Goal: Task Accomplishment & Management: Manage account settings

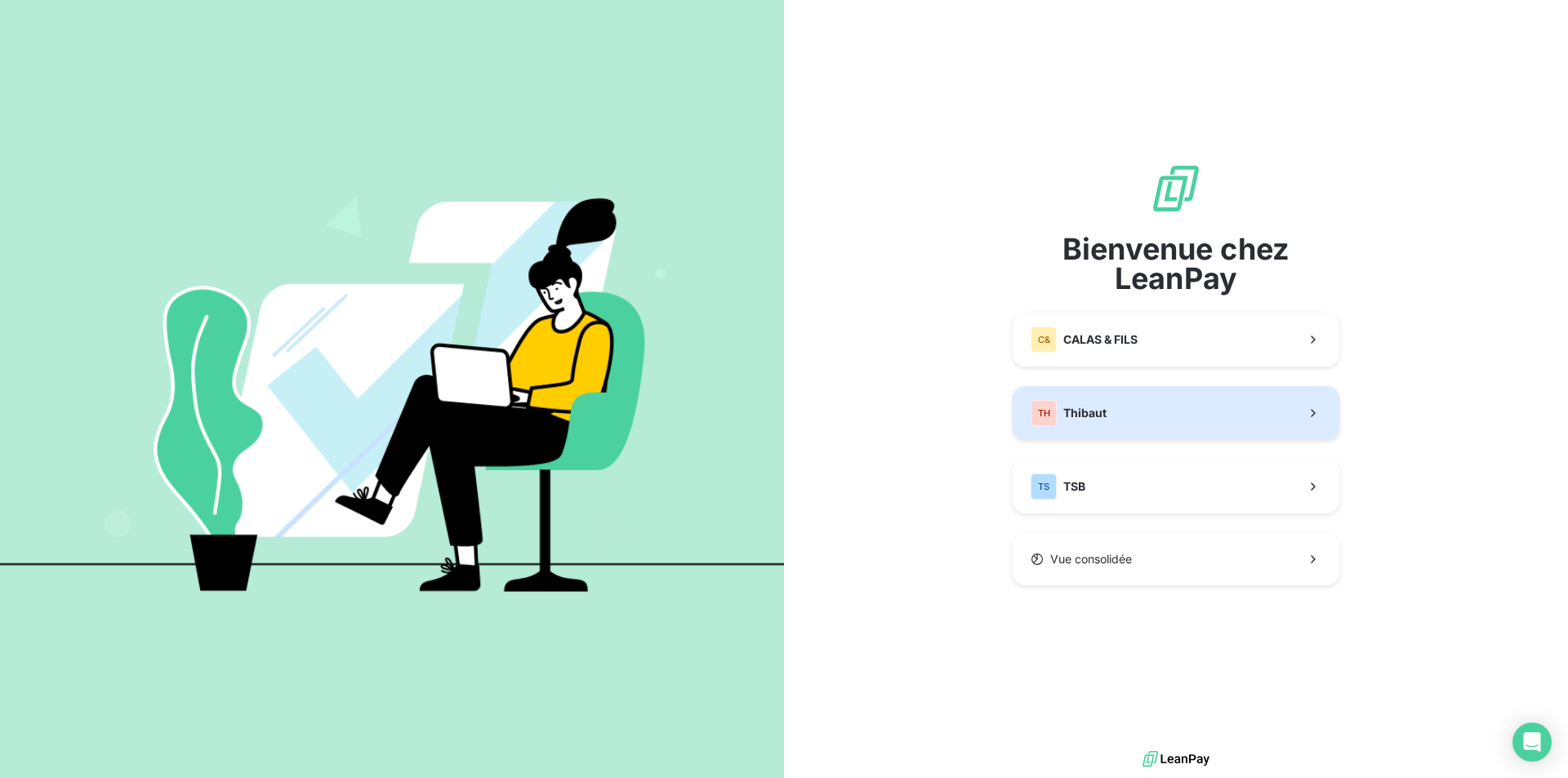
click at [1105, 410] on span "Thibaut" at bounding box center [1085, 413] width 44 height 16
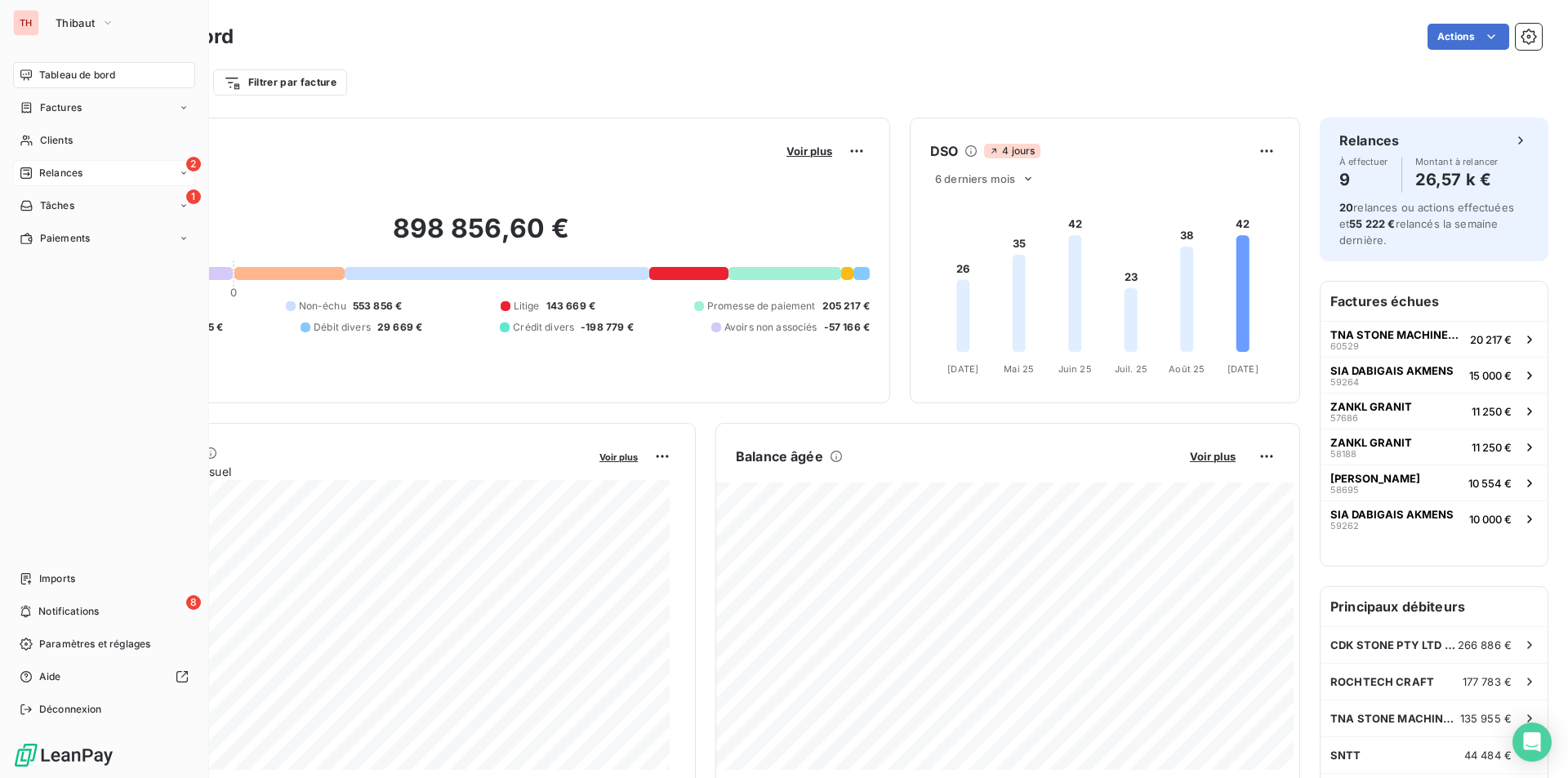
click at [54, 168] on span "Relances" at bounding box center [61, 173] width 44 height 14
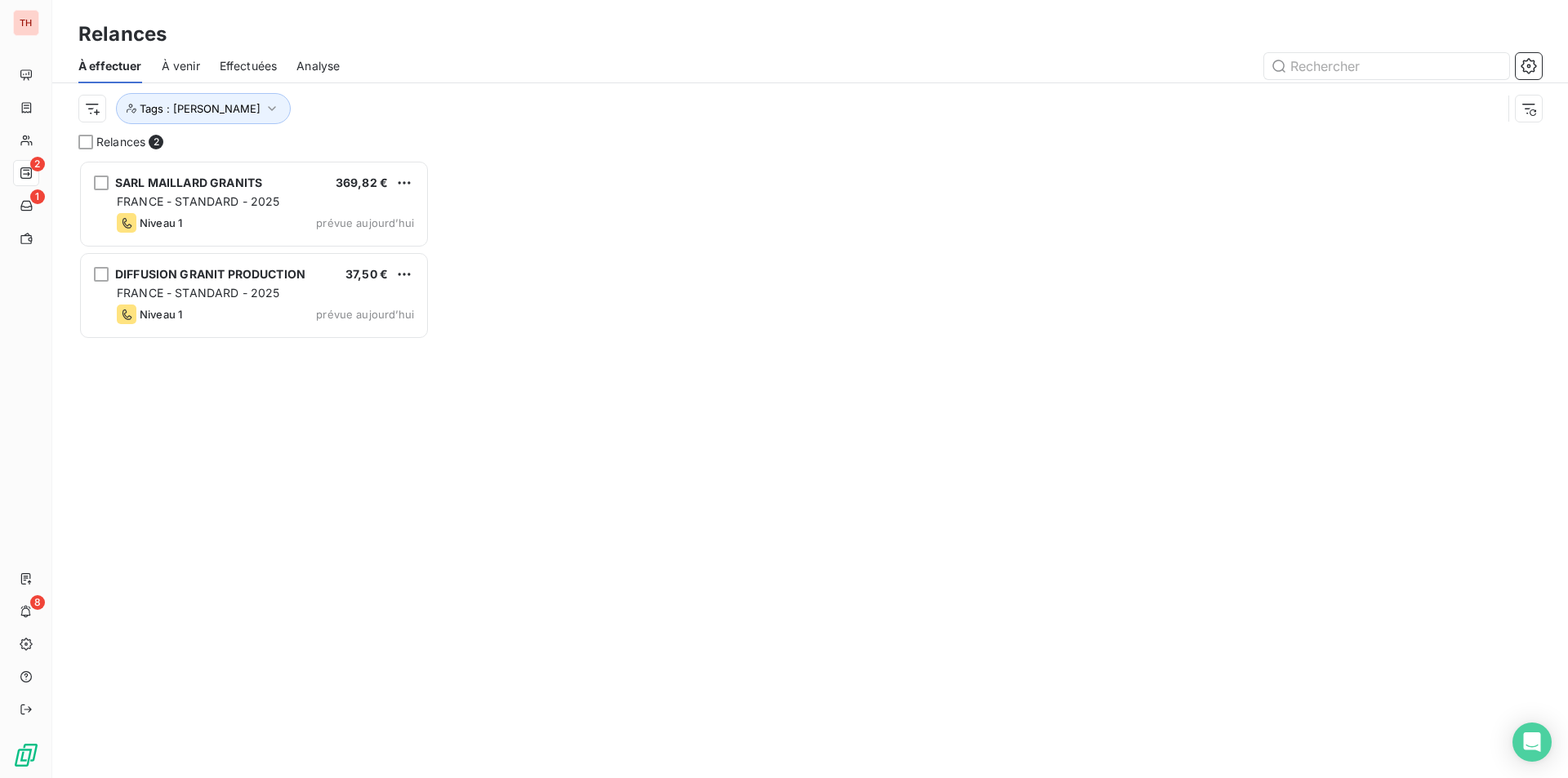
scroll to position [606, 339]
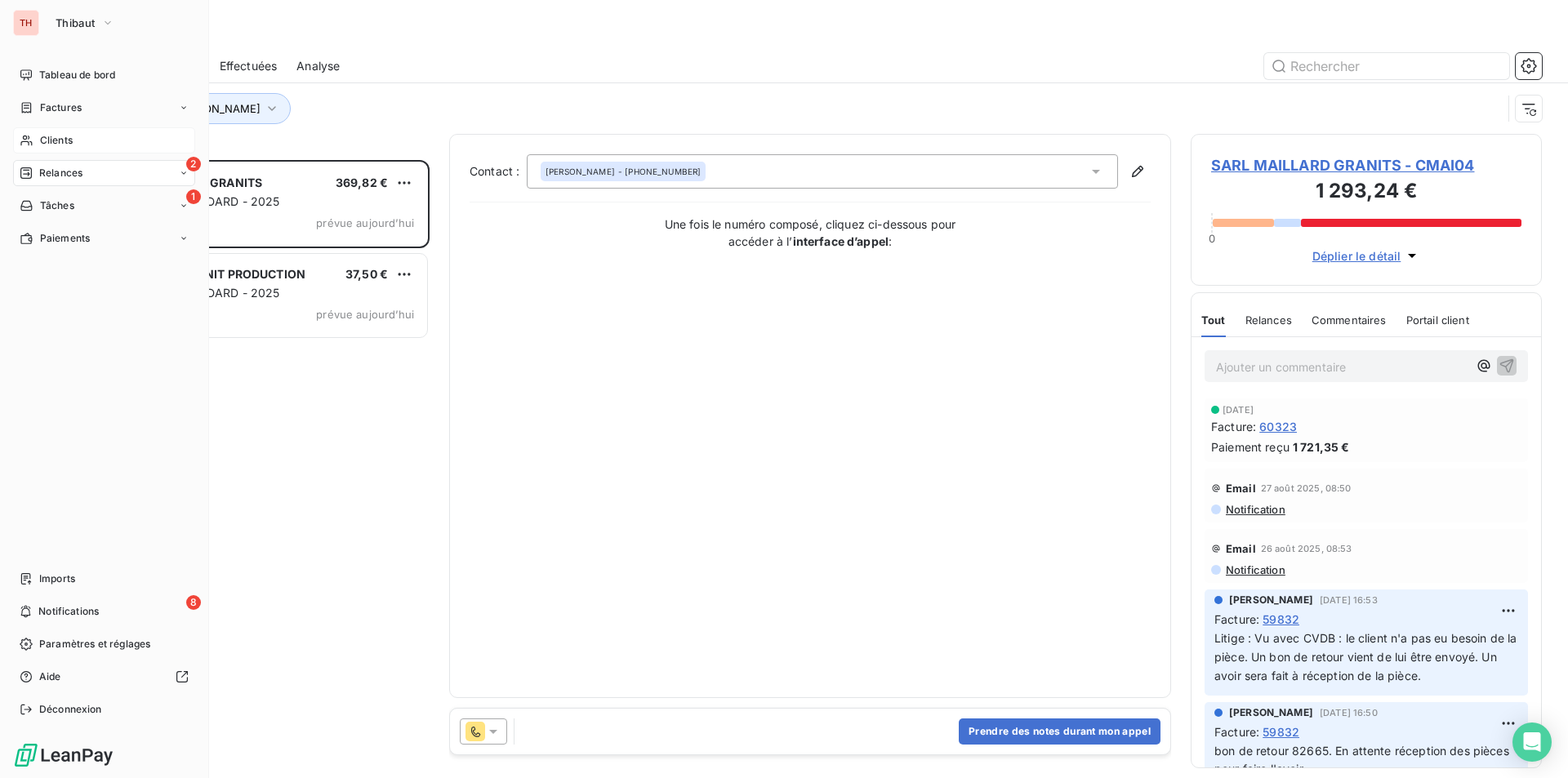
click at [54, 137] on span "Clients" at bounding box center [56, 140] width 33 height 14
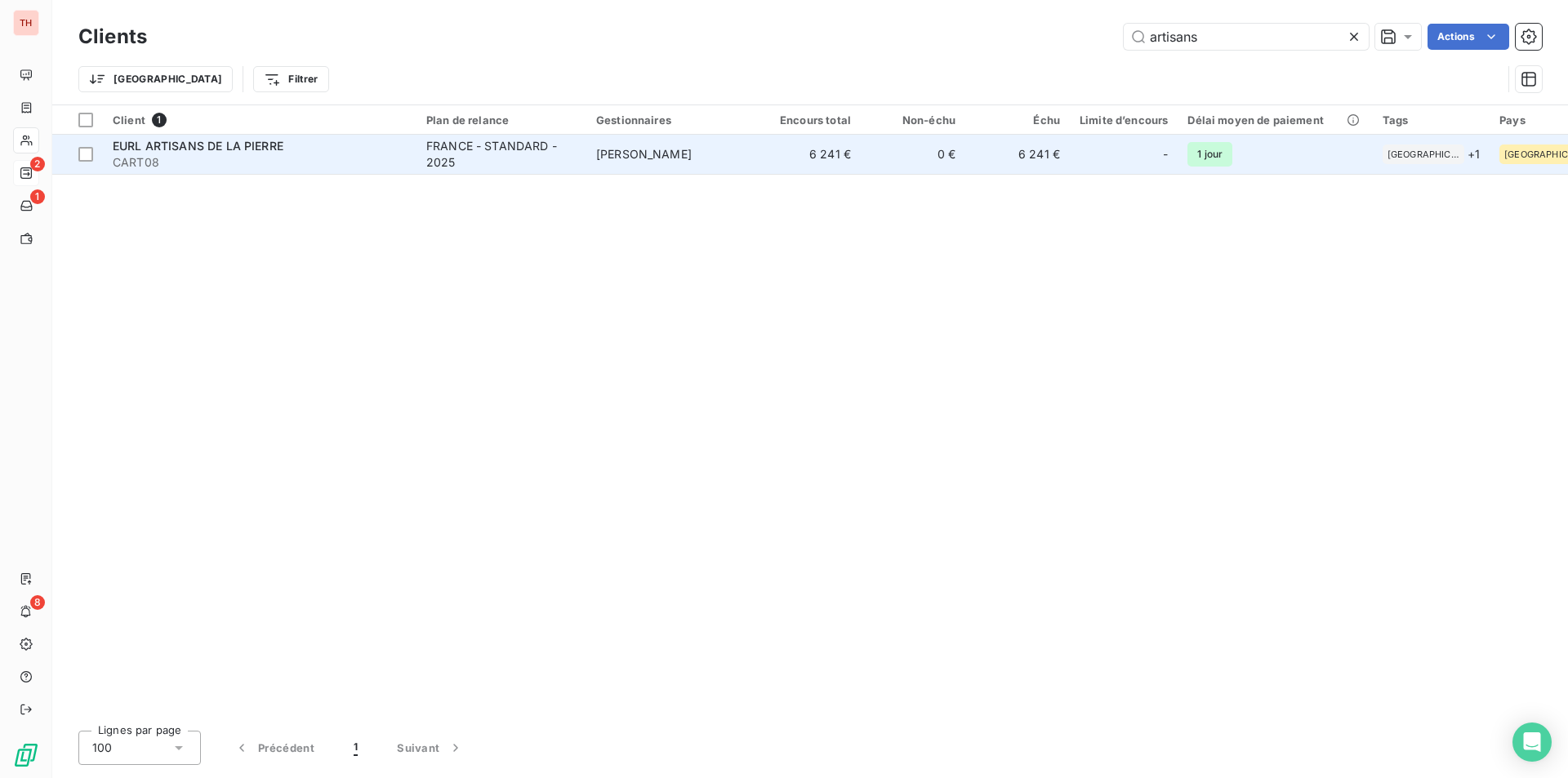
type input "artisans"
click at [242, 146] on span "EURL ARTISANS DE LA PIERRE" at bounding box center [197, 146] width 170 height 14
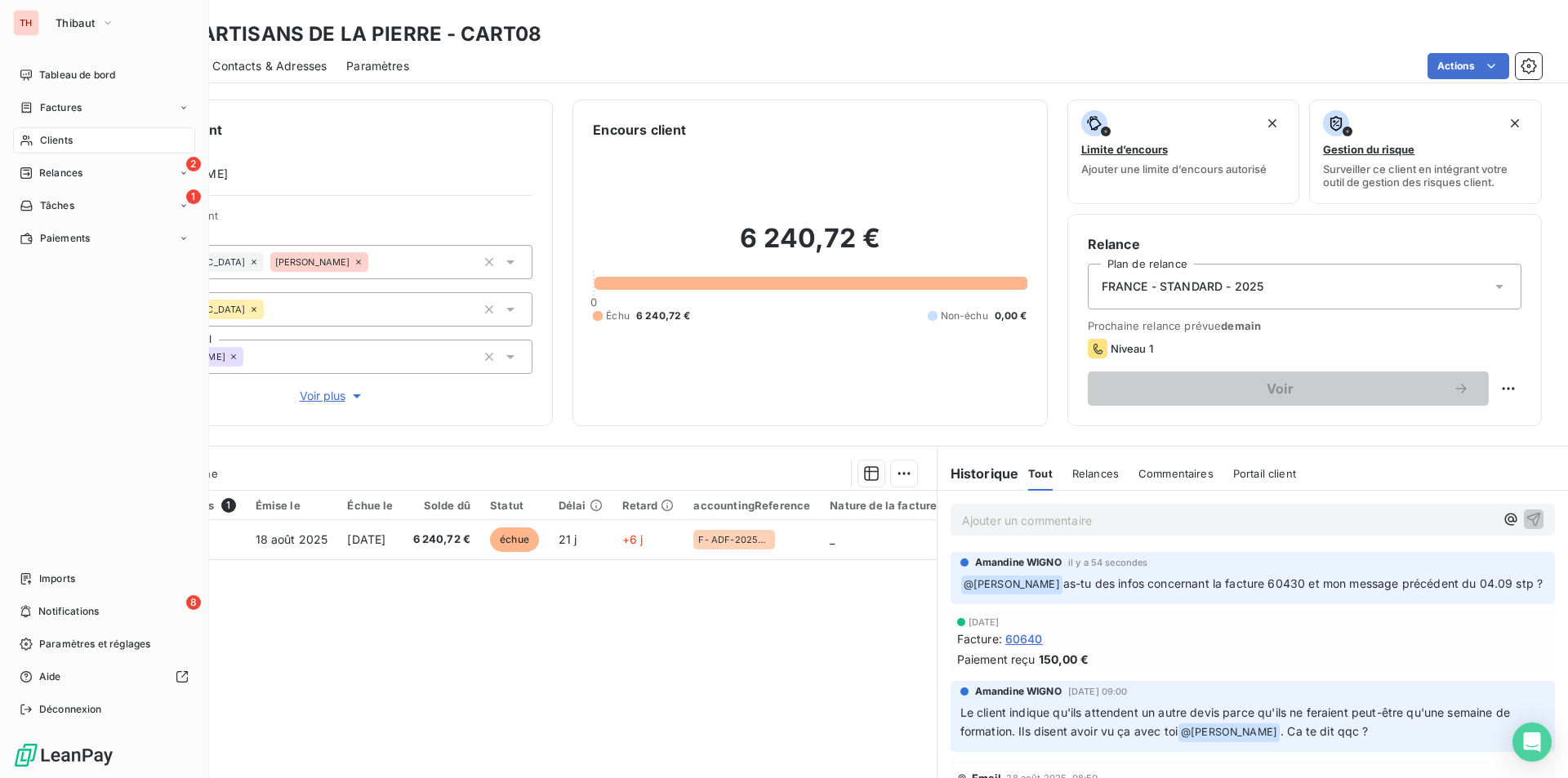
drag, startPoint x: 59, startPoint y: 167, endPoint x: 433, endPoint y: 162, distance: 374.0
click at [59, 167] on span "Relances" at bounding box center [61, 173] width 44 height 14
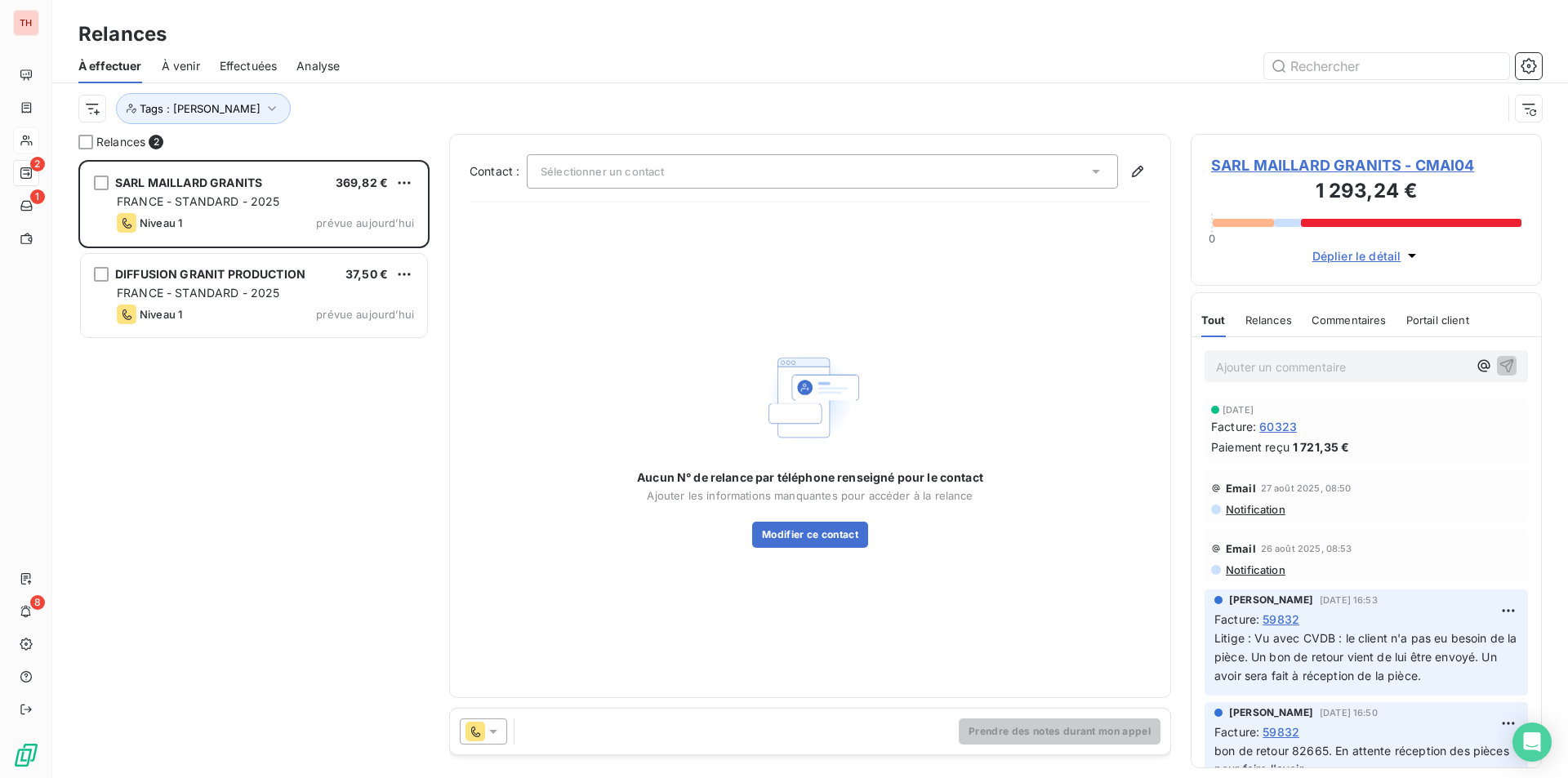
scroll to position [606, 339]
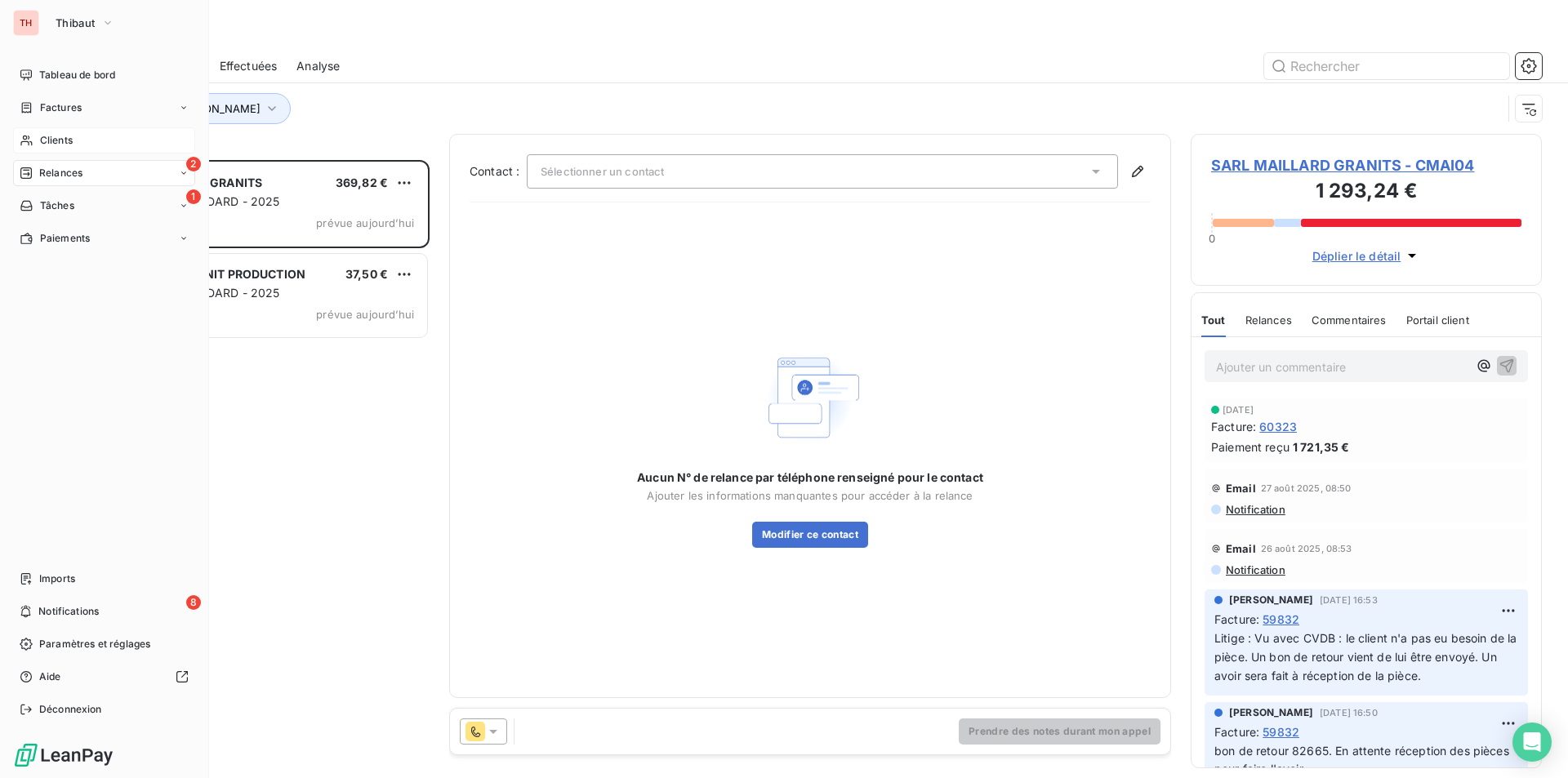
drag, startPoint x: 63, startPoint y: 134, endPoint x: 109, endPoint y: 134, distance: 46.0
click at [63, 134] on span "Clients" at bounding box center [56, 140] width 33 height 14
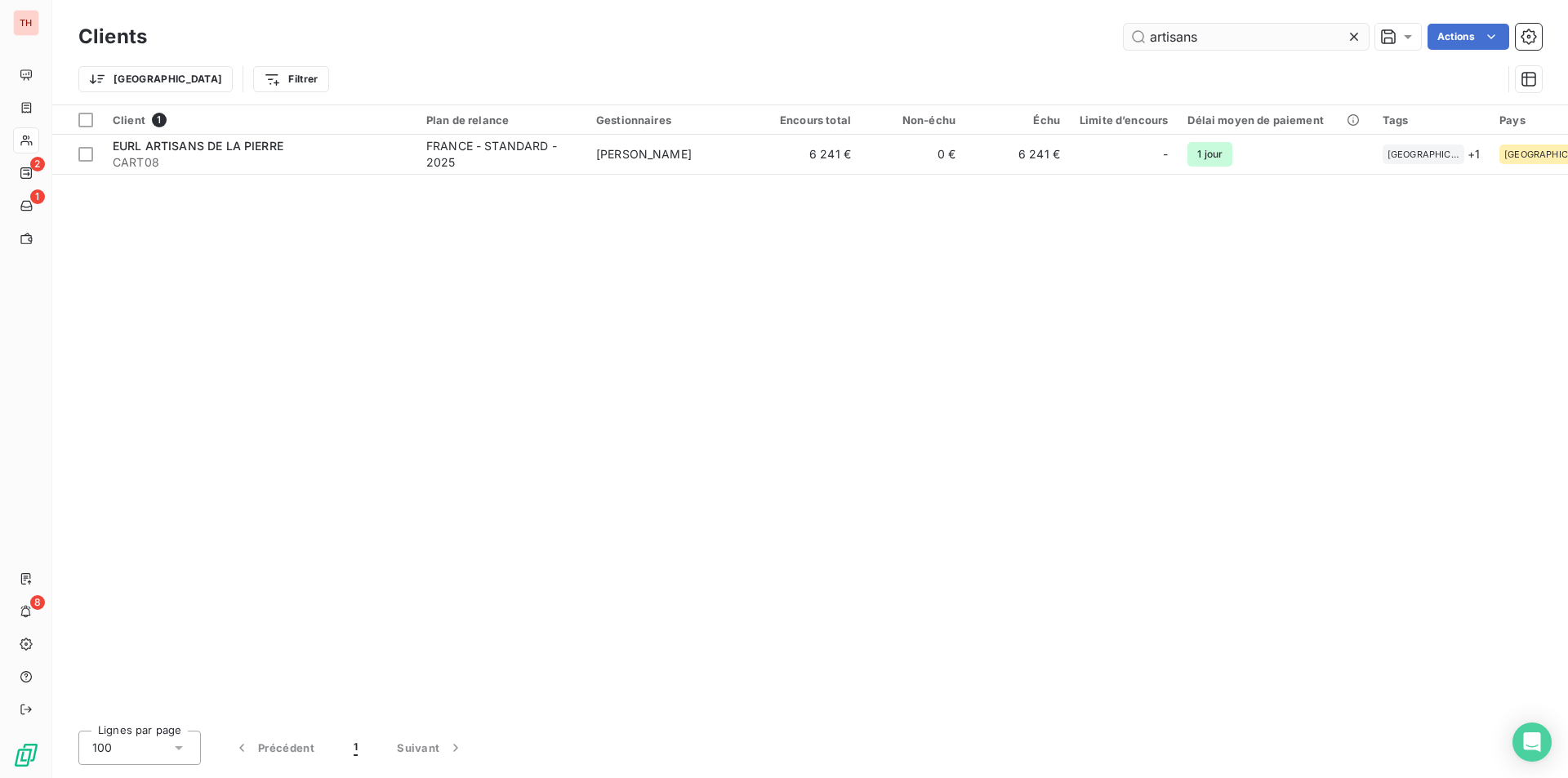
drag, startPoint x: 1354, startPoint y: 31, endPoint x: 1172, endPoint y: 34, distance: 182.0
click at [1354, 31] on icon at bounding box center [1354, 37] width 16 height 16
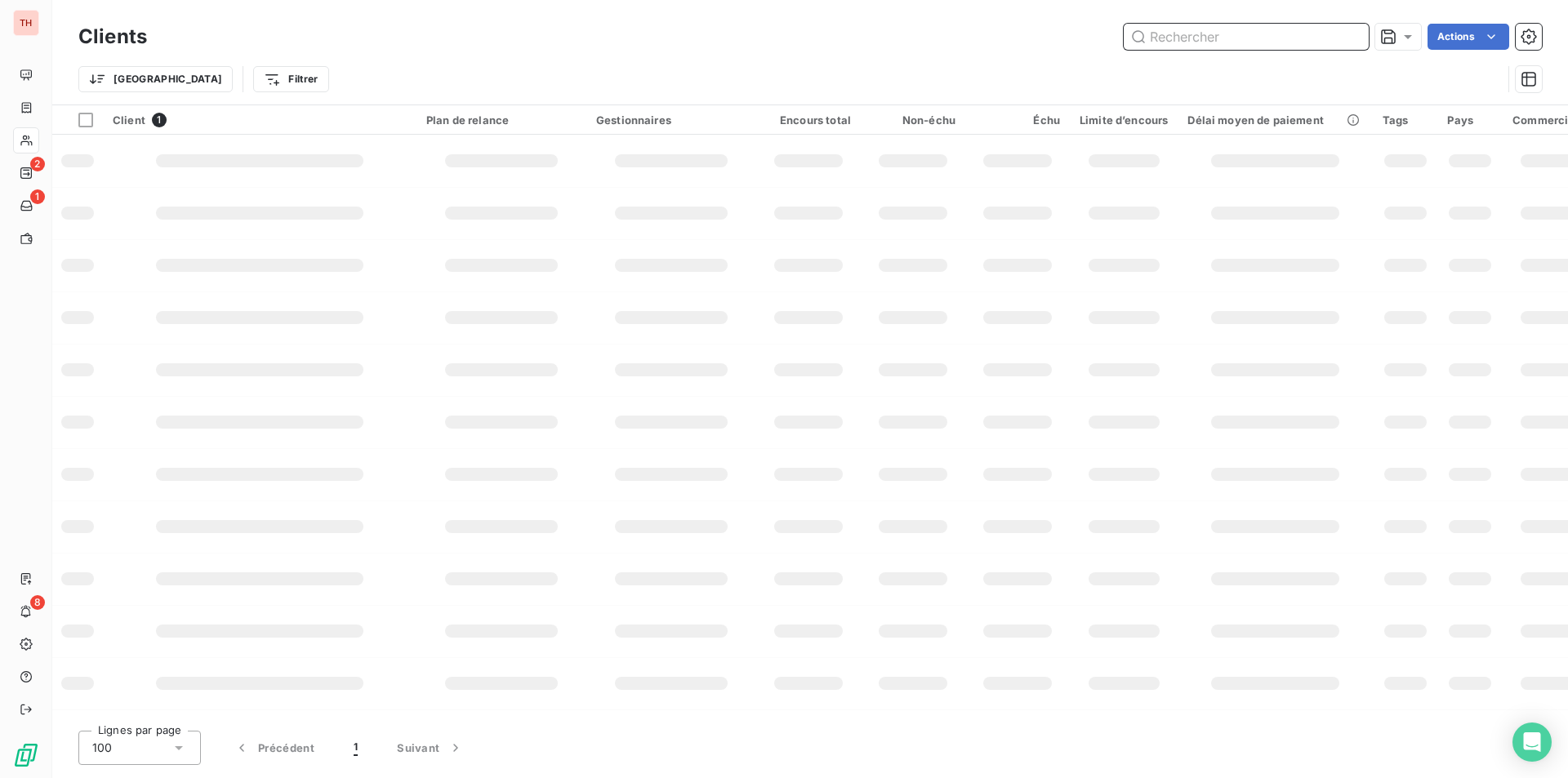
click at [1176, 37] on input "text" at bounding box center [1246, 37] width 245 height 26
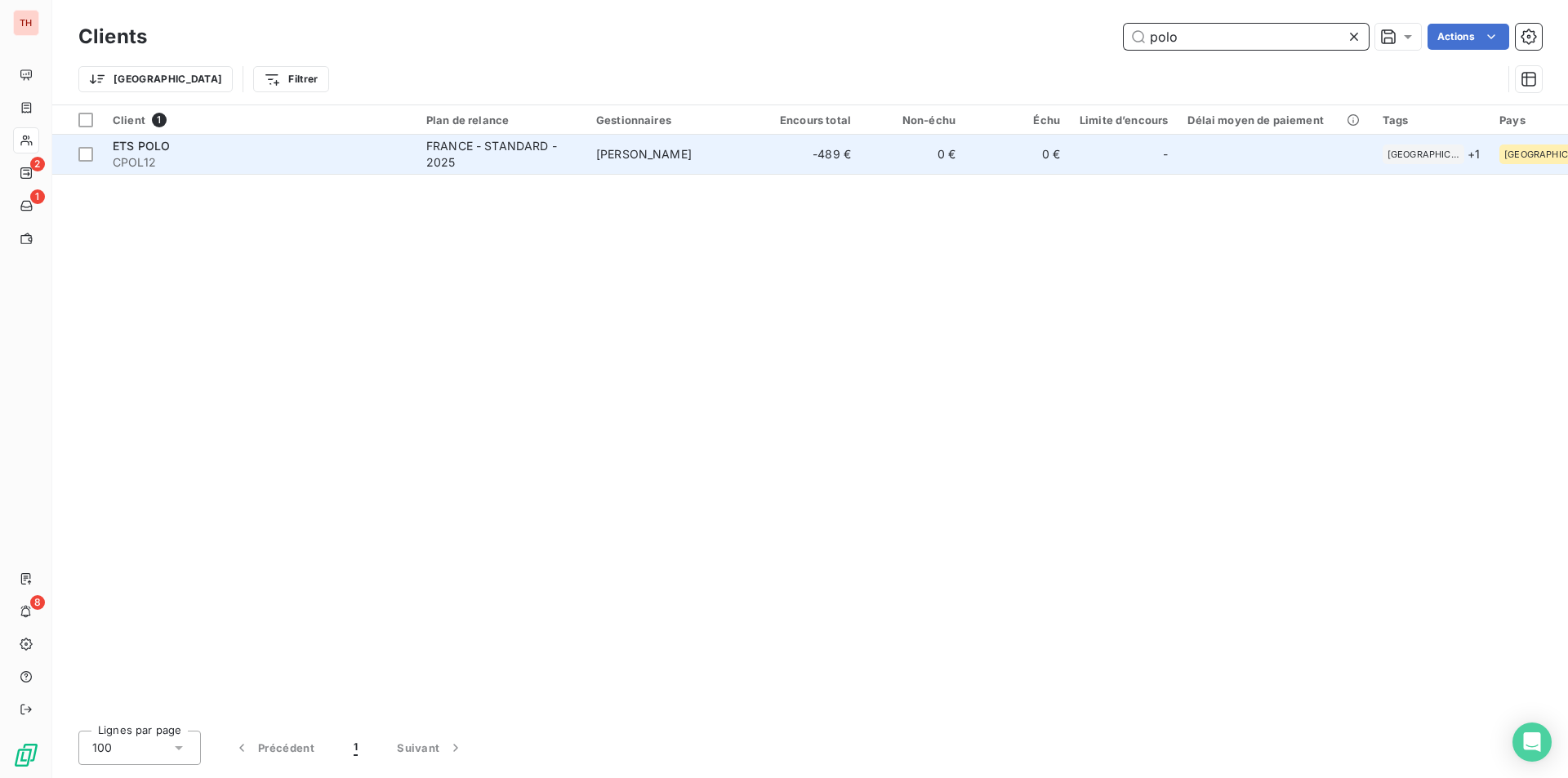
type input "polo"
drag, startPoint x: 170, startPoint y: 145, endPoint x: 247, endPoint y: 151, distance: 77.2
click at [170, 145] on div "ETS POLO" at bounding box center [259, 146] width 294 height 16
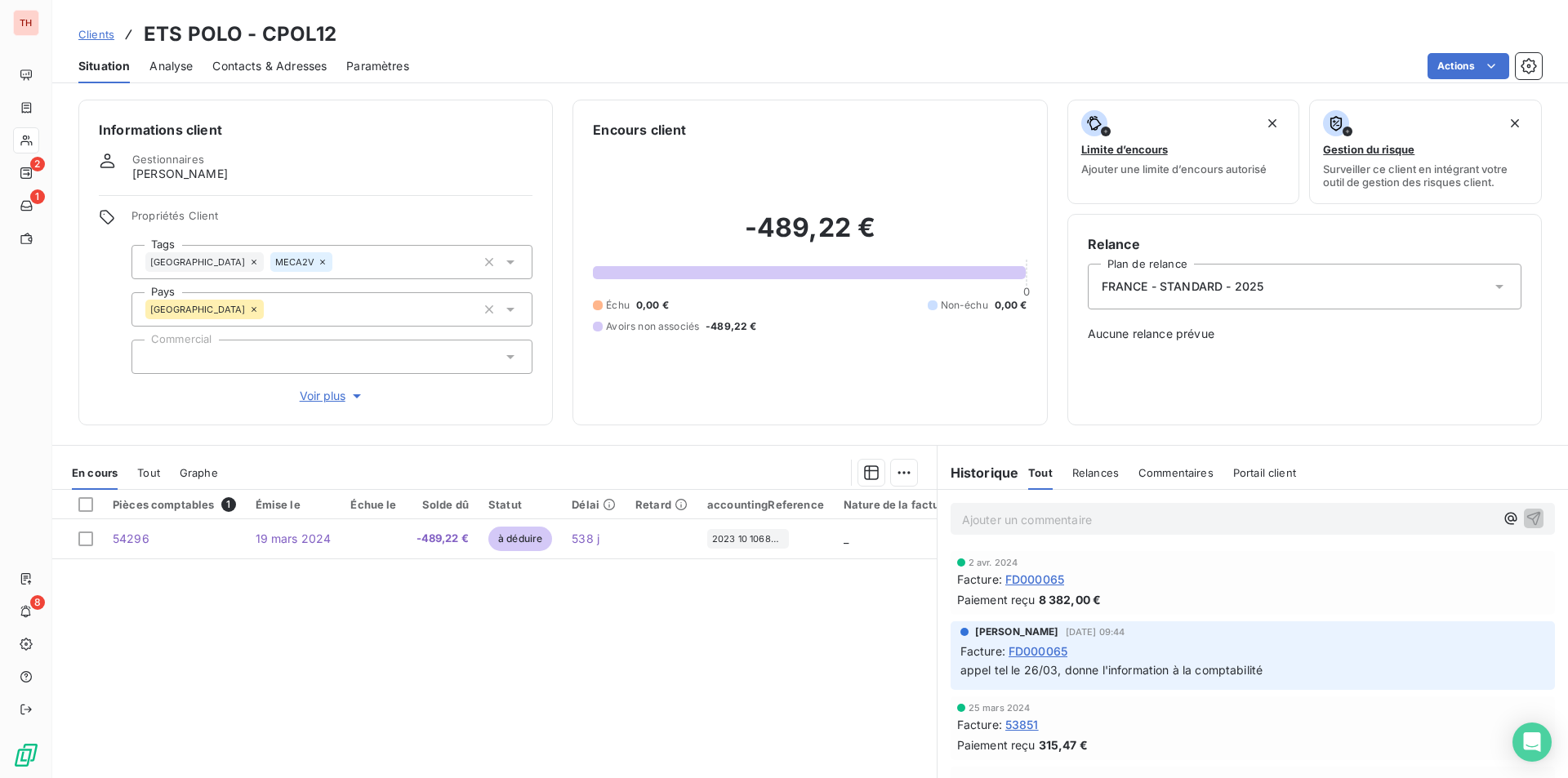
click at [284, 62] on span "Contacts & Adresses" at bounding box center [269, 66] width 114 height 16
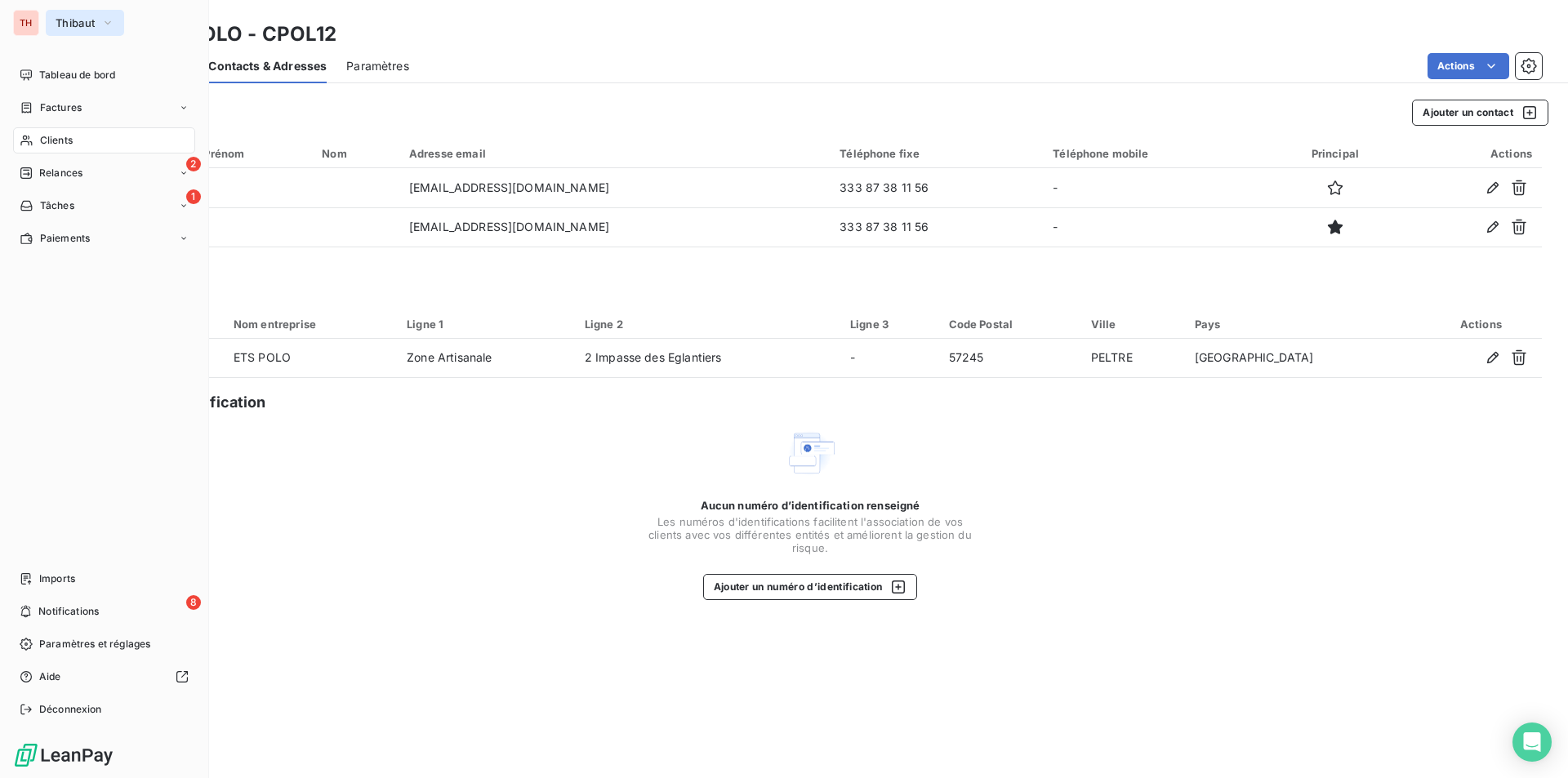
click at [111, 15] on icon "button" at bounding box center [108, 22] width 13 height 16
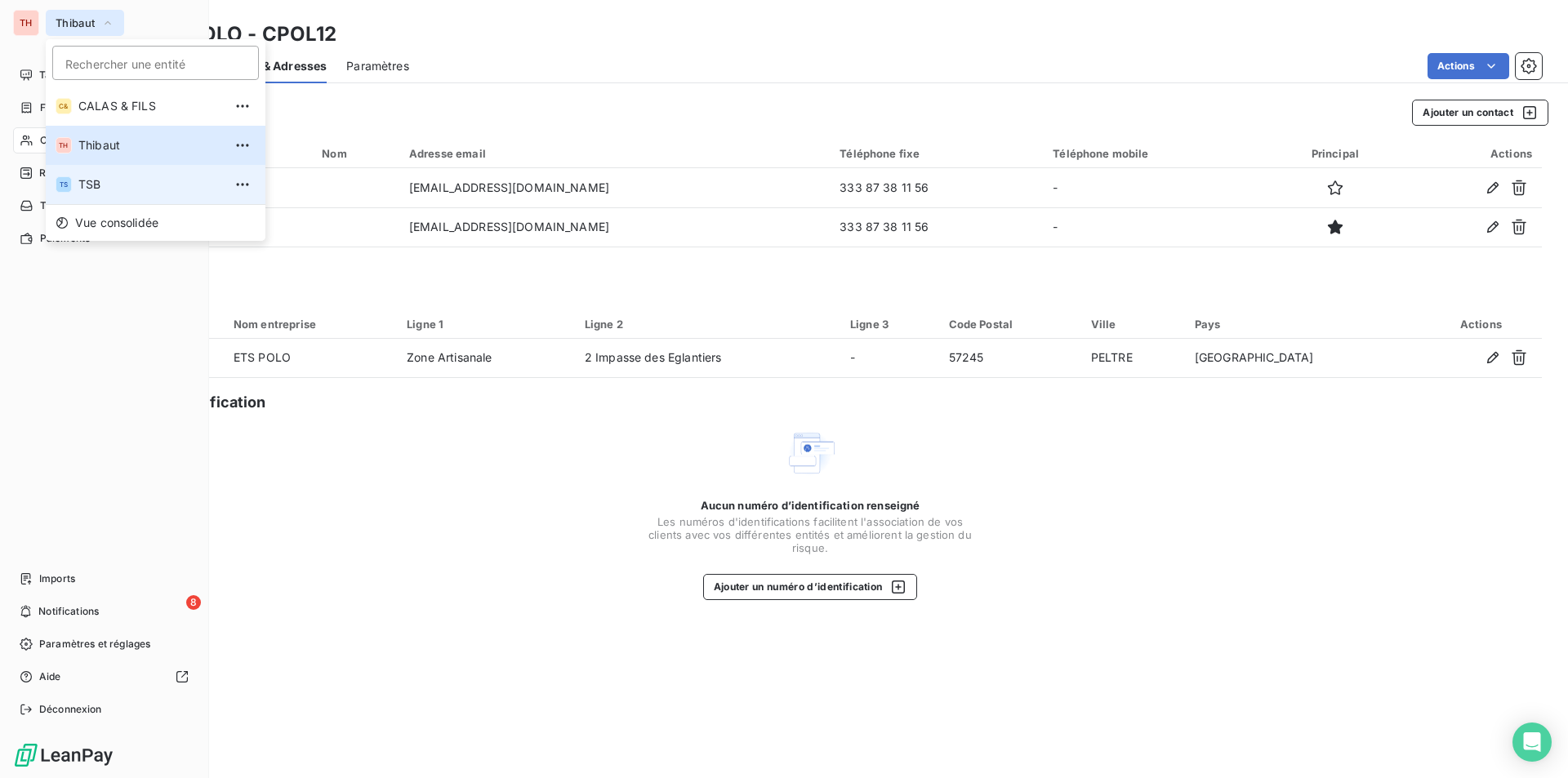
click at [96, 178] on span "TSB" at bounding box center [151, 184] width 144 height 16
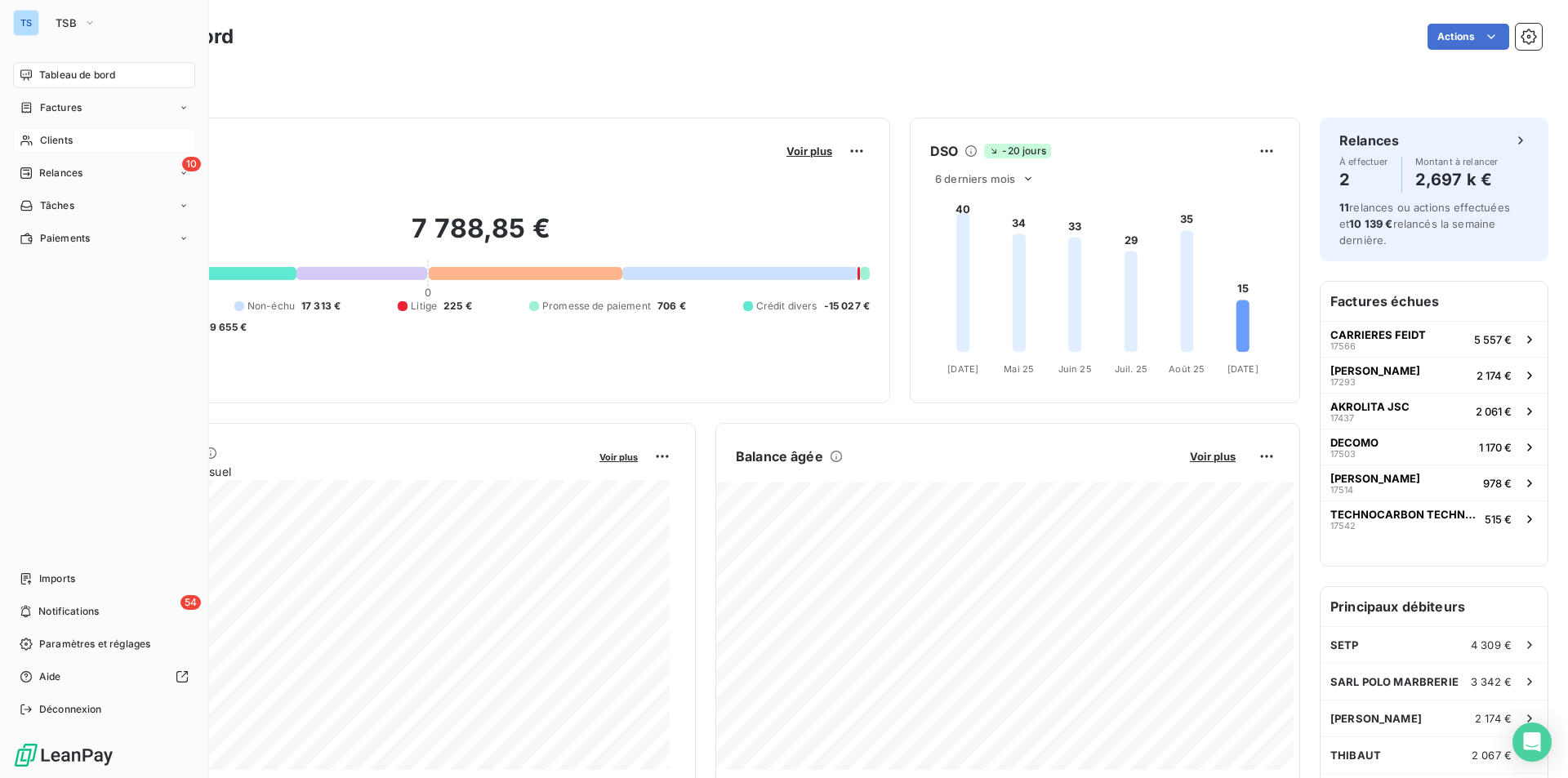
click at [71, 136] on span "Clients" at bounding box center [56, 140] width 33 height 14
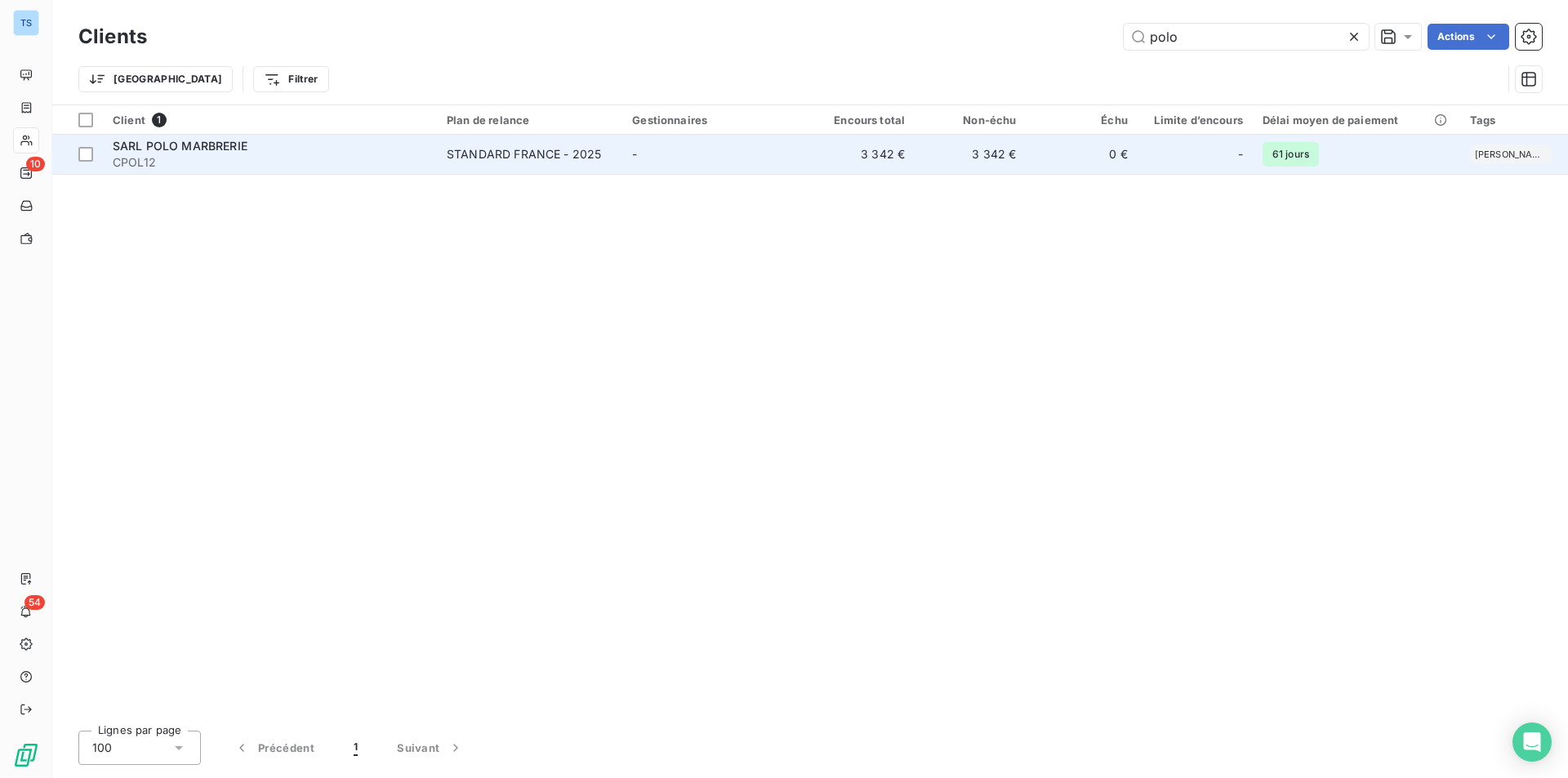
click at [218, 149] on span "SARL POLO MARBRERIE" at bounding box center [179, 146] width 135 height 14
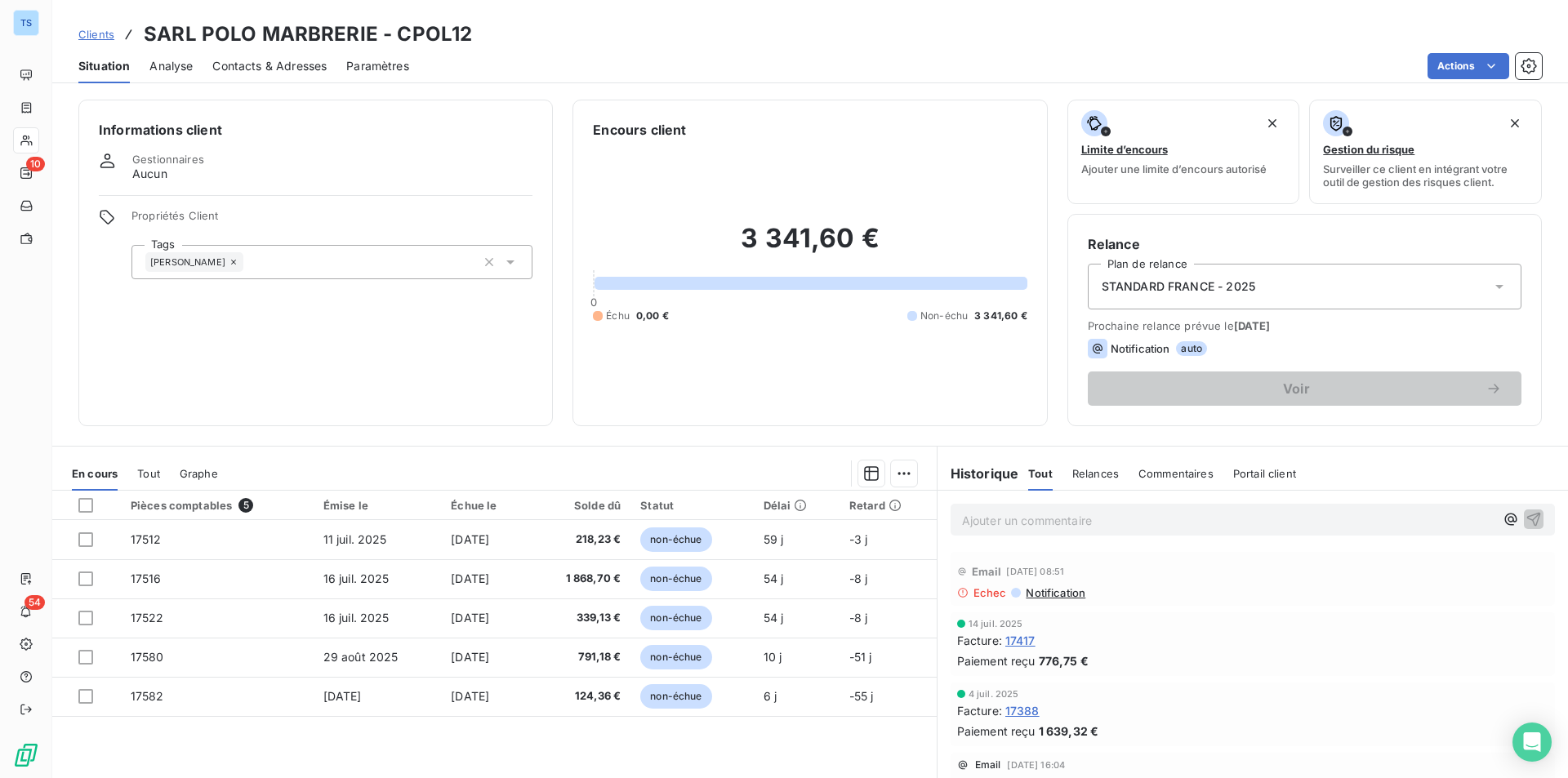
click at [299, 64] on span "Contacts & Adresses" at bounding box center [269, 66] width 114 height 16
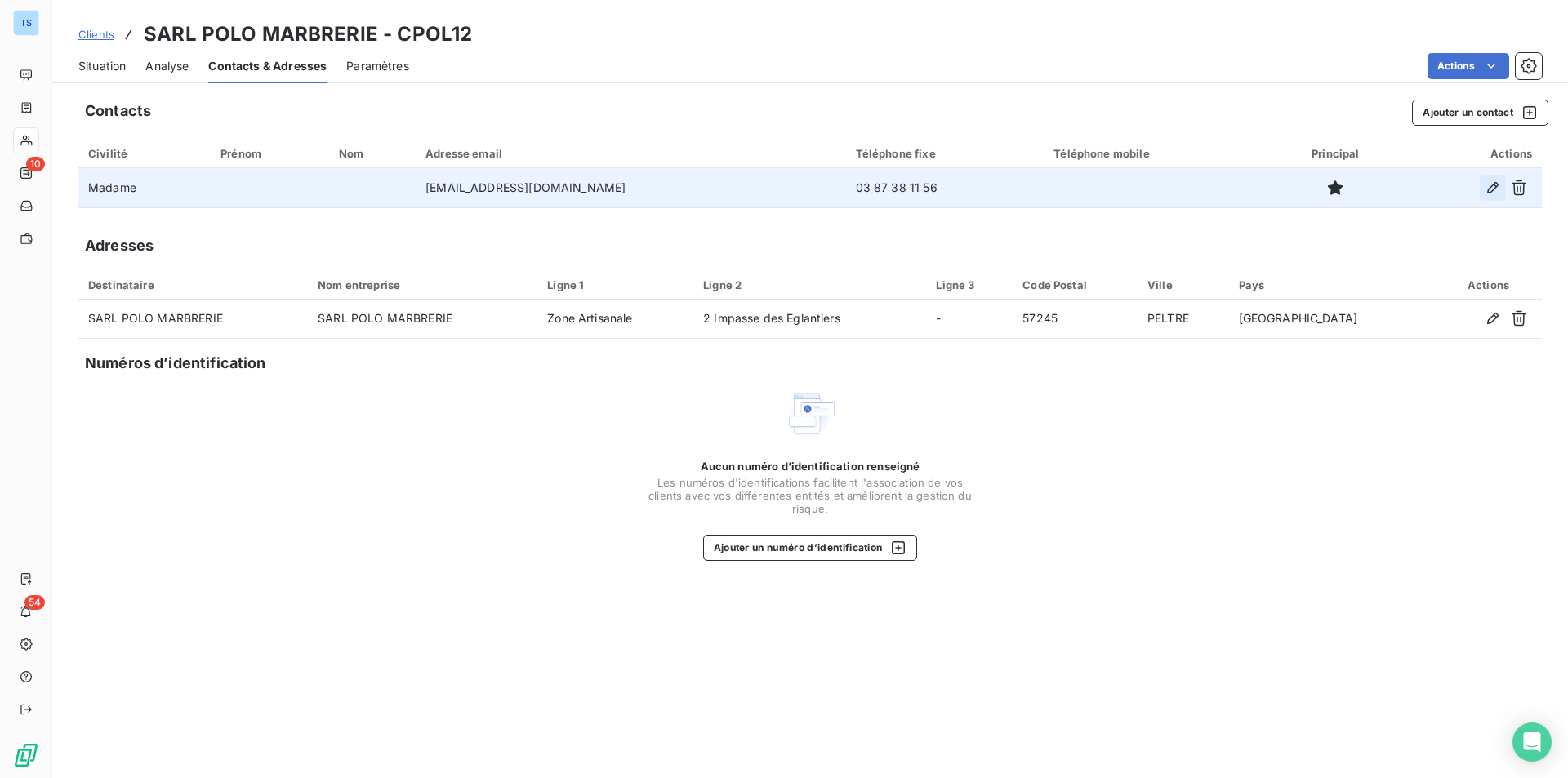
click at [1492, 185] on icon "button" at bounding box center [1492, 187] width 12 height 12
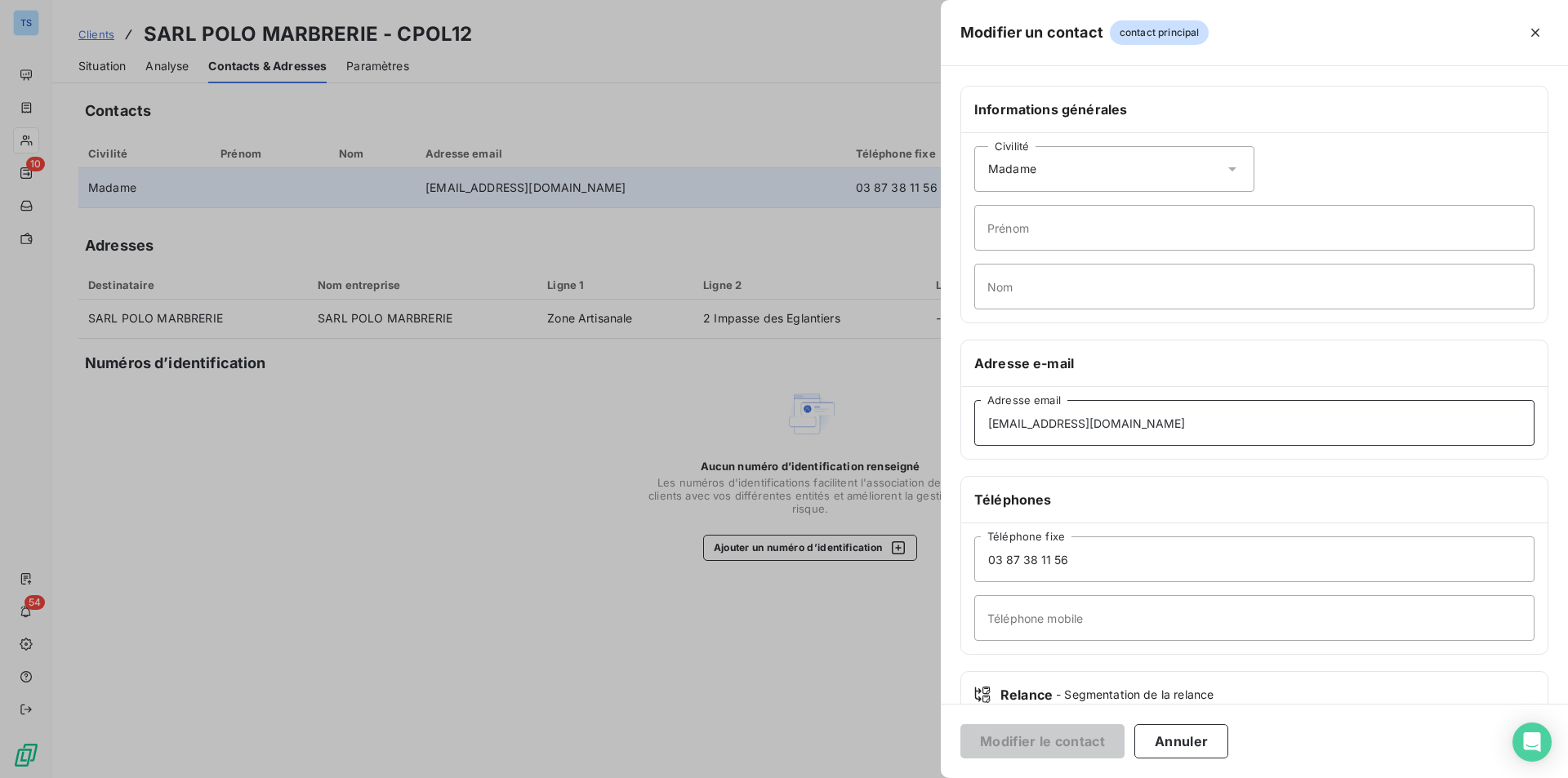
click at [1208, 426] on input "contact@polomarbrerie.fr" at bounding box center [1254, 422] width 560 height 45
drag, startPoint x: 1142, startPoint y: 422, endPoint x: 976, endPoint y: 423, distance: 166.0
click at [976, 423] on input "contact@polomarbrerie.fr" at bounding box center [1254, 422] width 560 height 45
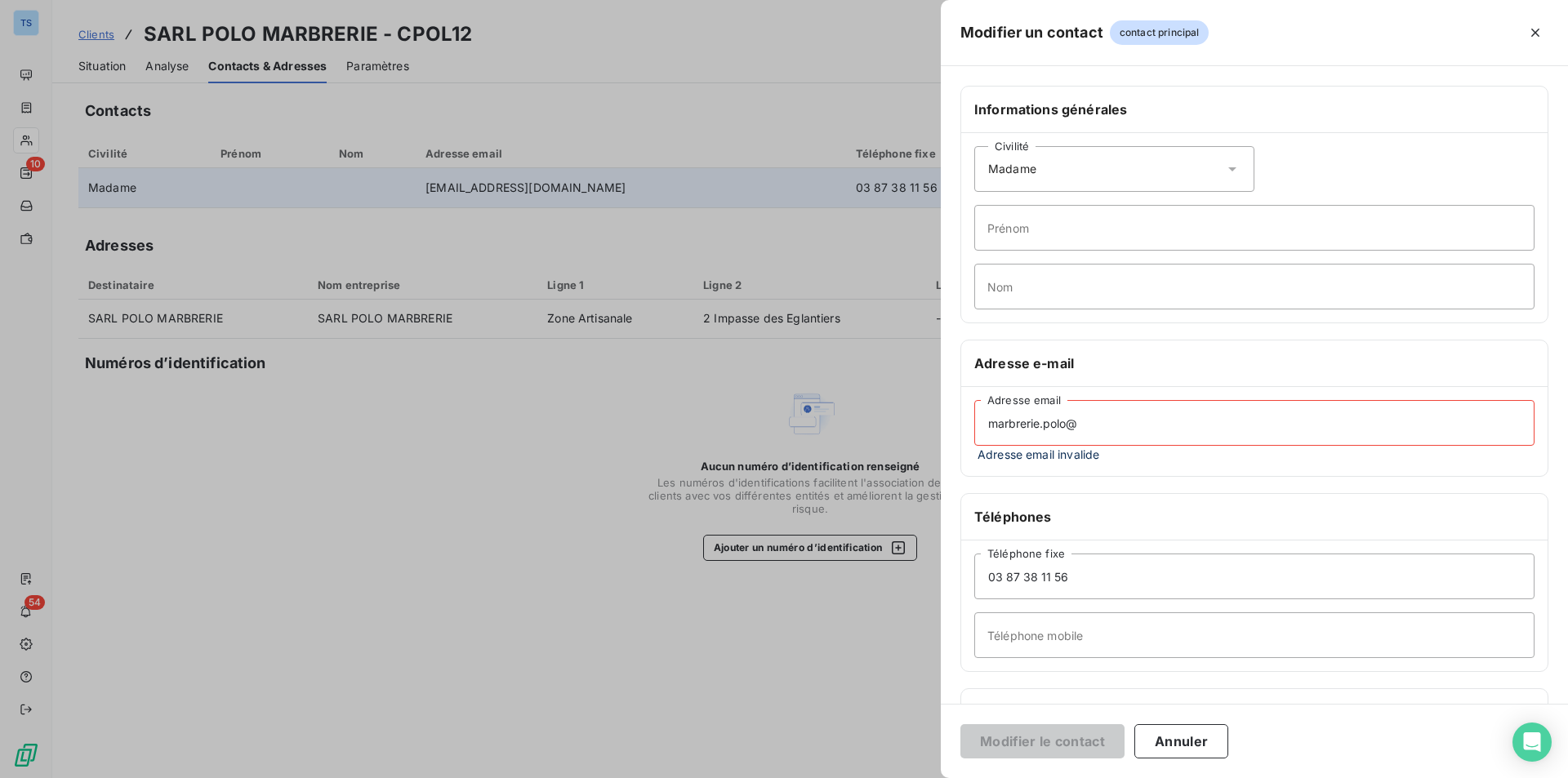
type input "marbrerie.polo@"
click at [34, 19] on div at bounding box center [784, 389] width 1568 height 778
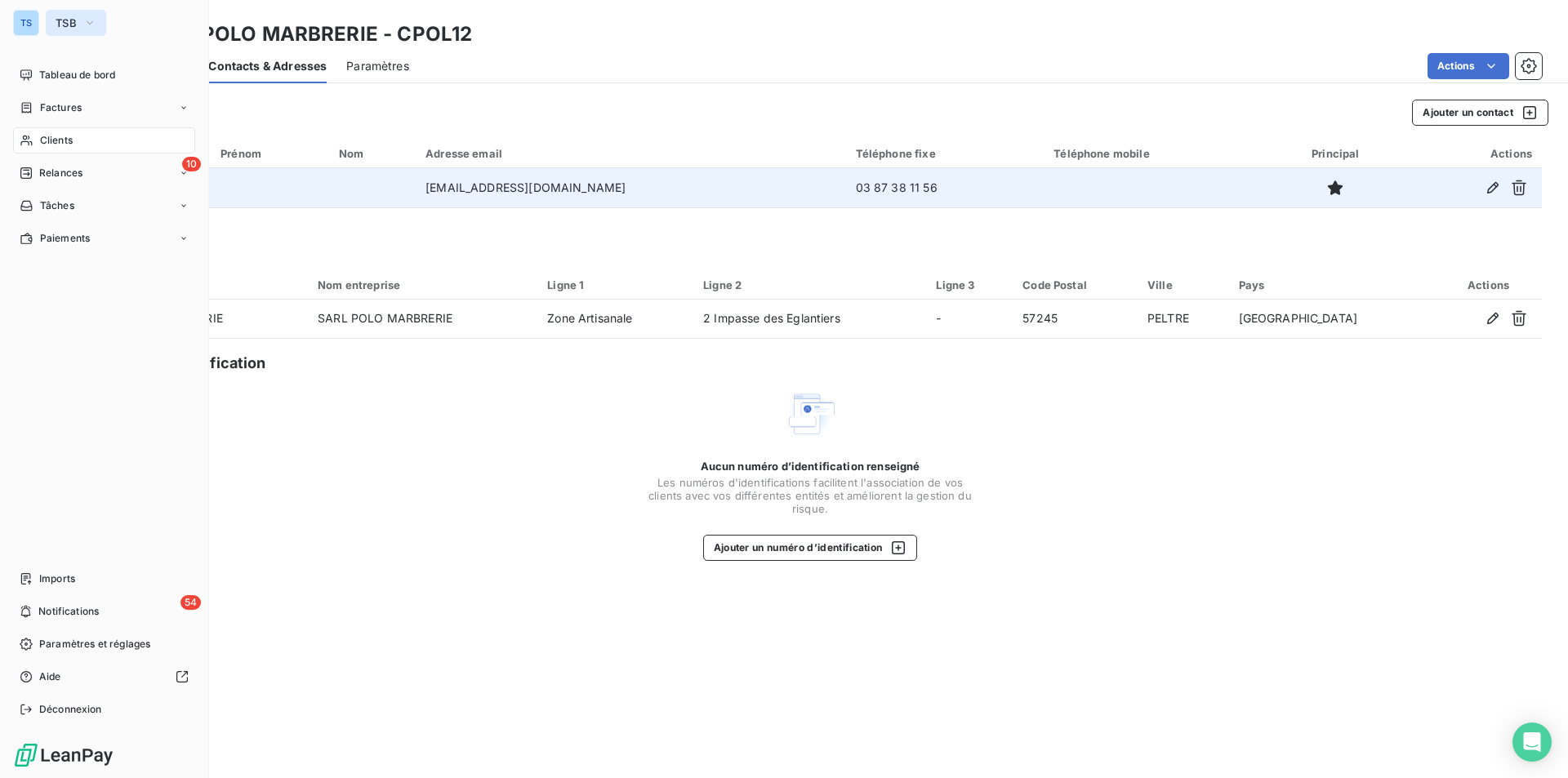
click at [92, 17] on icon "button" at bounding box center [89, 22] width 13 height 16
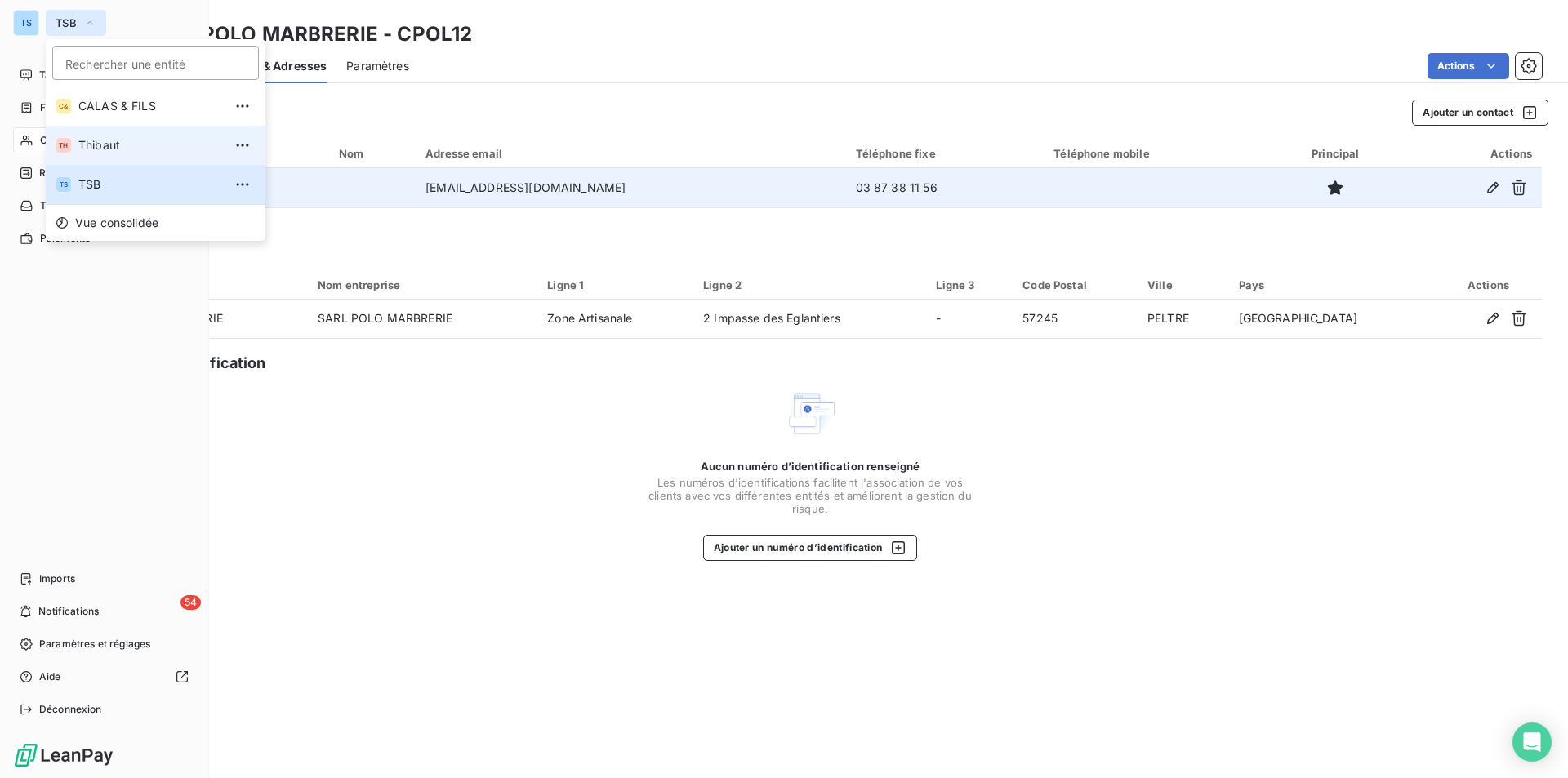
click at [105, 138] on span "Thibaut" at bounding box center [151, 145] width 144 height 16
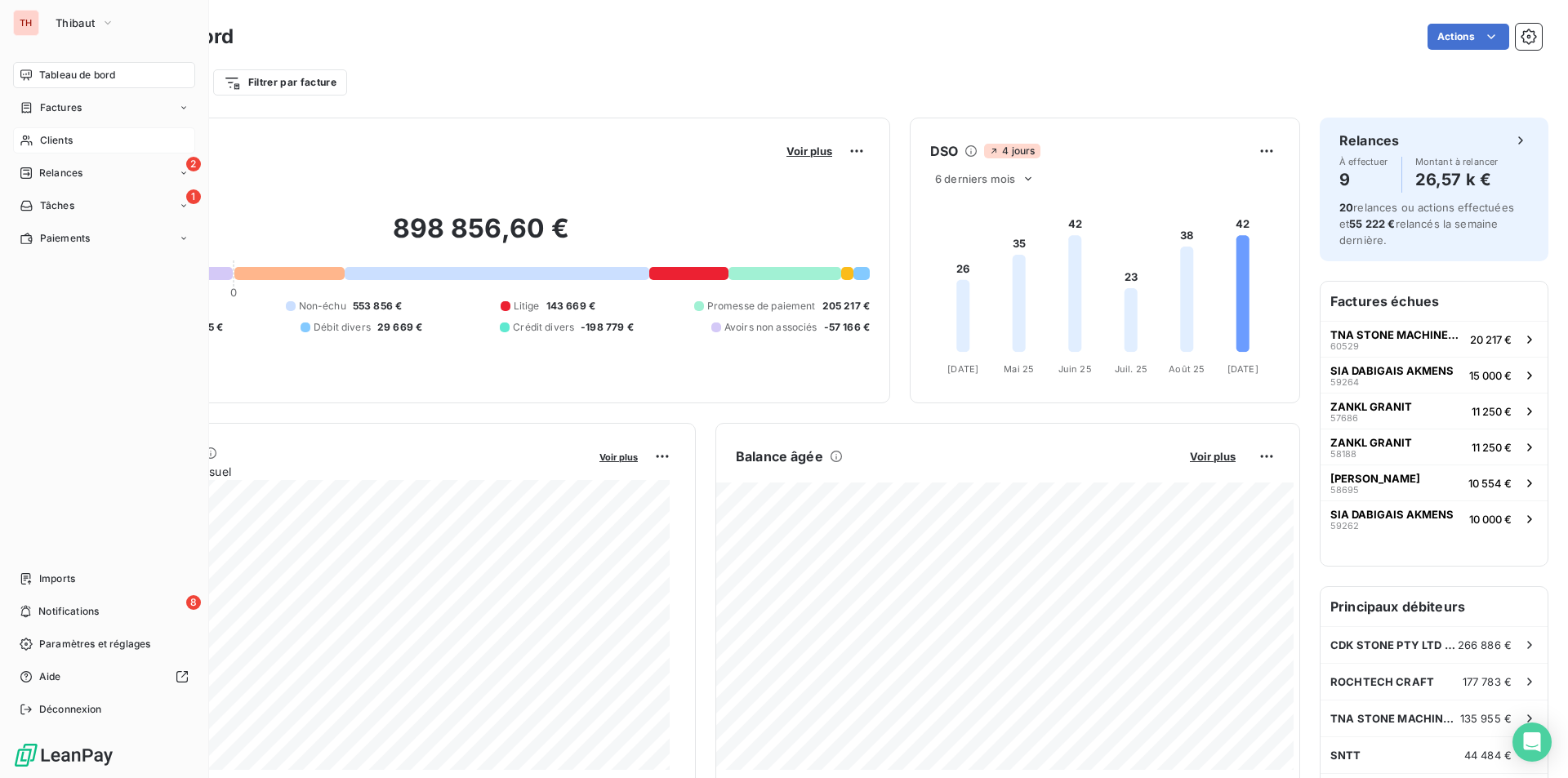
click at [58, 135] on span "Clients" at bounding box center [56, 140] width 33 height 14
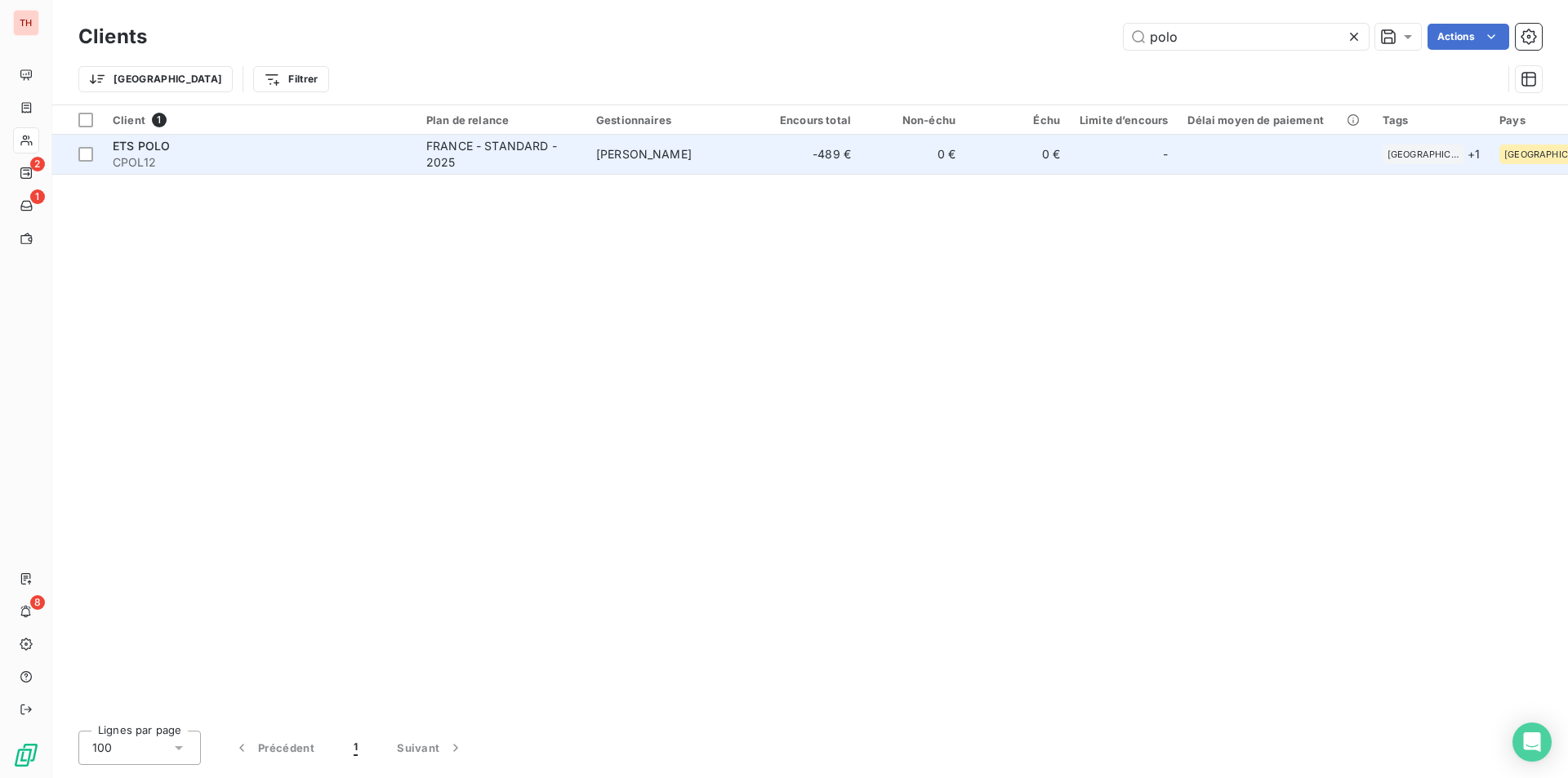
click at [192, 148] on div "ETS POLO" at bounding box center [259, 146] width 294 height 16
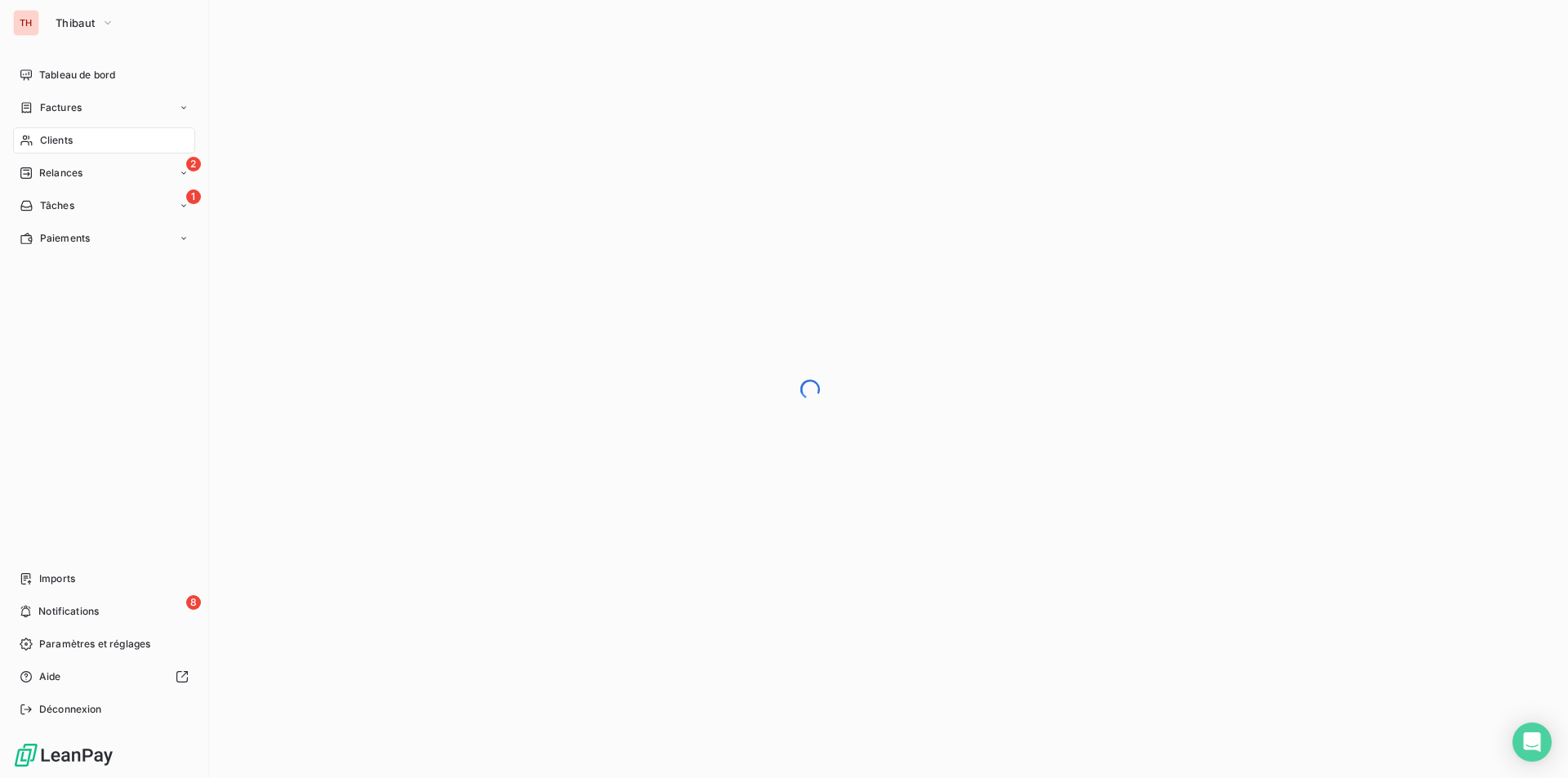
drag, startPoint x: 67, startPoint y: 135, endPoint x: 185, endPoint y: 135, distance: 118.0
click at [67, 135] on span "Clients" at bounding box center [56, 140] width 33 height 14
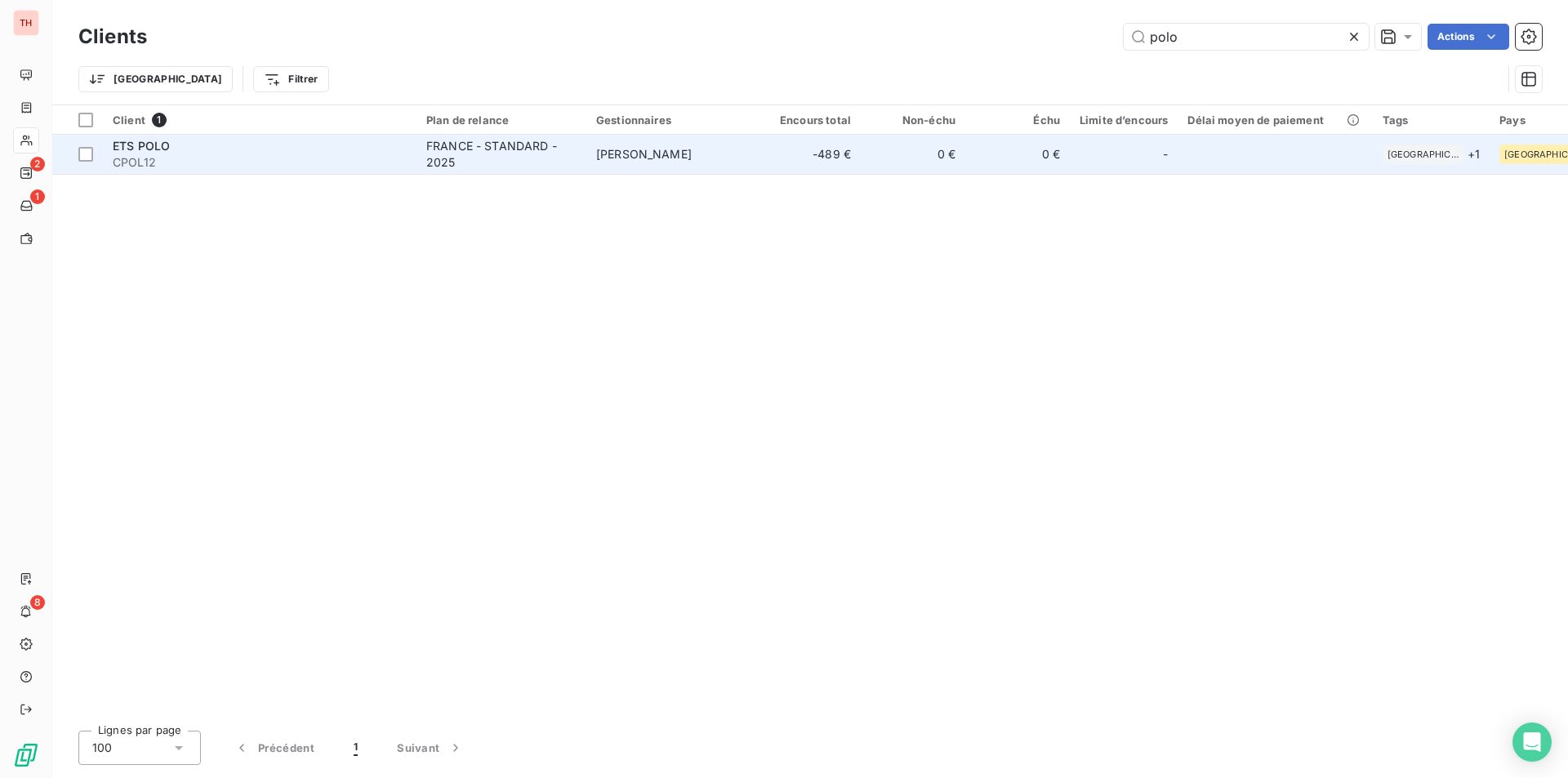
click at [148, 145] on span "ETS POLO" at bounding box center [141, 146] width 57 height 14
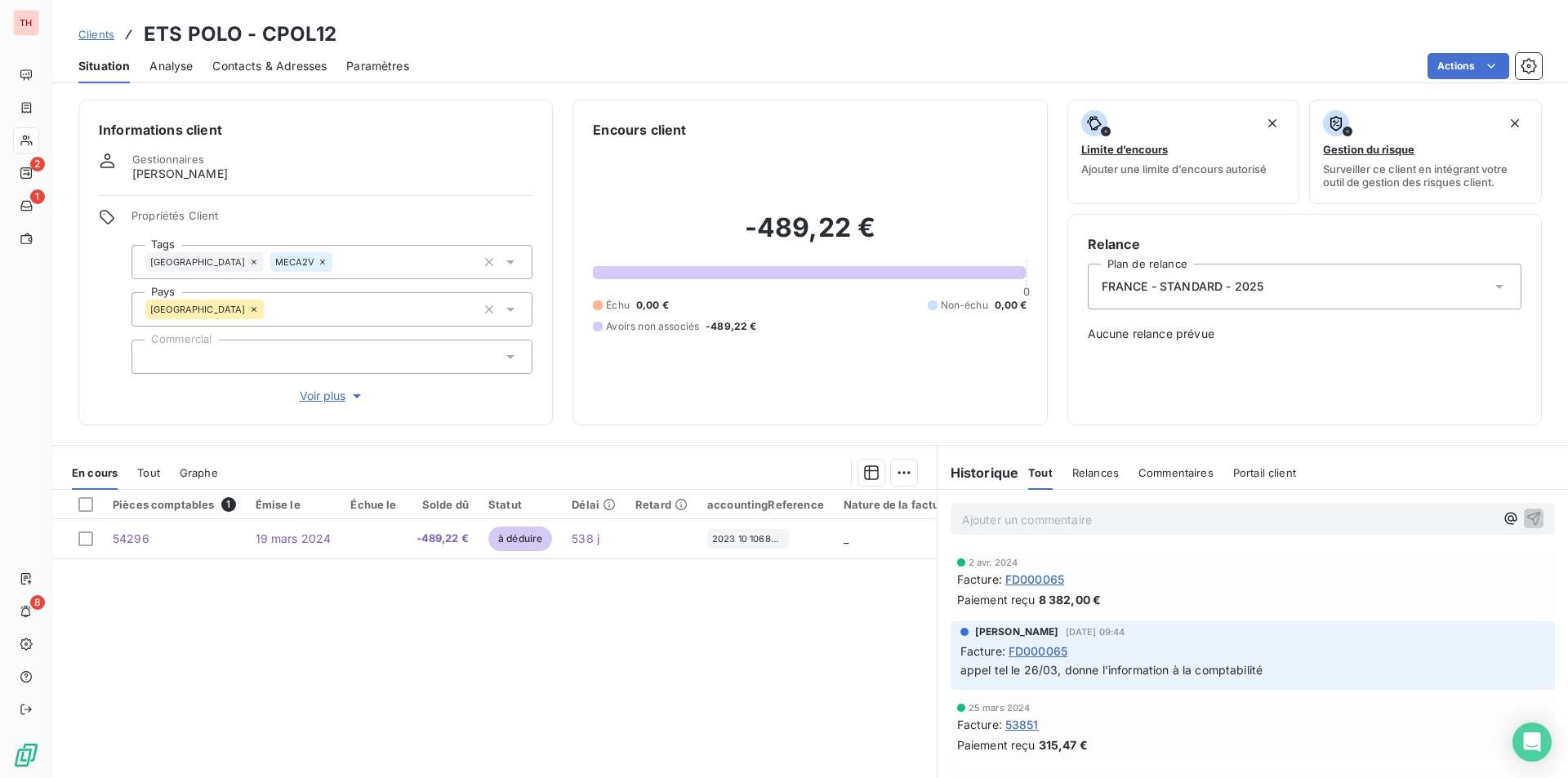
click at [283, 63] on span "Contacts & Adresses" at bounding box center [269, 66] width 114 height 16
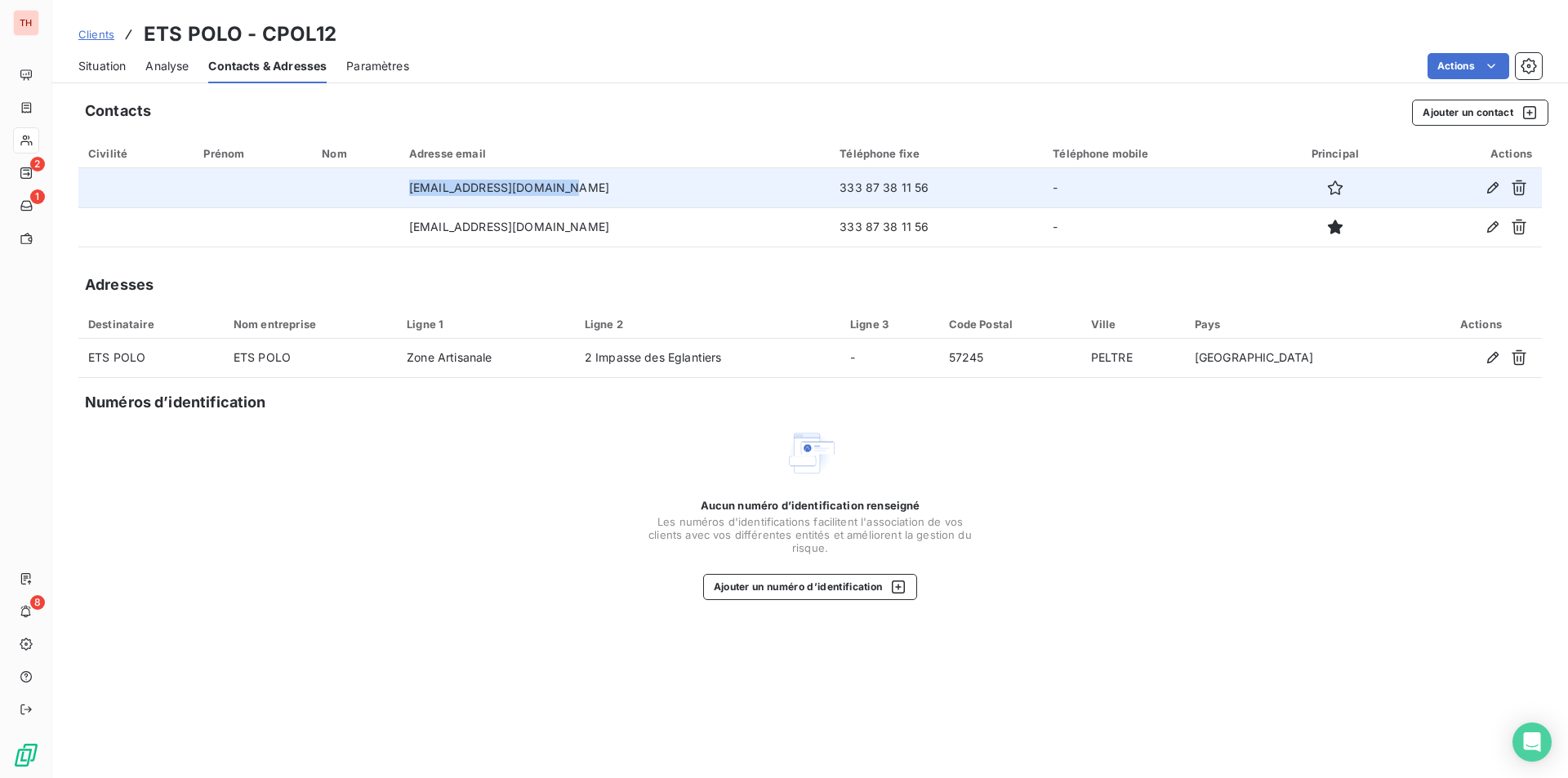
drag, startPoint x: 434, startPoint y: 185, endPoint x: 576, endPoint y: 186, distance: 142.0
click at [576, 186] on td "marbrerie.polo@orange.fr" at bounding box center [614, 188] width 431 height 39
copy td "marbrerie.polo@orange.fr"
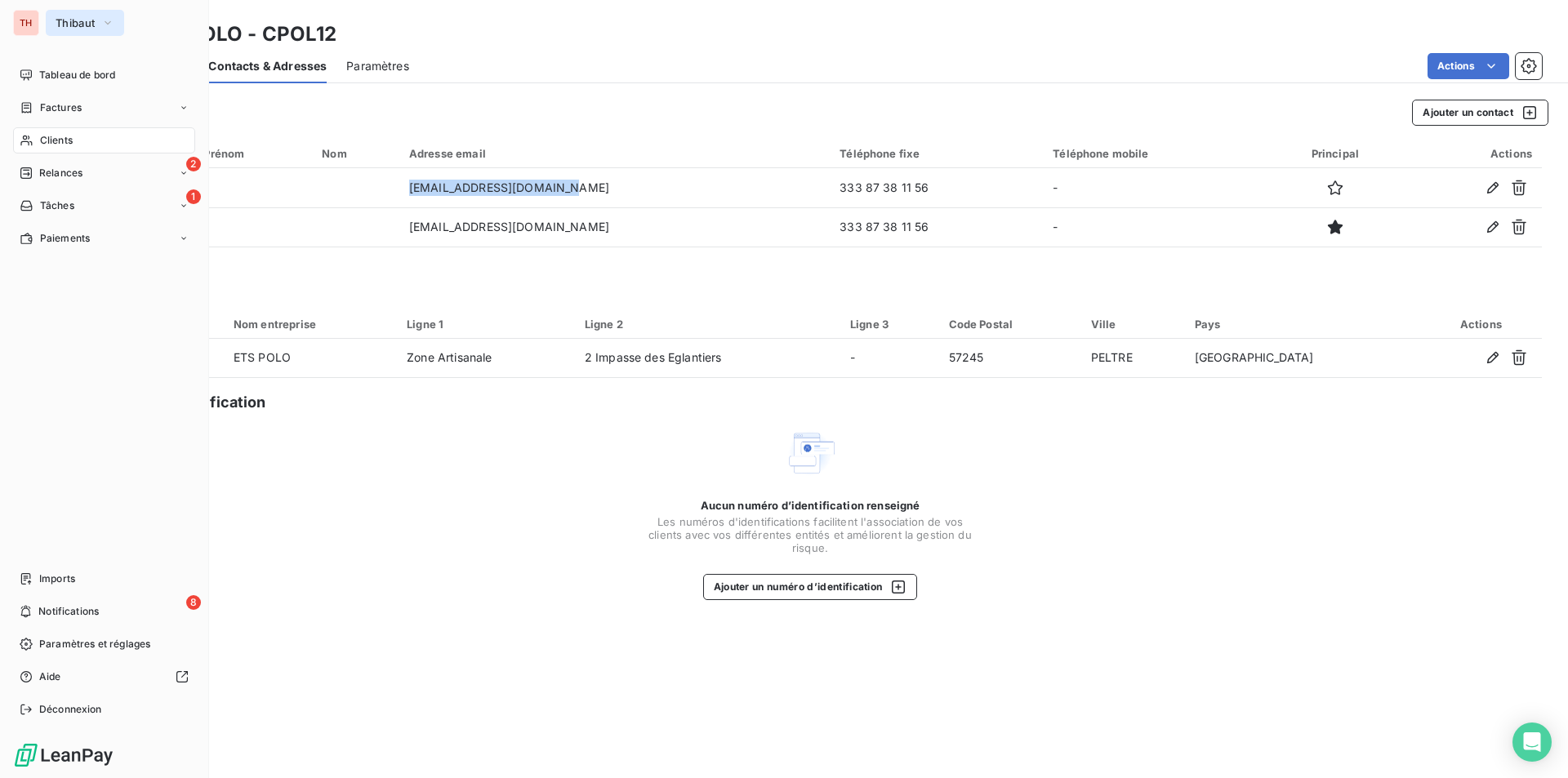
click at [111, 20] on icon "button" at bounding box center [108, 22] width 13 height 16
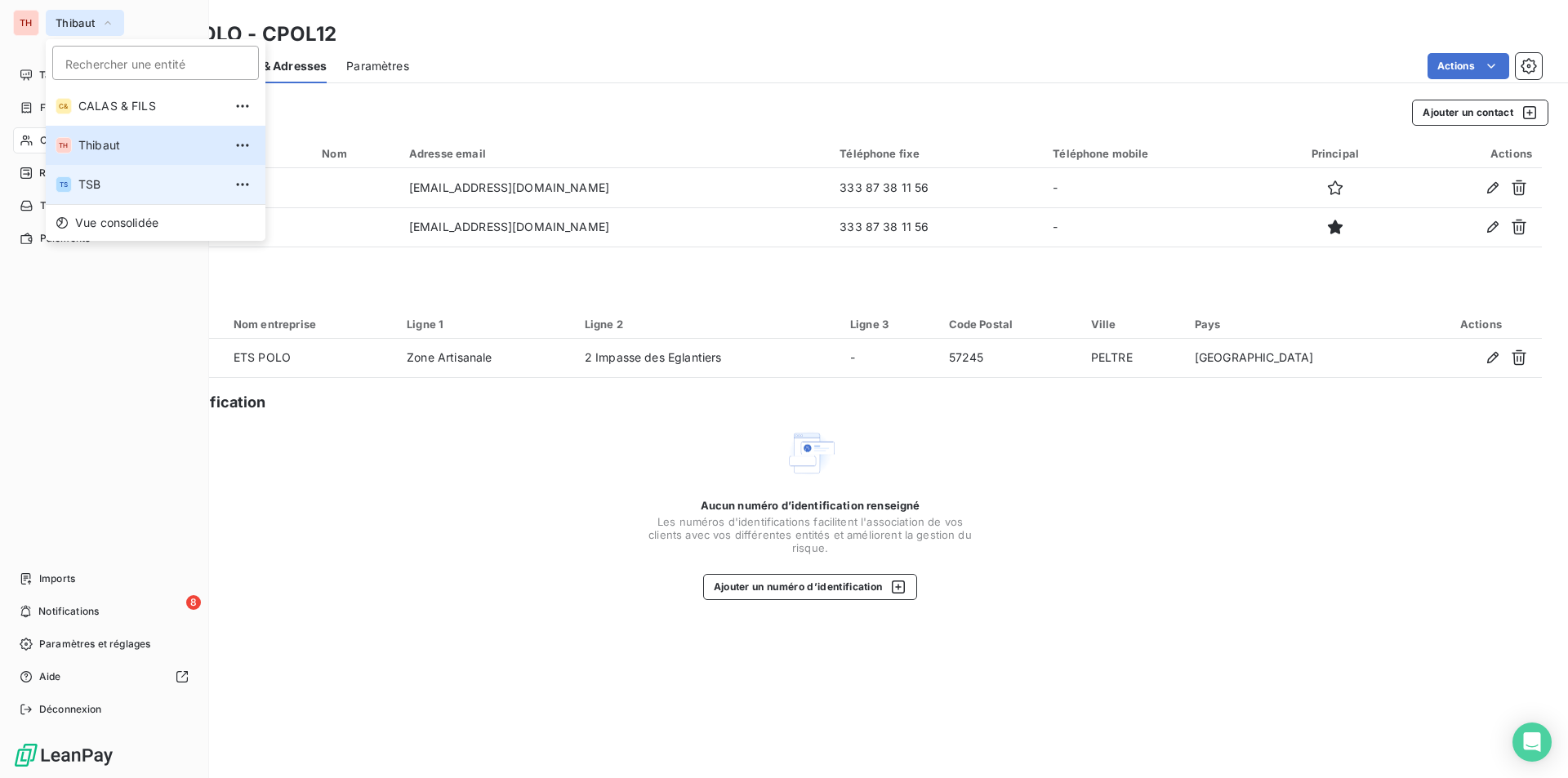
click at [101, 184] on span "TSB" at bounding box center [151, 184] width 144 height 16
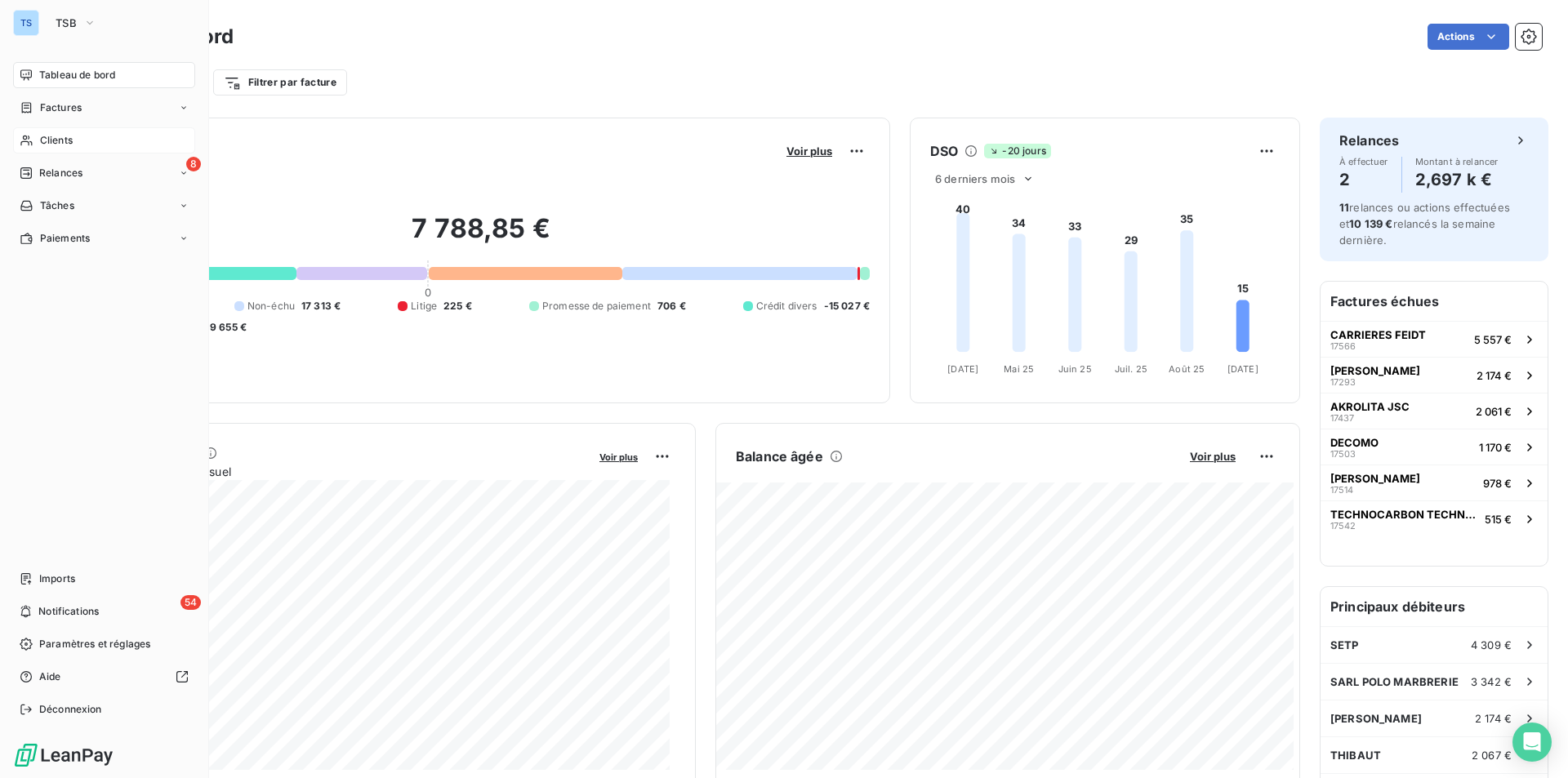
drag, startPoint x: 73, startPoint y: 134, endPoint x: 123, endPoint y: 133, distance: 50.0
click at [73, 134] on span "Clients" at bounding box center [56, 140] width 33 height 14
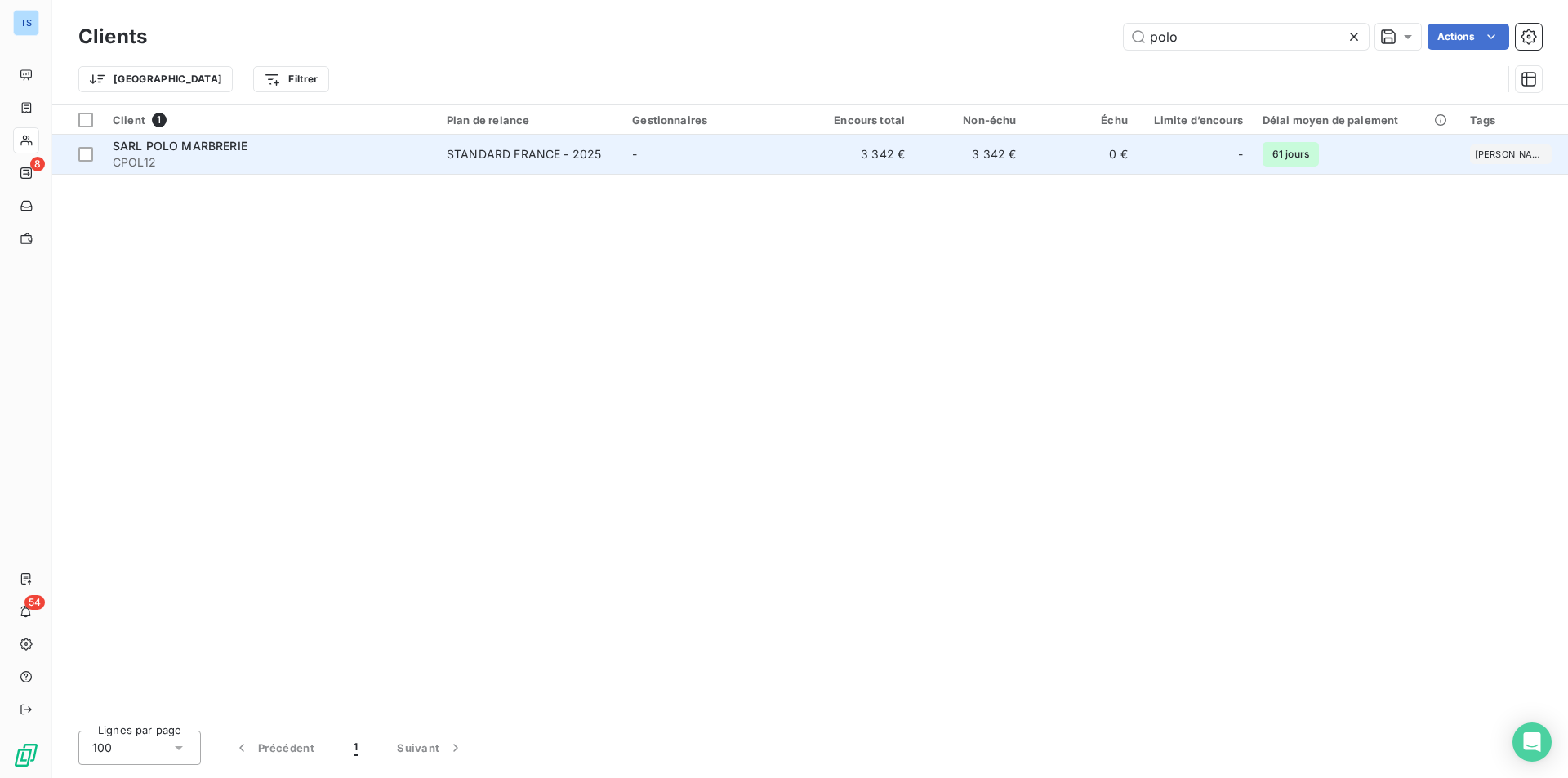
click at [242, 144] on span "SARL POLO MARBRERIE" at bounding box center [179, 146] width 135 height 14
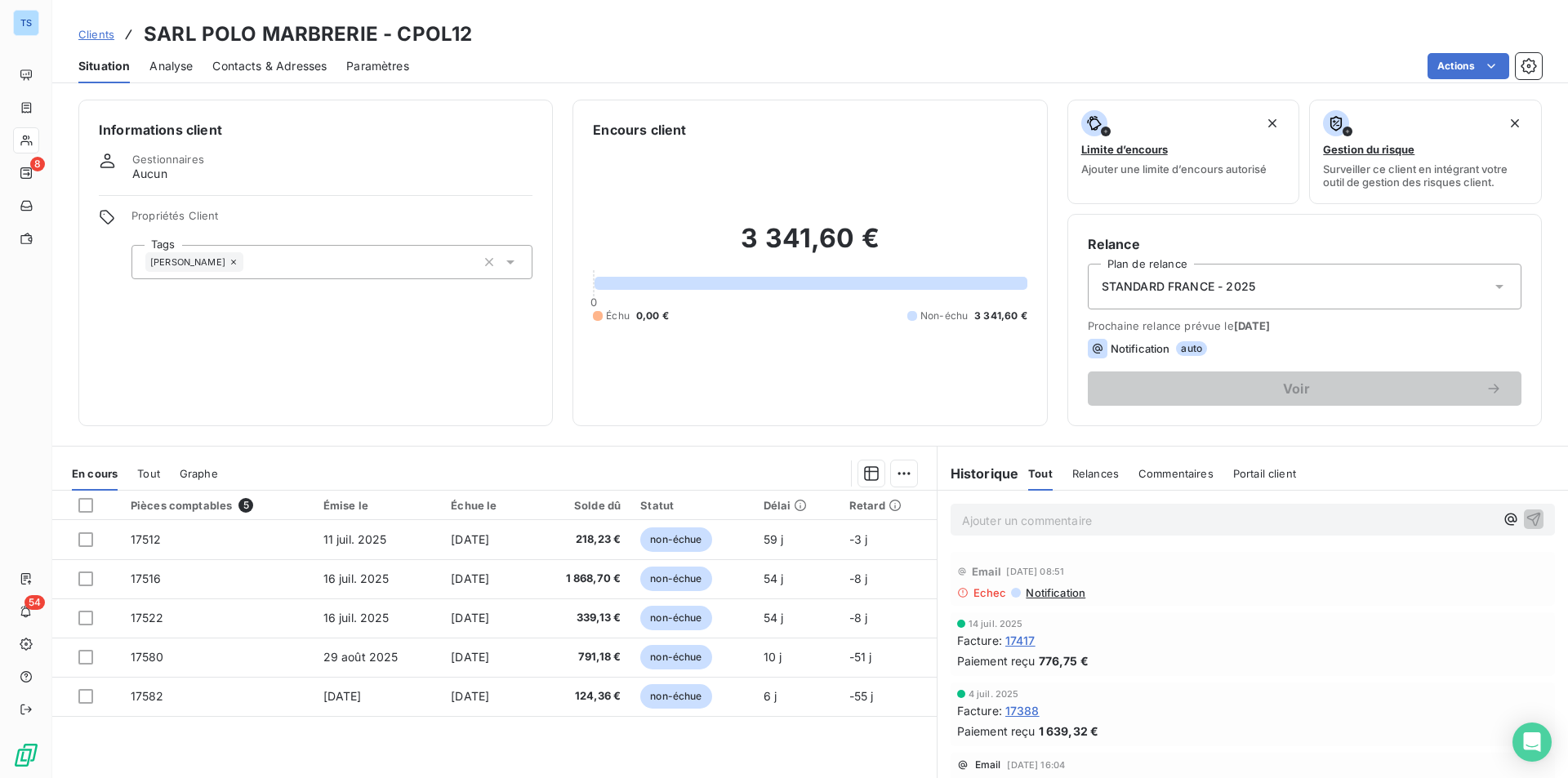
drag, startPoint x: 261, startPoint y: 61, endPoint x: 295, endPoint y: 62, distance: 34.0
click at [261, 61] on span "Contacts & Adresses" at bounding box center [269, 66] width 114 height 16
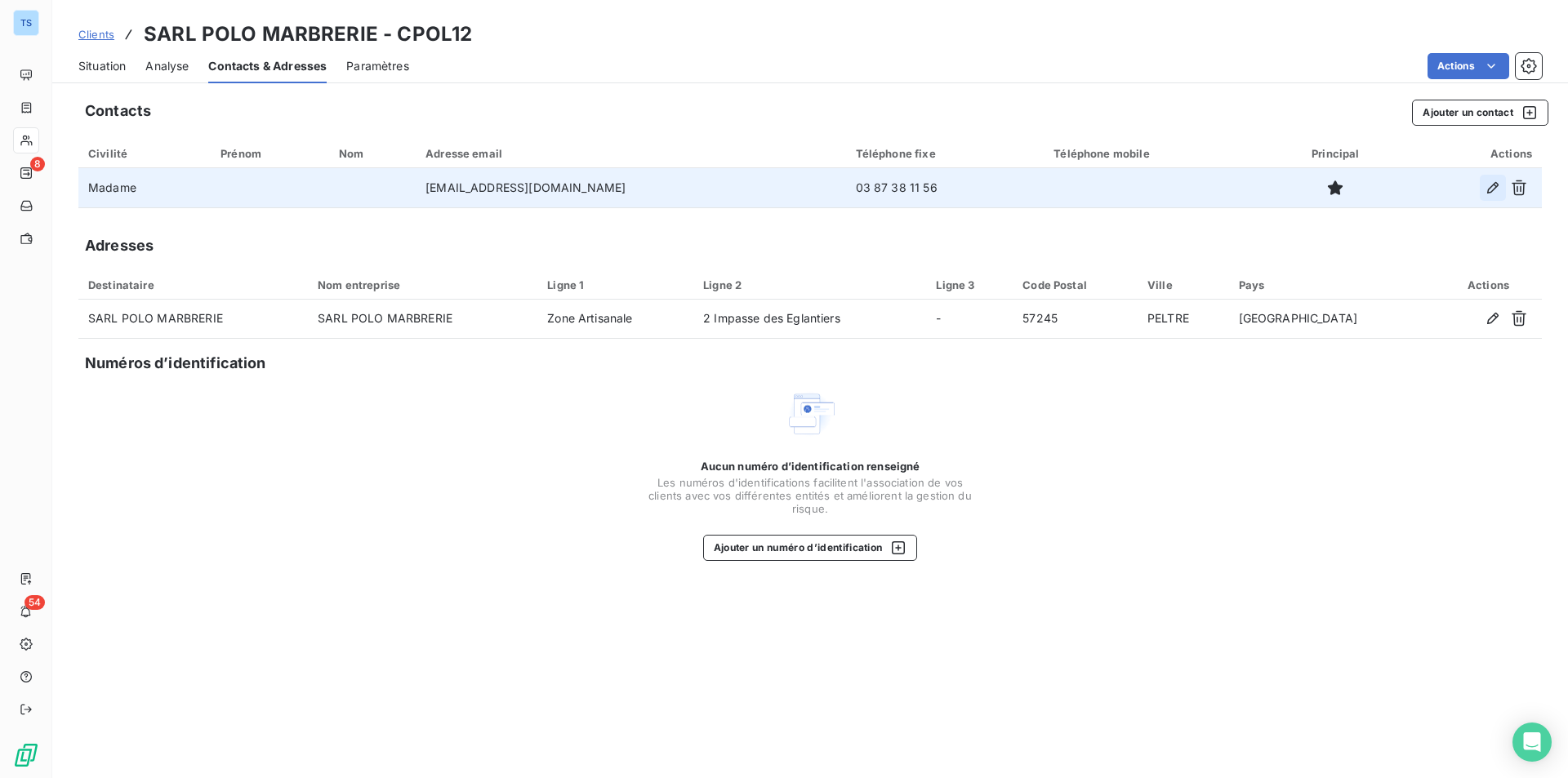
click at [1490, 184] on icon "button" at bounding box center [1492, 188] width 16 height 16
type input "contact@polomarbrerie.fr"
type input "03 87 38 11 56"
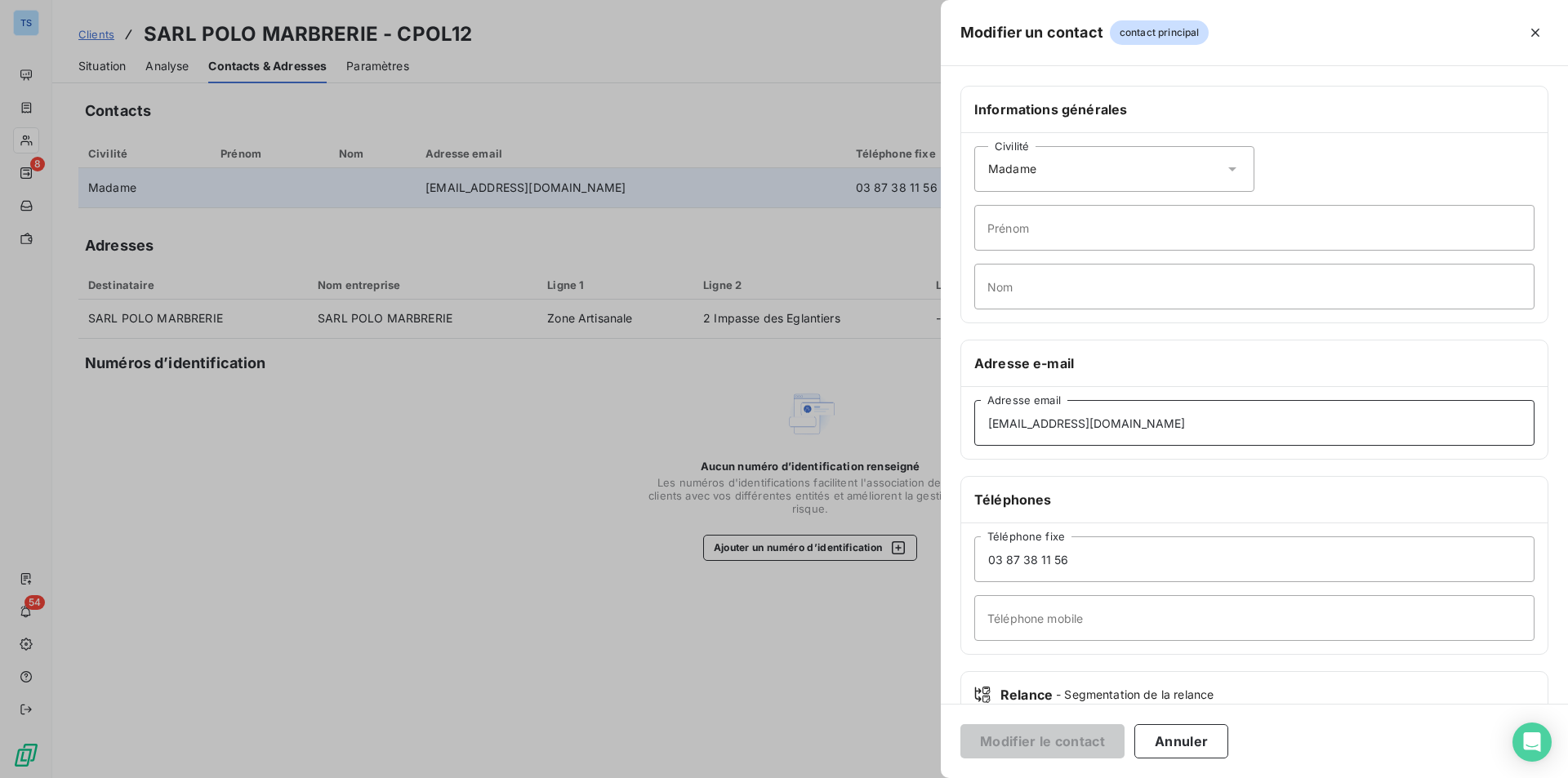
click at [1153, 433] on input "contact@polomarbrerie.fr" at bounding box center [1254, 422] width 560 height 45
drag, startPoint x: 1153, startPoint y: 421, endPoint x: 951, endPoint y: 422, distance: 202.0
click at [951, 422] on div "Informations générales Civilité Madame Prénom Nom Adresse e-mail contact@poloma…" at bounding box center [1254, 447] width 628 height 725
paste input "marbrerie.polo@orang"
type input "marbrerie.polo@orange.fr"
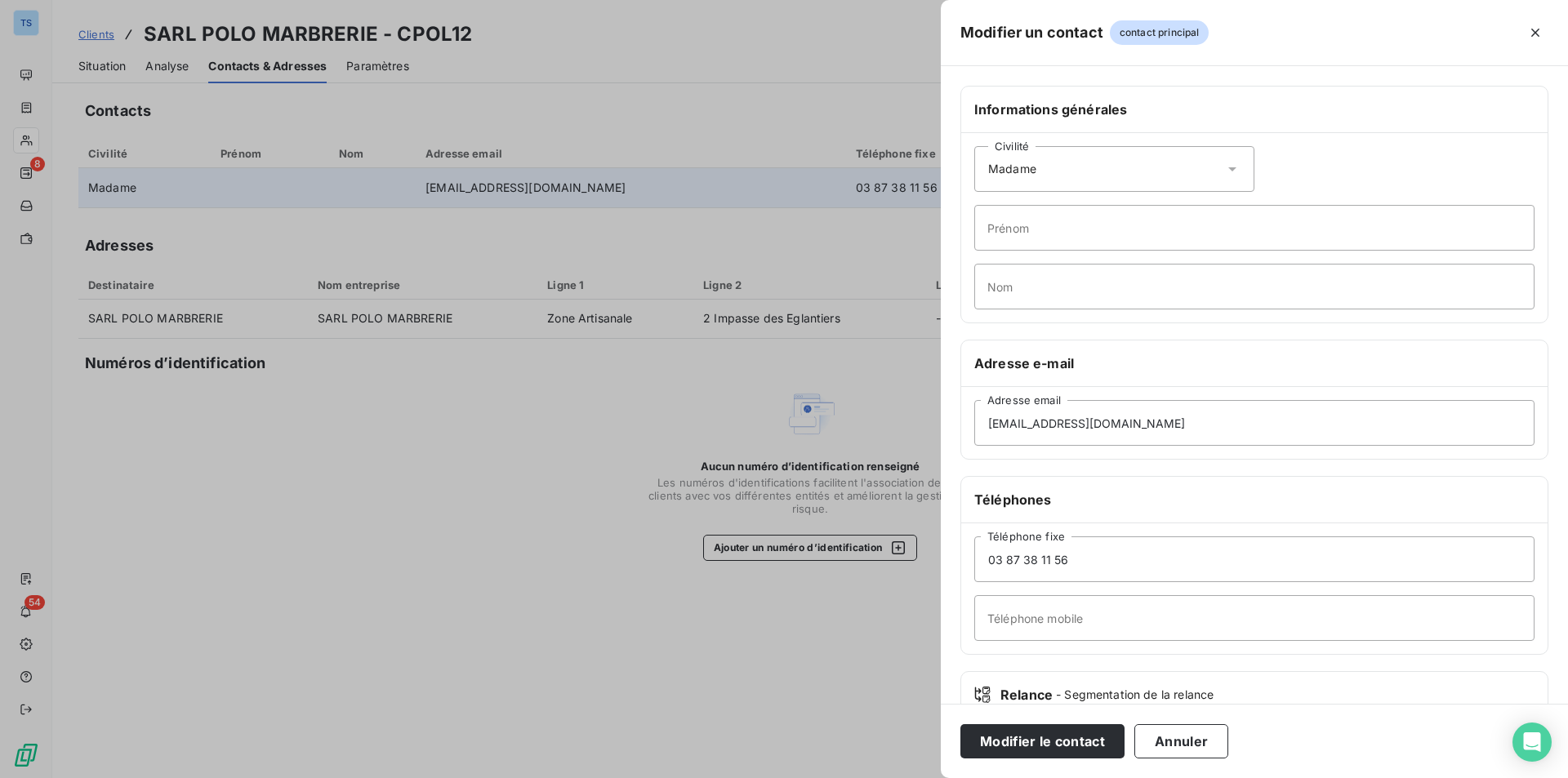
drag, startPoint x: 1007, startPoint y: 736, endPoint x: 1242, endPoint y: 676, distance: 242.5
click at [1007, 736] on button "Modifier le contact" at bounding box center [1042, 741] width 164 height 34
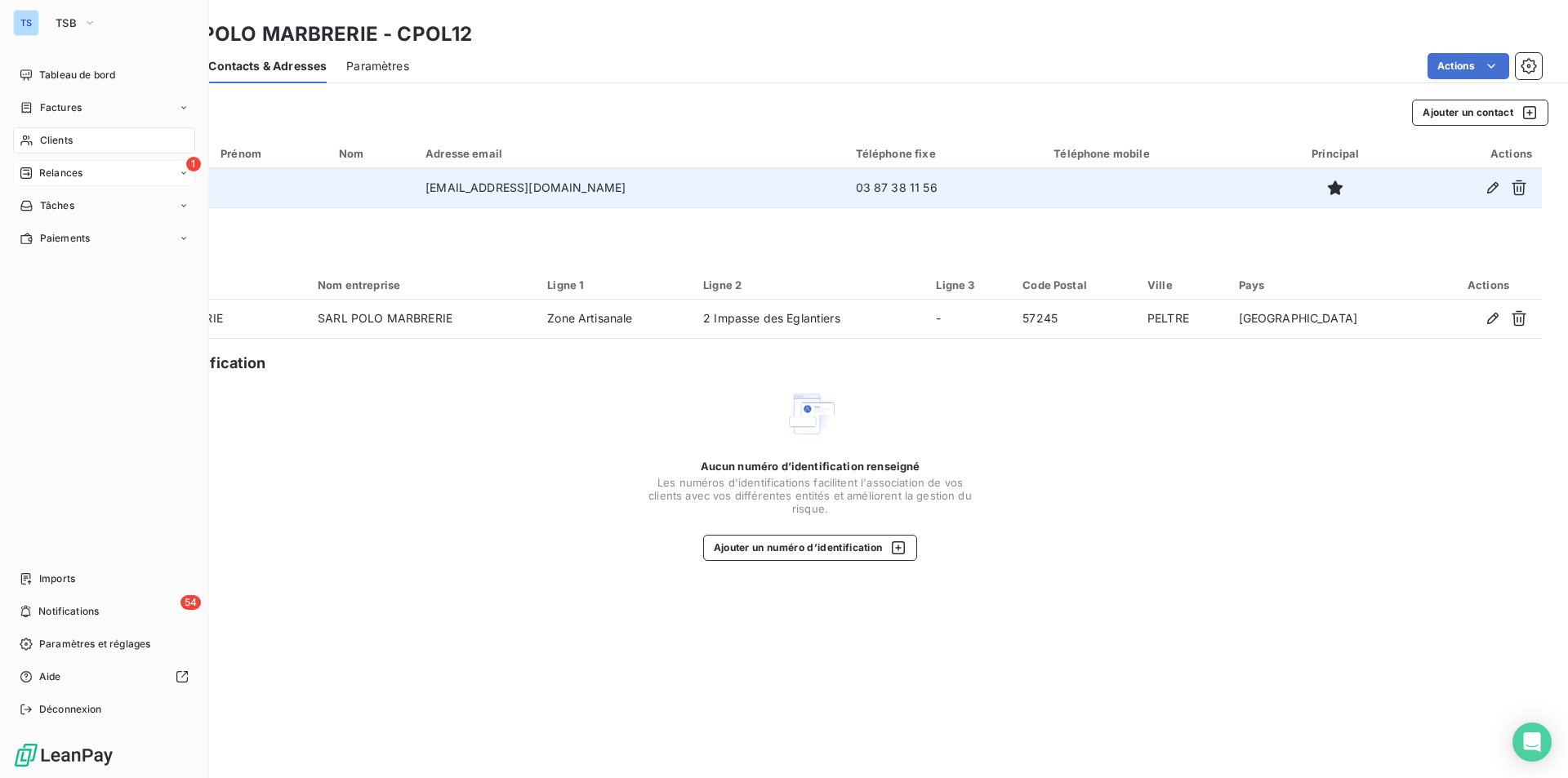
click at [78, 168] on span "Relances" at bounding box center [61, 173] width 44 height 14
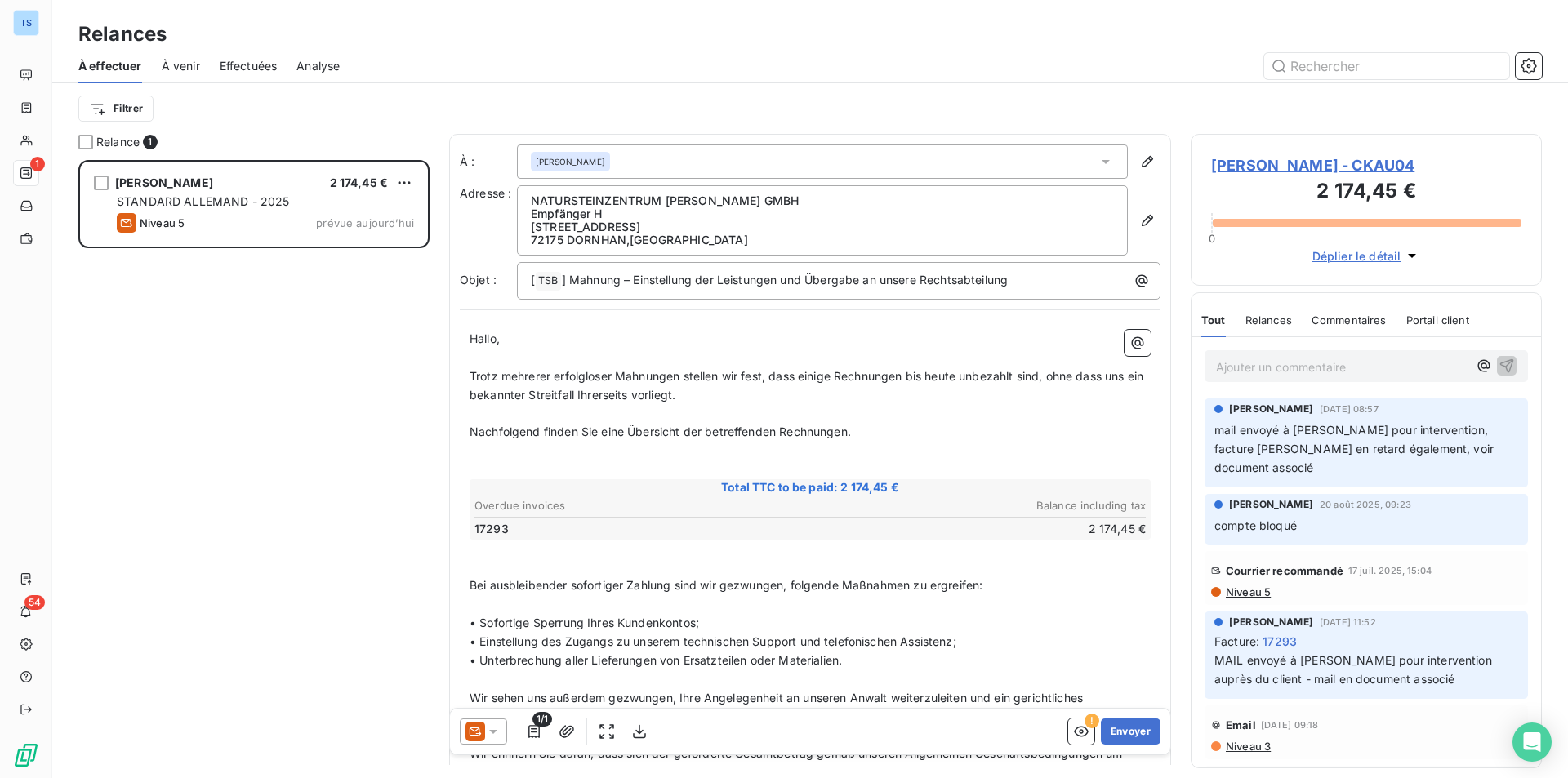
scroll to position [606, 339]
click at [1227, 162] on span "[PERSON_NAME] - CKAU04" at bounding box center [1367, 165] width 310 height 22
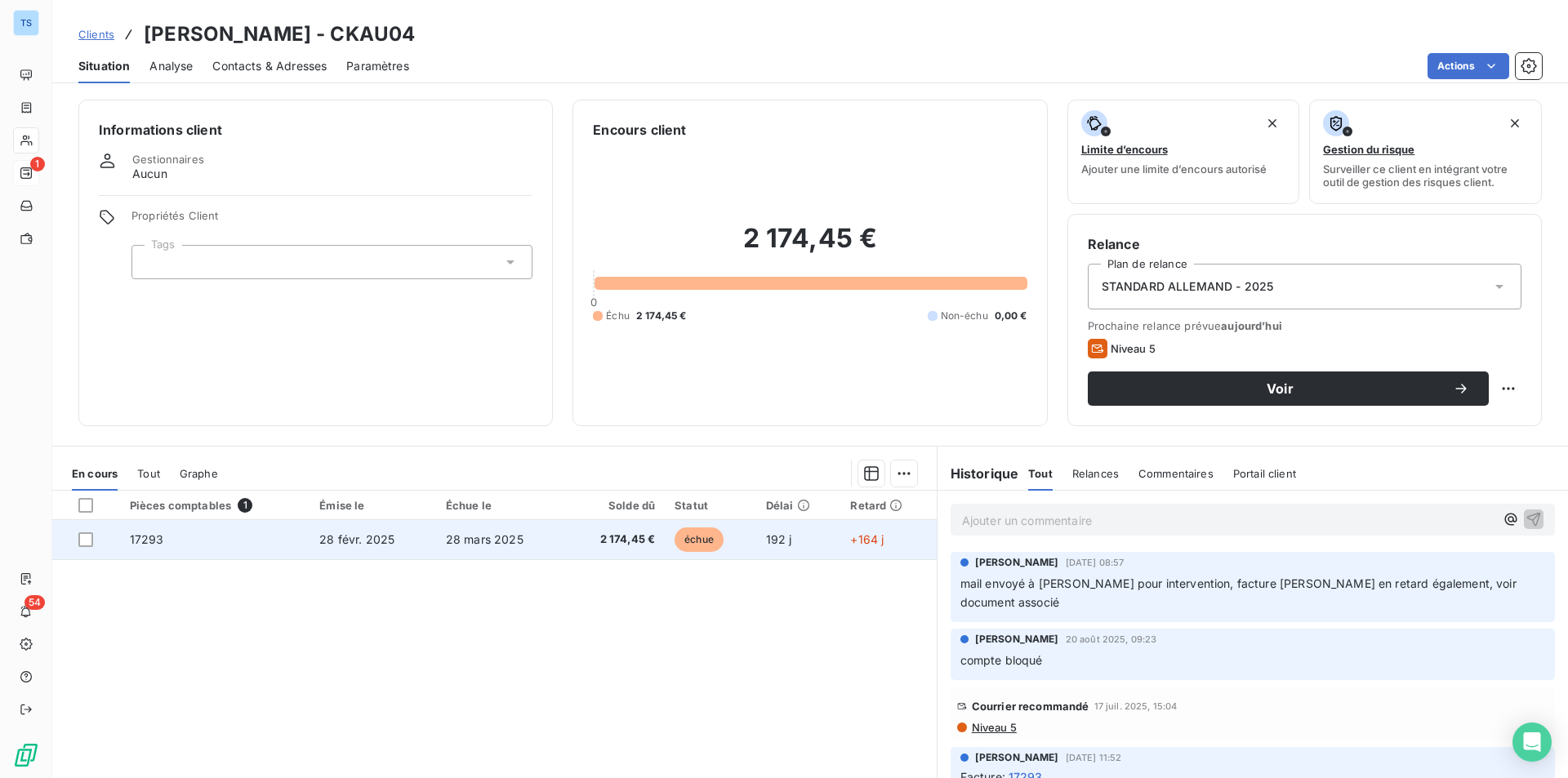
click at [230, 541] on td "17293" at bounding box center [215, 540] width 190 height 39
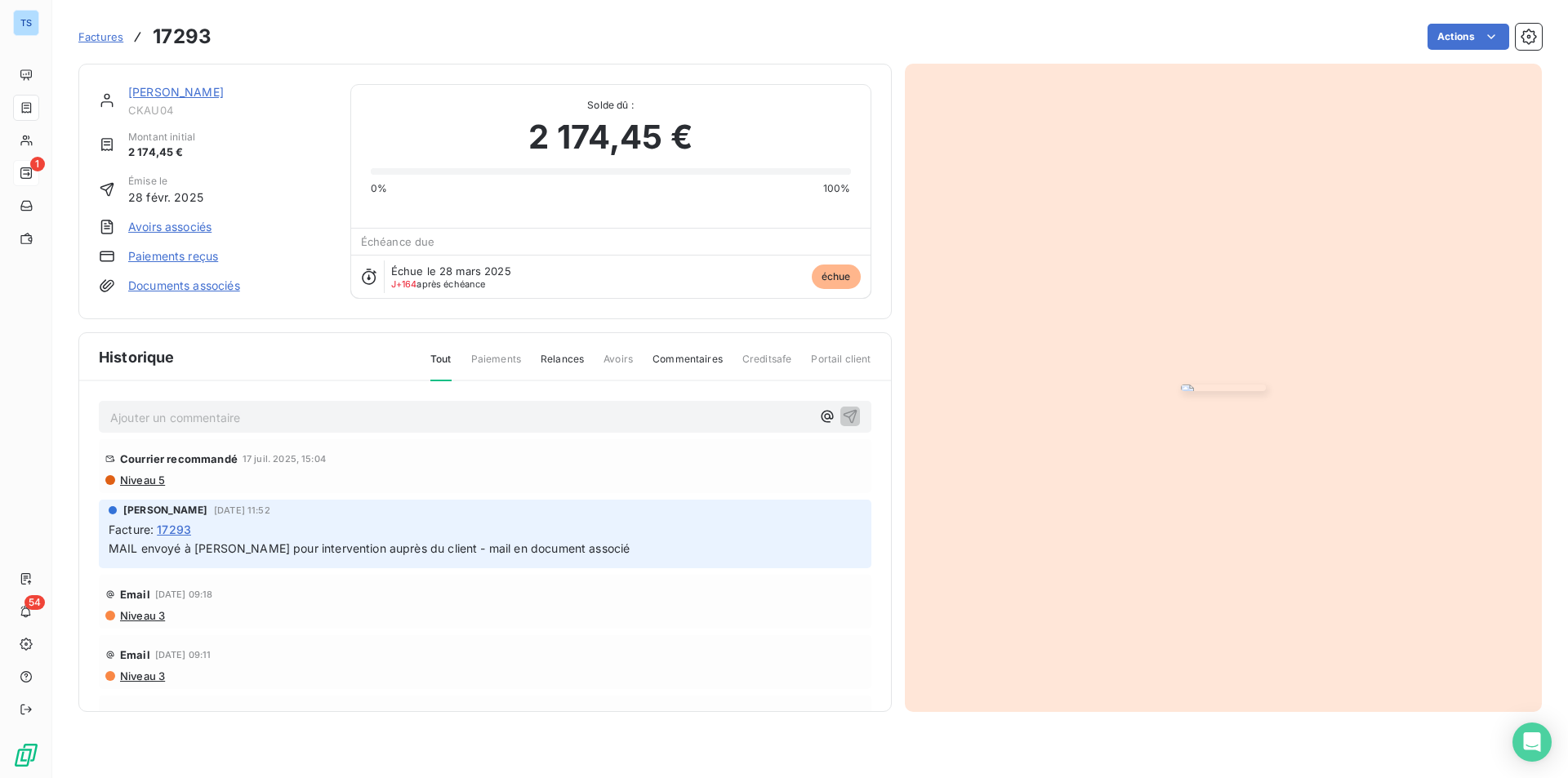
click at [209, 282] on link "Documents associés" at bounding box center [185, 285] width 112 height 16
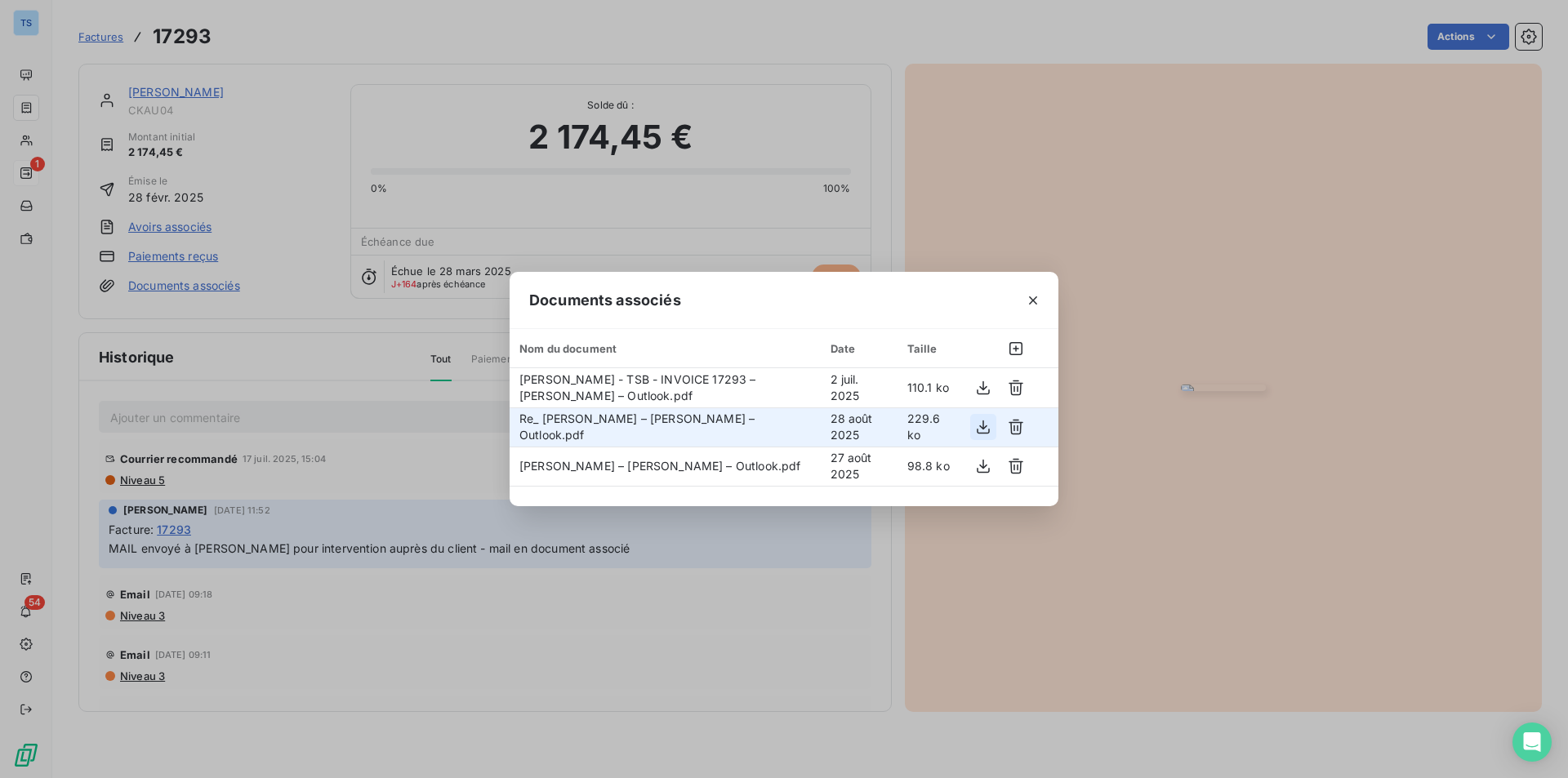
click at [984, 426] on icon "button" at bounding box center [983, 427] width 16 height 16
click at [1034, 297] on icon "button" at bounding box center [1033, 300] width 16 height 16
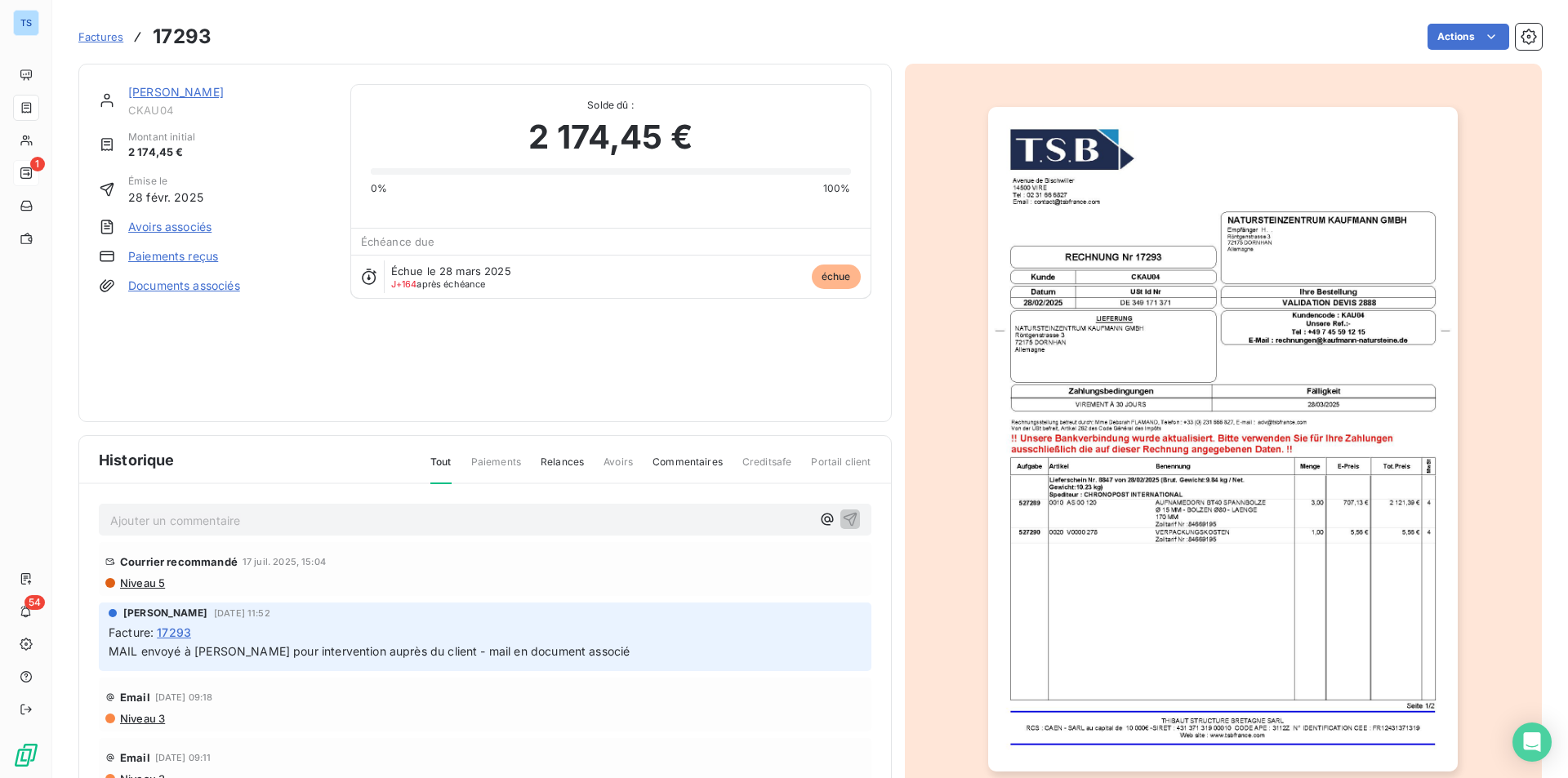
click at [185, 516] on p "Ajouter un commentaire ﻿" at bounding box center [461, 520] width 701 height 20
click at [841, 511] on icon "button" at bounding box center [850, 519] width 16 height 16
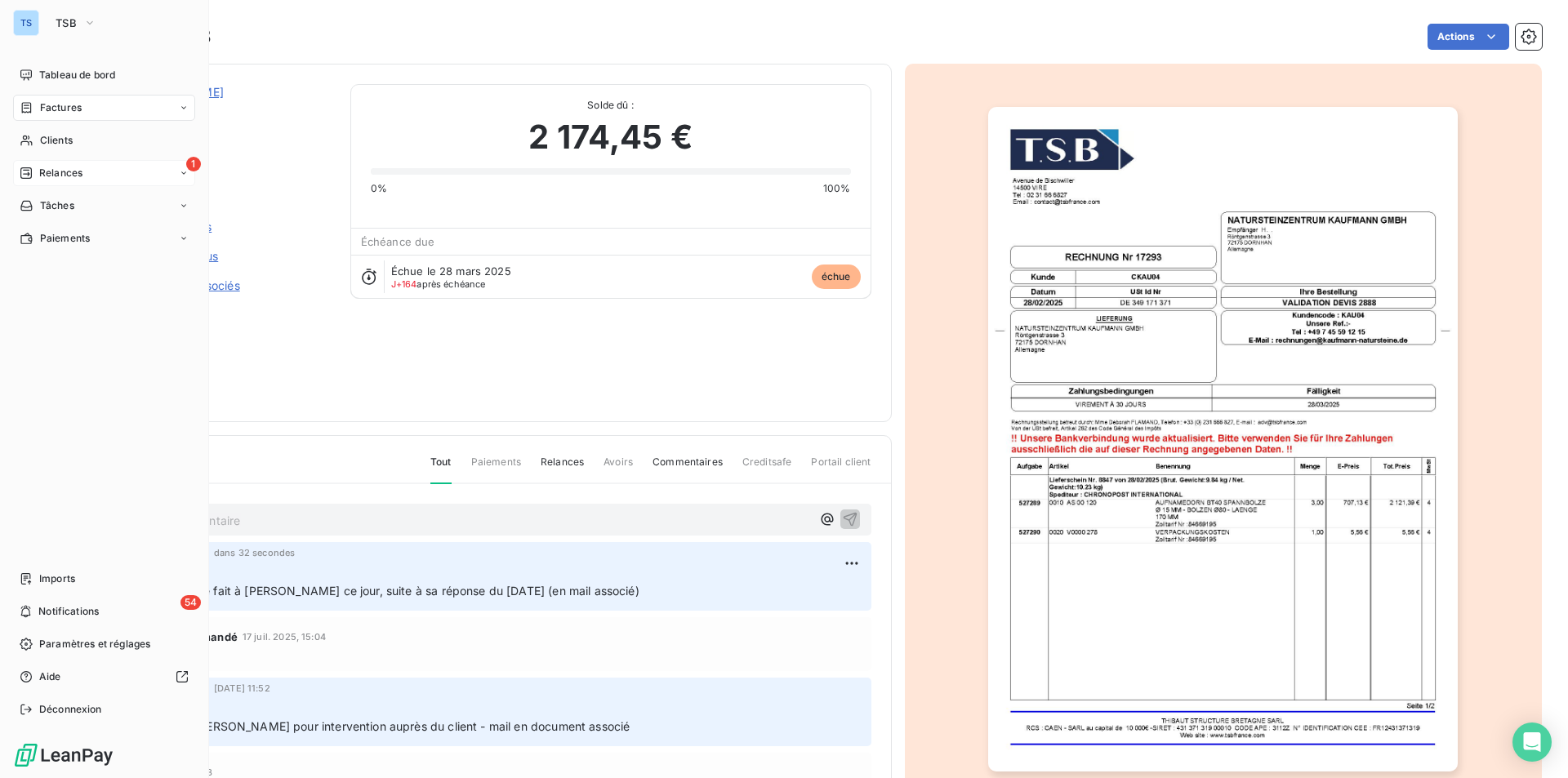
click at [47, 168] on span "Relances" at bounding box center [61, 173] width 44 height 14
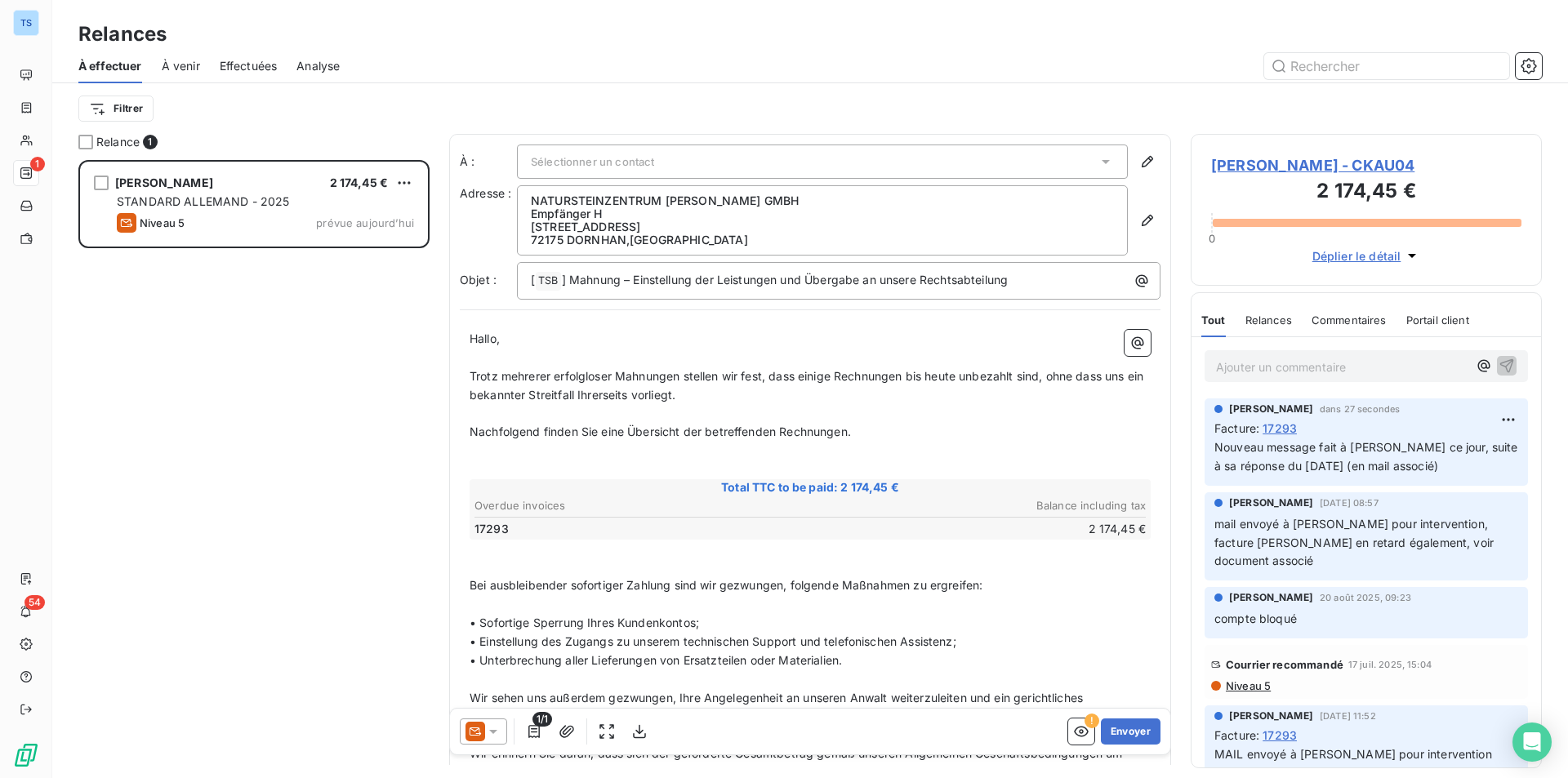
scroll to position [606, 339]
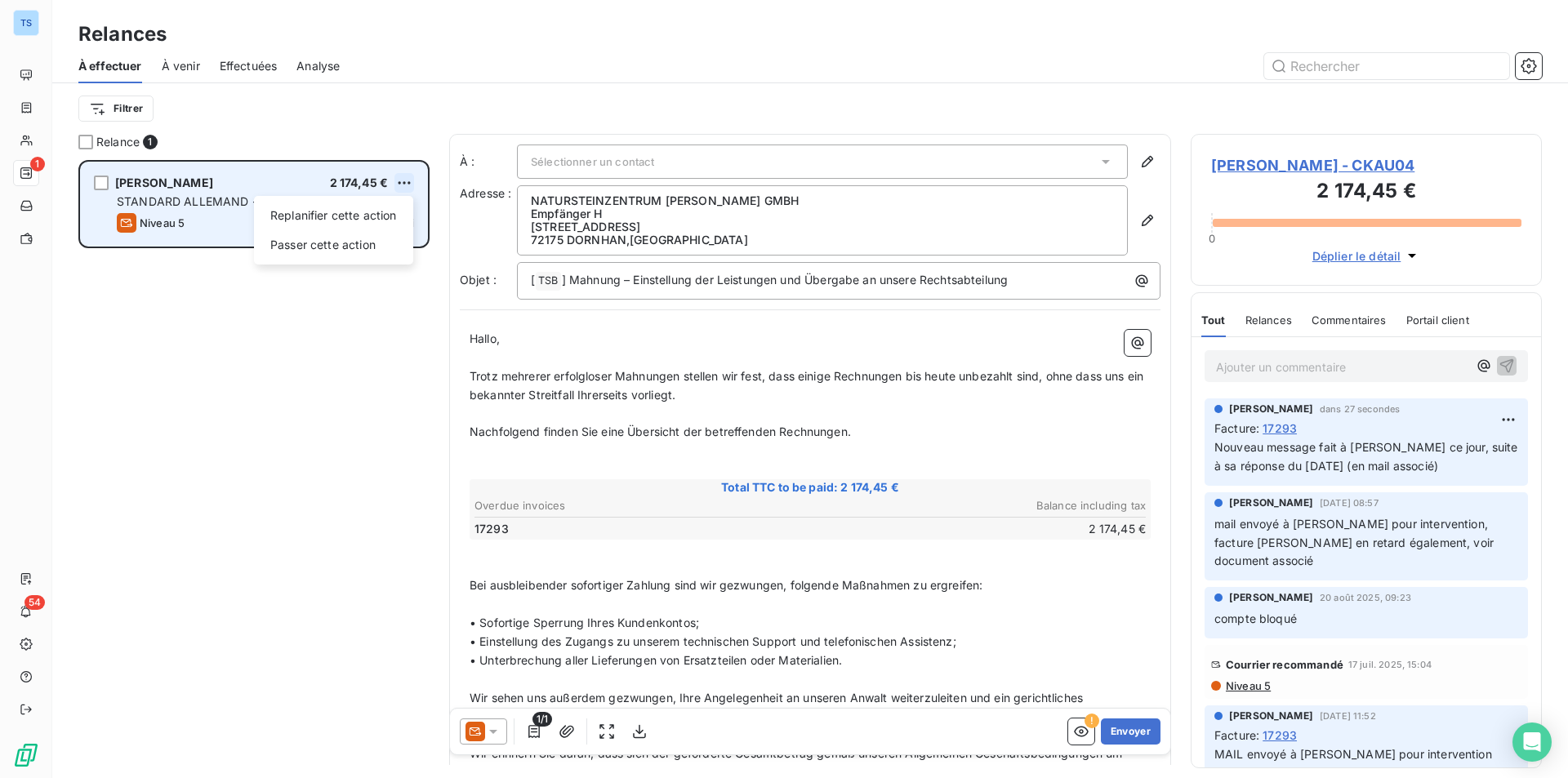
click at [403, 174] on html "TS 1 54 Relances À effectuer À venir Effectuées Analyse Filtrer Relance 1 LOTHA…" at bounding box center [784, 389] width 1568 height 778
click at [353, 211] on div "Replanifier cette action" at bounding box center [333, 215] width 146 height 26
select select "8"
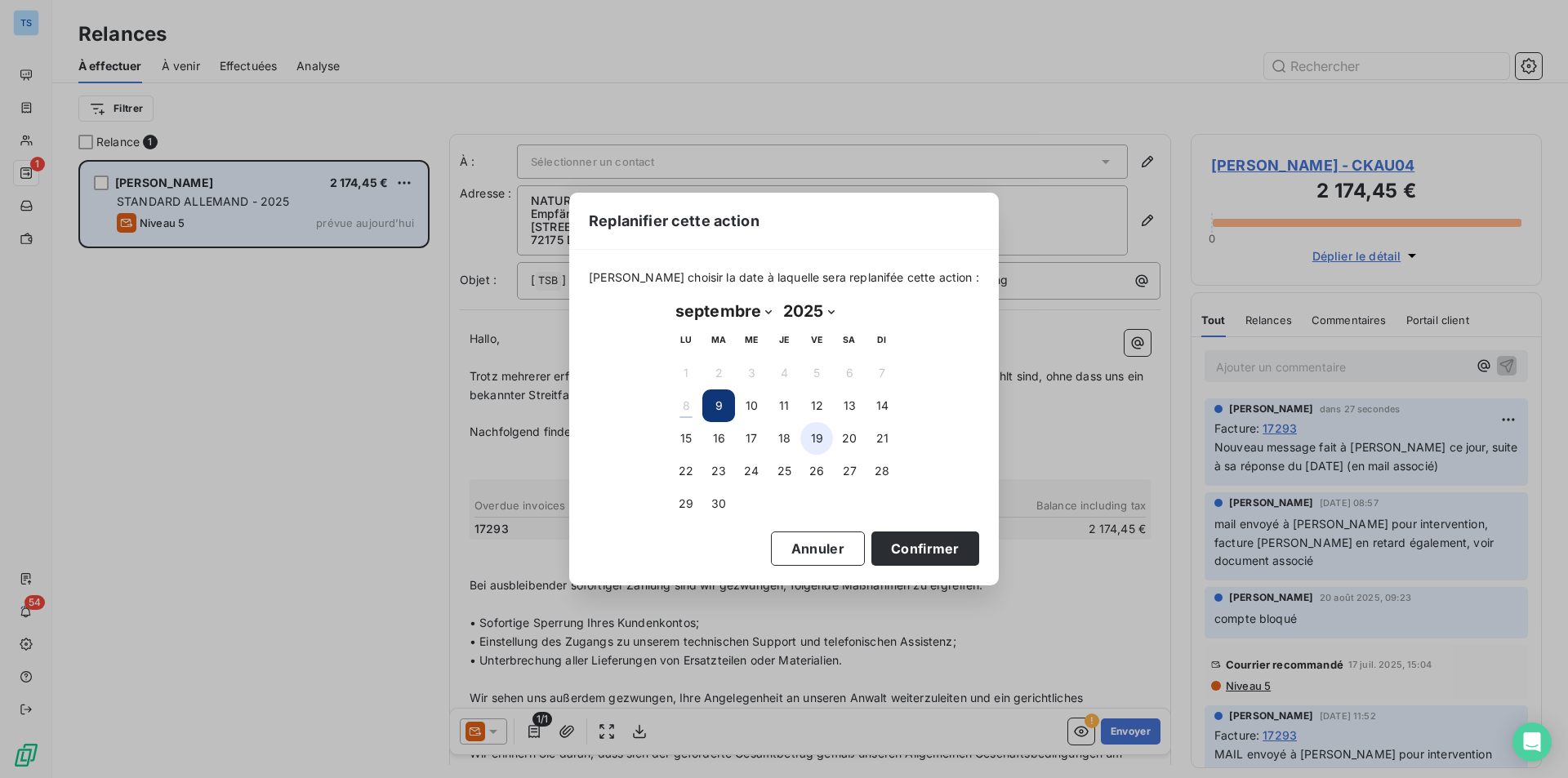
drag, startPoint x: 683, startPoint y: 435, endPoint x: 803, endPoint y: 439, distance: 120.1
click at [683, 434] on button "15" at bounding box center [685, 438] width 33 height 33
drag, startPoint x: 891, startPoint y: 540, endPoint x: 853, endPoint y: 321, distance: 222.3
click at [891, 540] on button "Confirmer" at bounding box center [924, 548] width 108 height 34
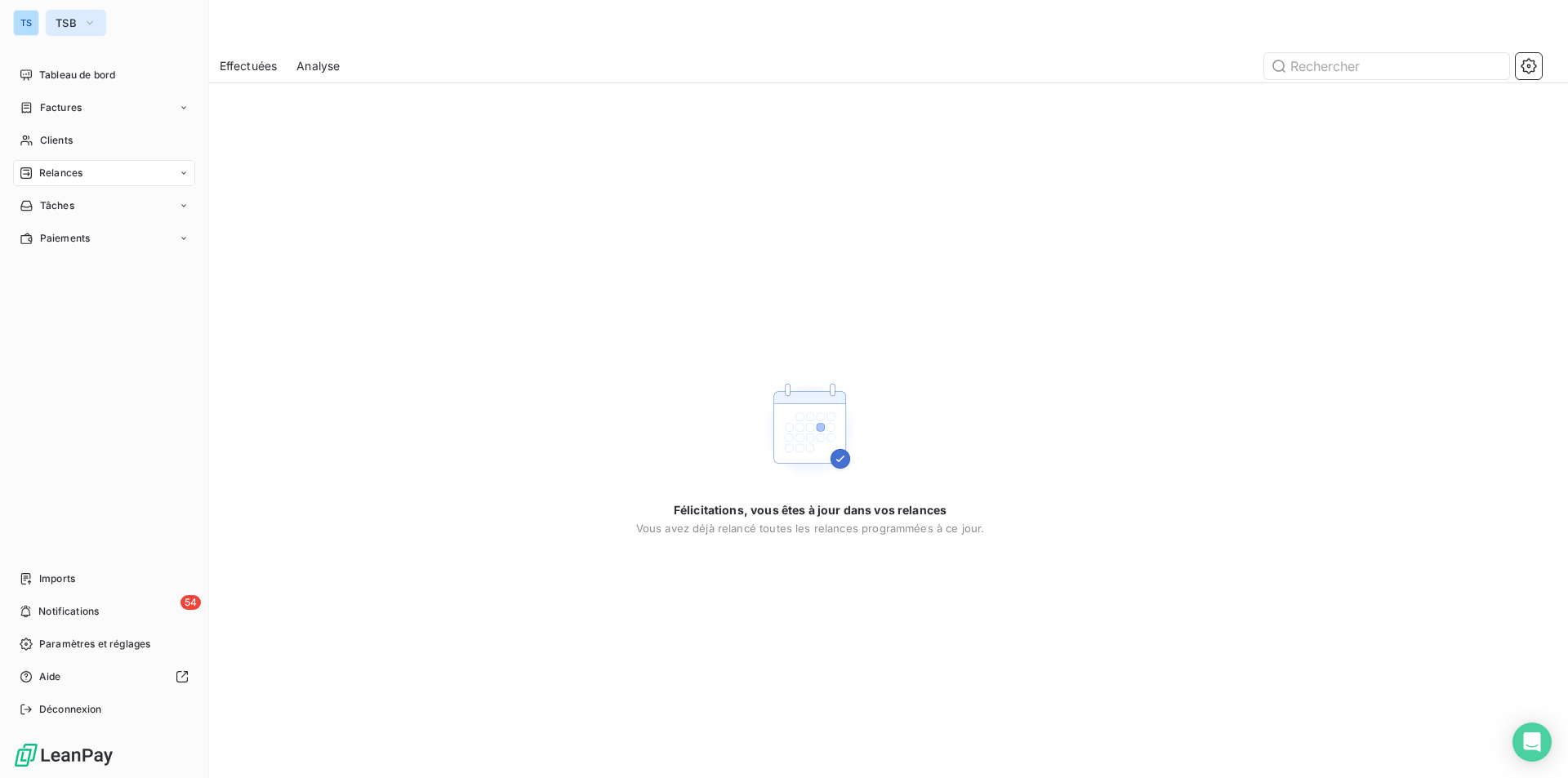
click at [92, 19] on icon "button" at bounding box center [89, 22] width 13 height 16
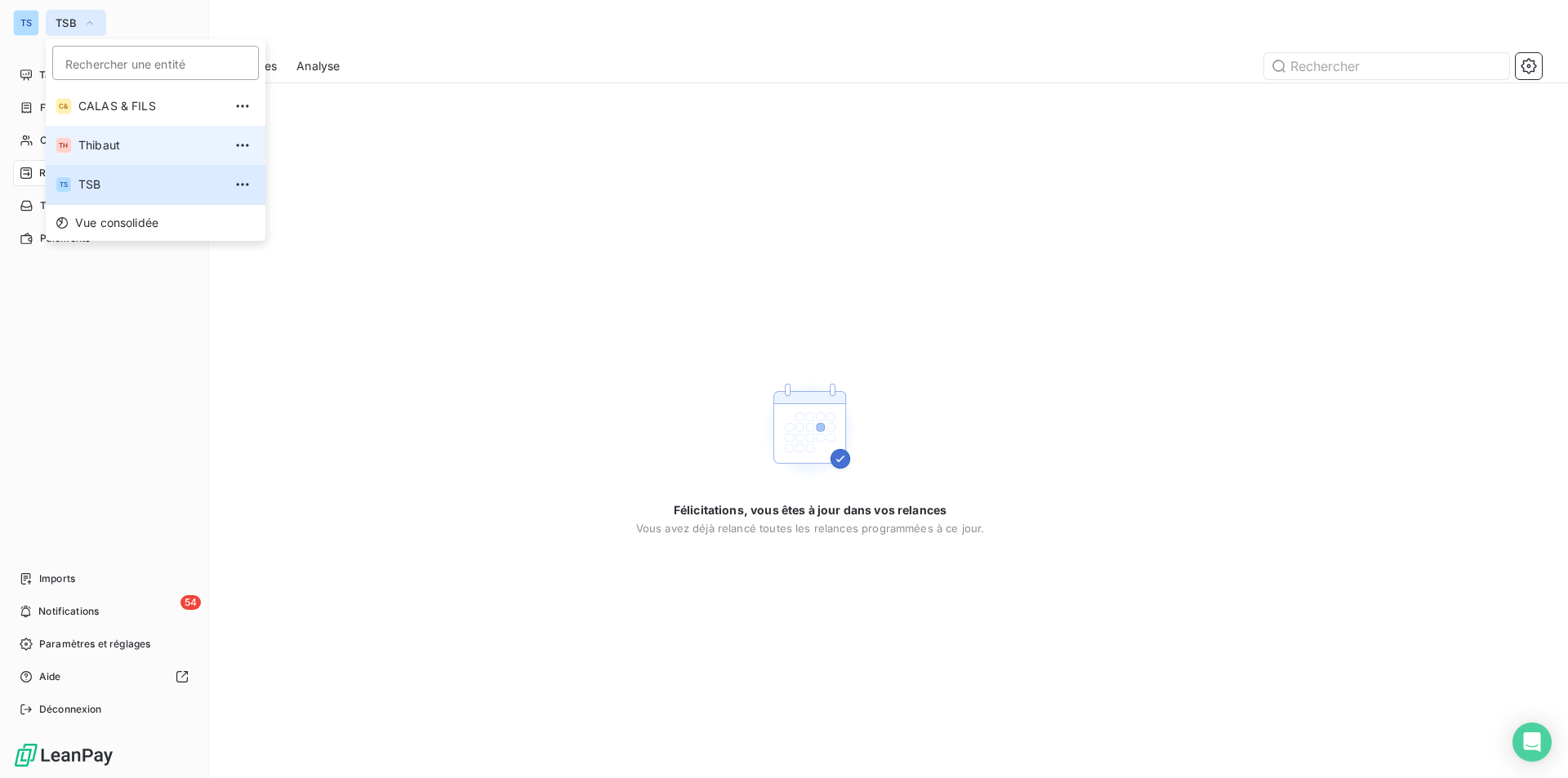
click at [95, 136] on li "TH Thibaut" at bounding box center [155, 145] width 219 height 39
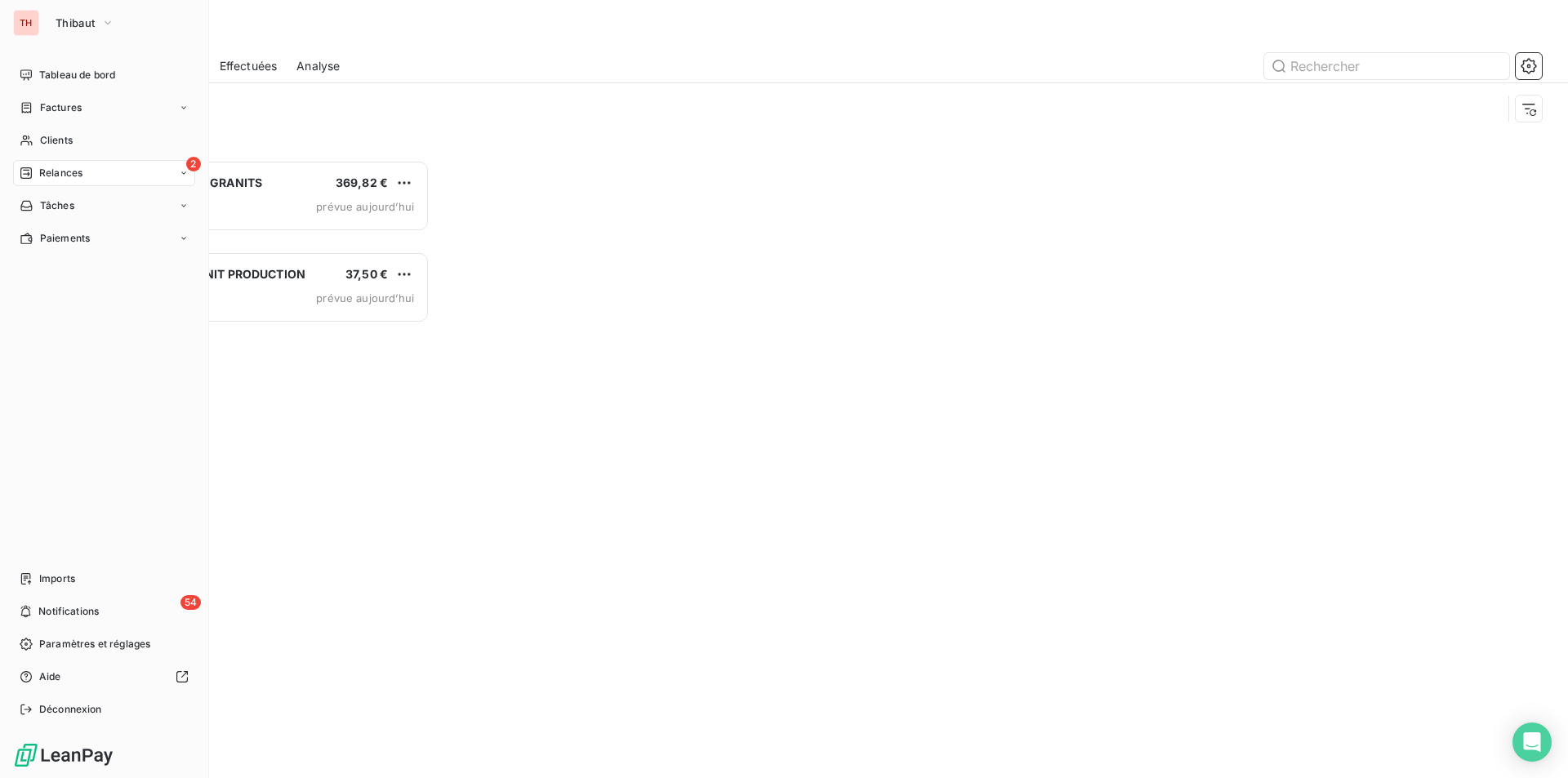
scroll to position [13, 13]
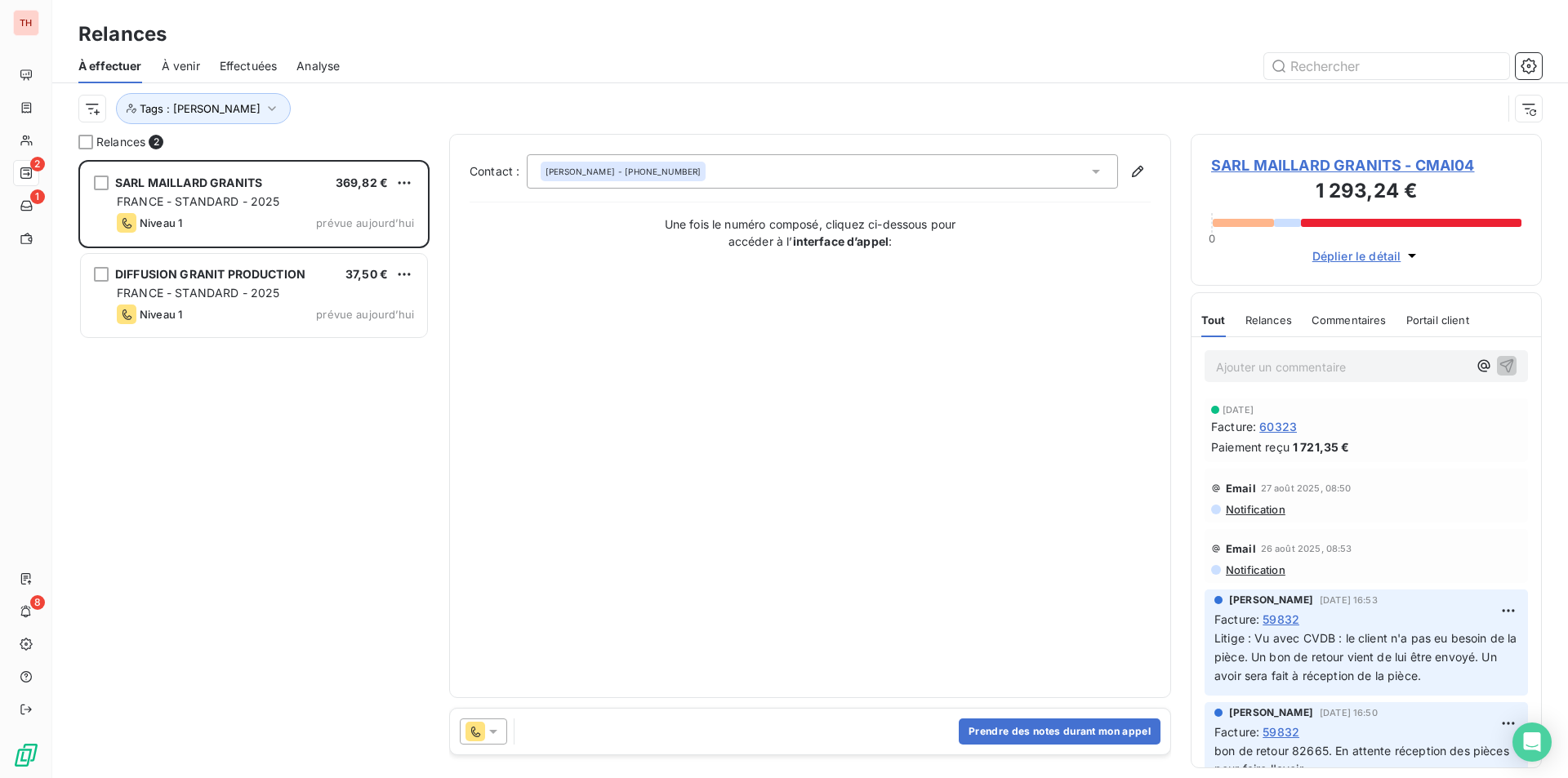
click at [1248, 161] on span "SARL MAILLARD GRANITS - CMAI04" at bounding box center [1367, 165] width 310 height 22
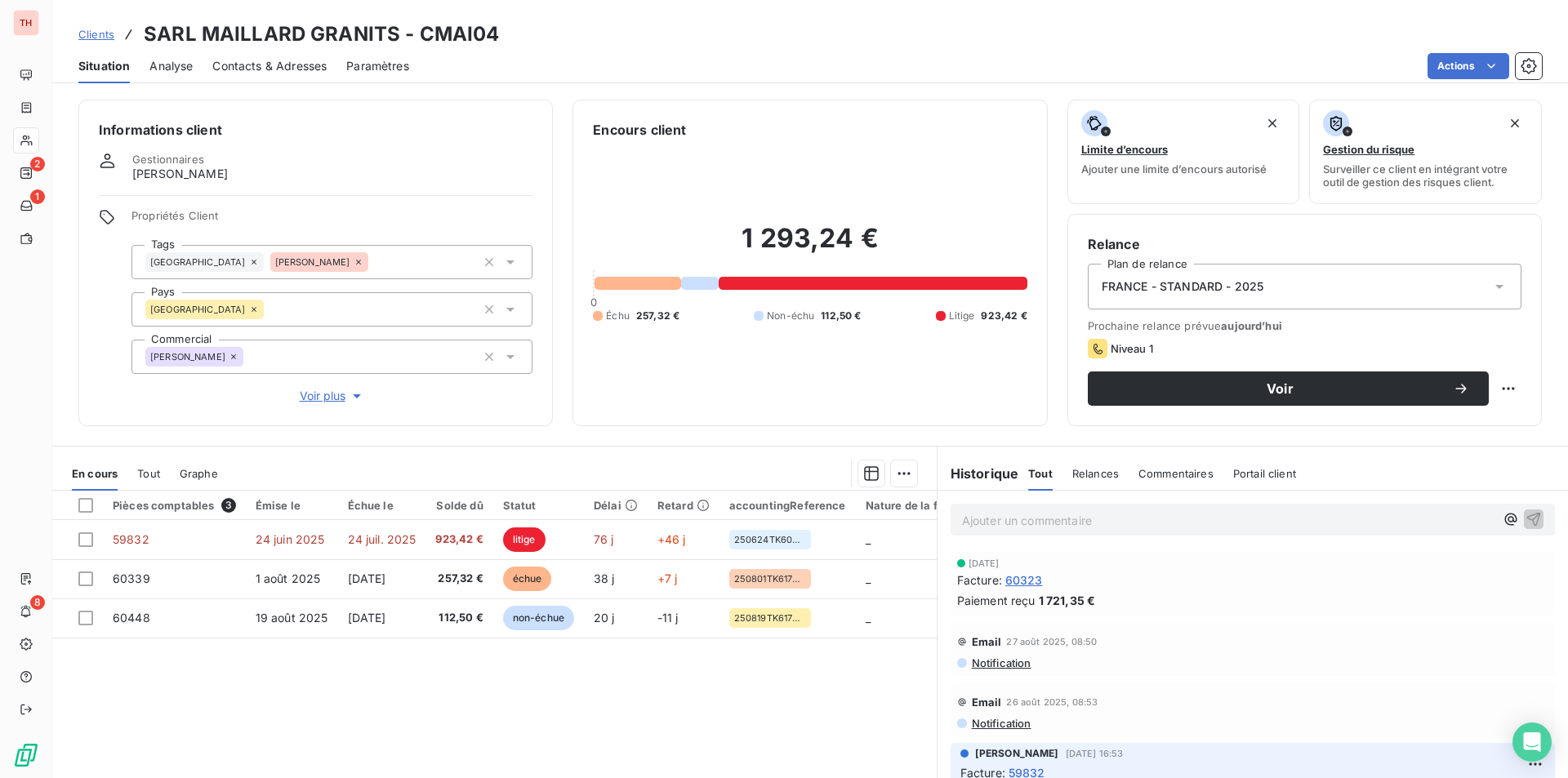
click at [268, 61] on span "Contacts & Adresses" at bounding box center [269, 66] width 114 height 16
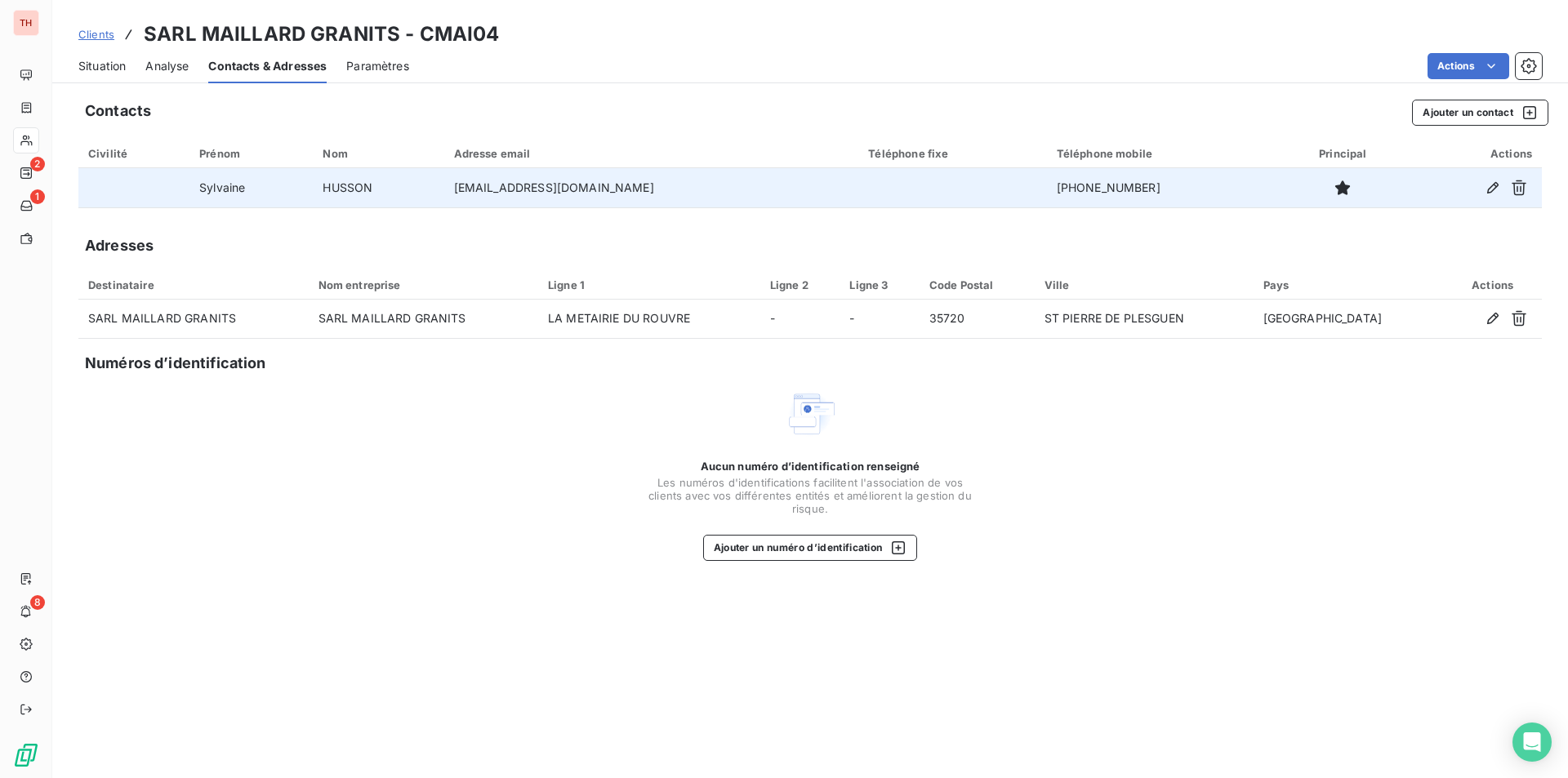
click at [1087, 184] on td "+33 6 31 55 50 36" at bounding box center [1162, 188] width 233 height 39
click at [1142, 186] on td "+33 6 31 55 50 36" at bounding box center [1162, 188] width 233 height 39
drag, startPoint x: 1140, startPoint y: 185, endPoint x: 1039, endPoint y: 184, distance: 101.0
click at [1047, 184] on td "+33 6 31 55 50 36" at bounding box center [1162, 188] width 233 height 39
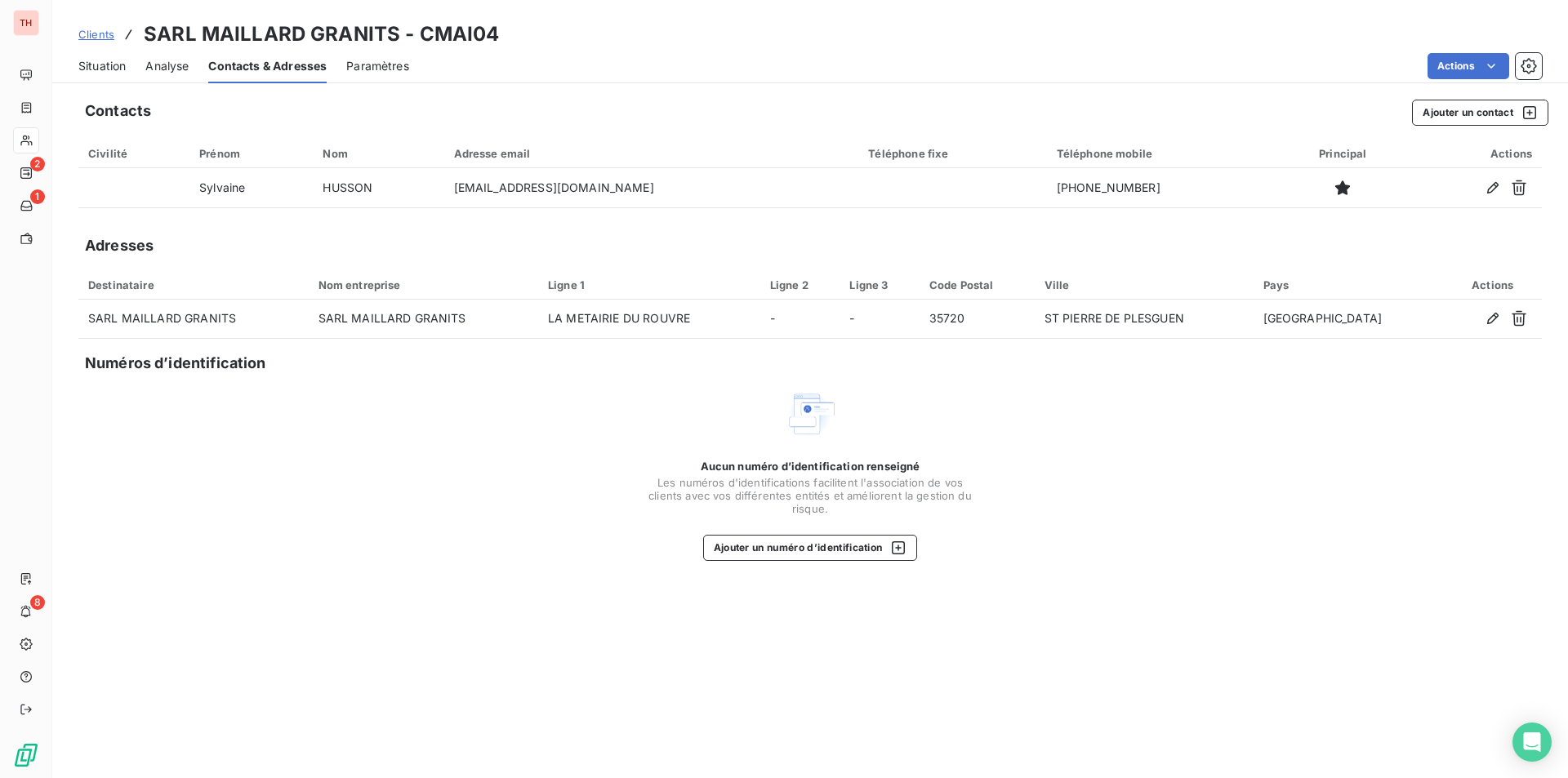
copy td "+33 6 31 55 50 36"
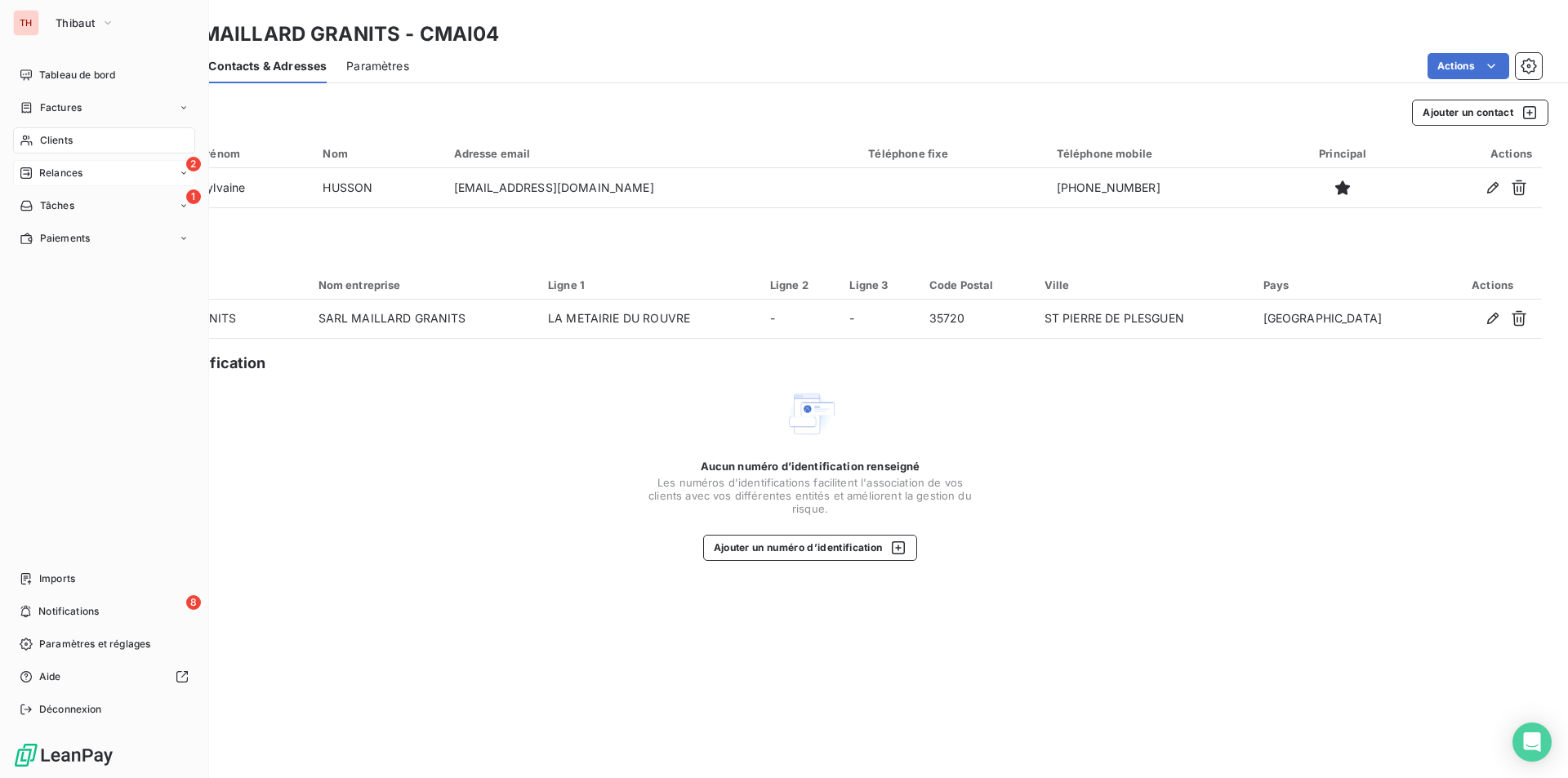
click at [60, 169] on span "Relances" at bounding box center [61, 173] width 44 height 14
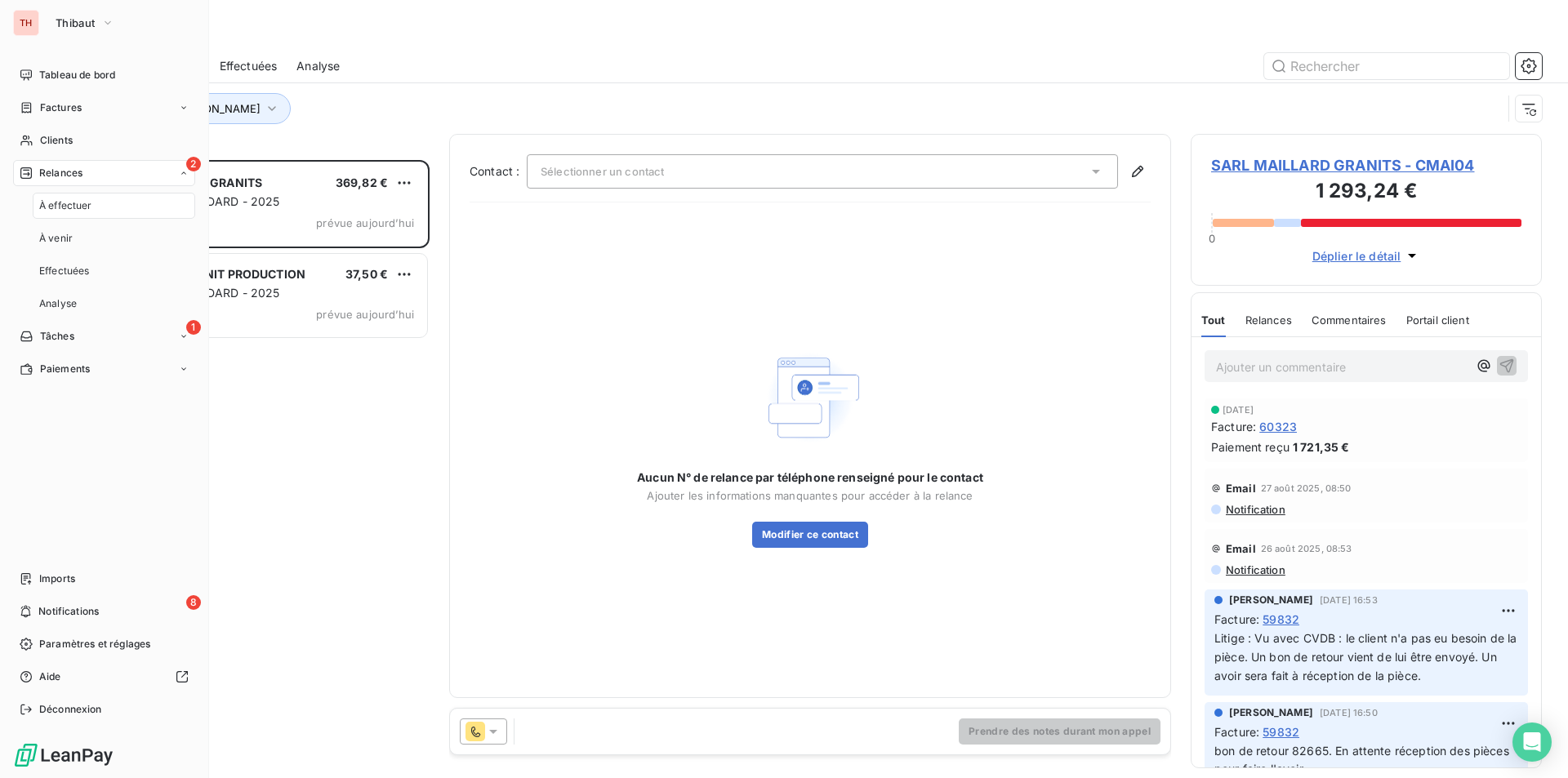
scroll to position [606, 339]
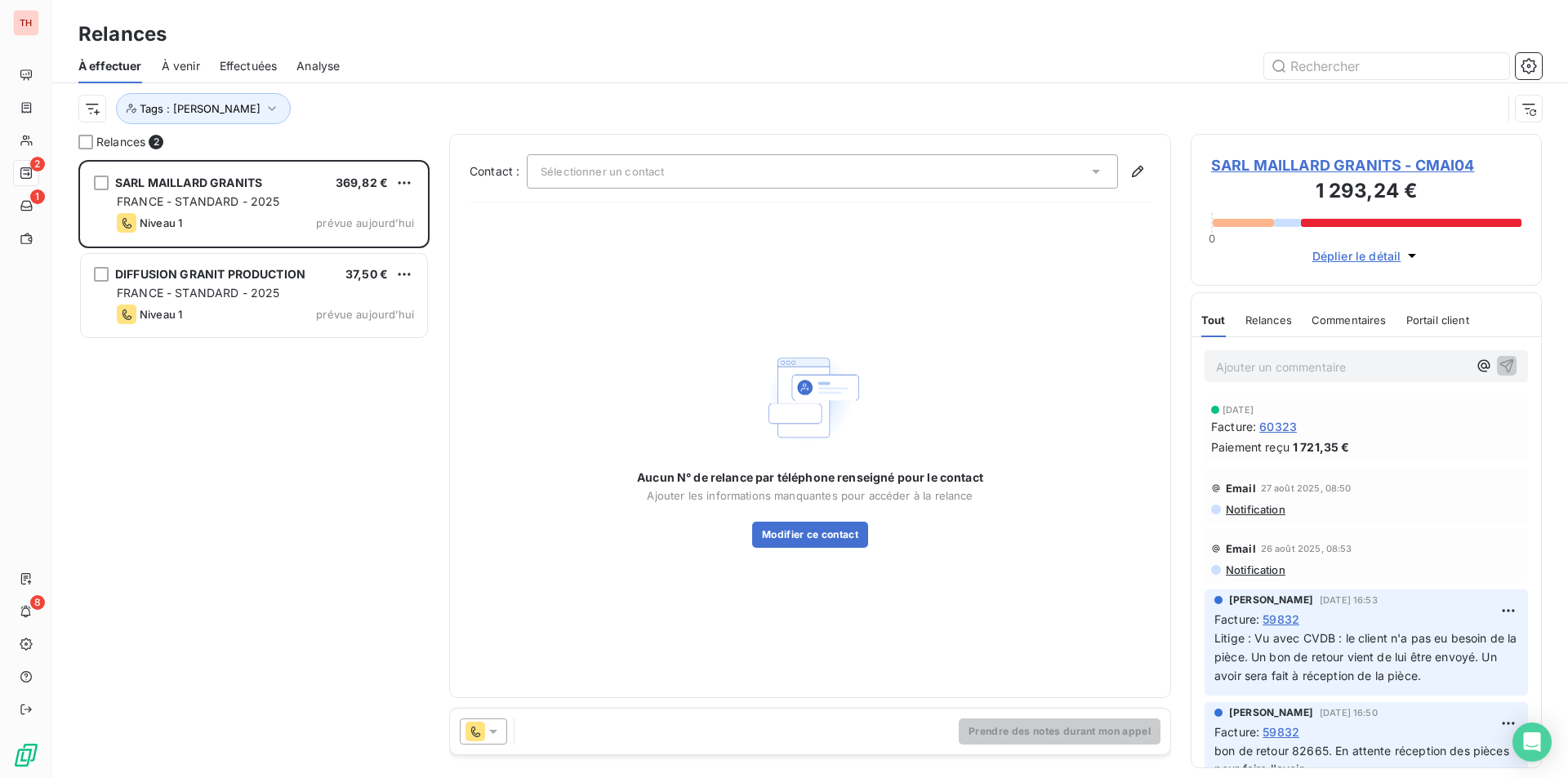
click at [1231, 158] on span "SARL MAILLARD GRANITS - CMAI04" at bounding box center [1367, 165] width 310 height 22
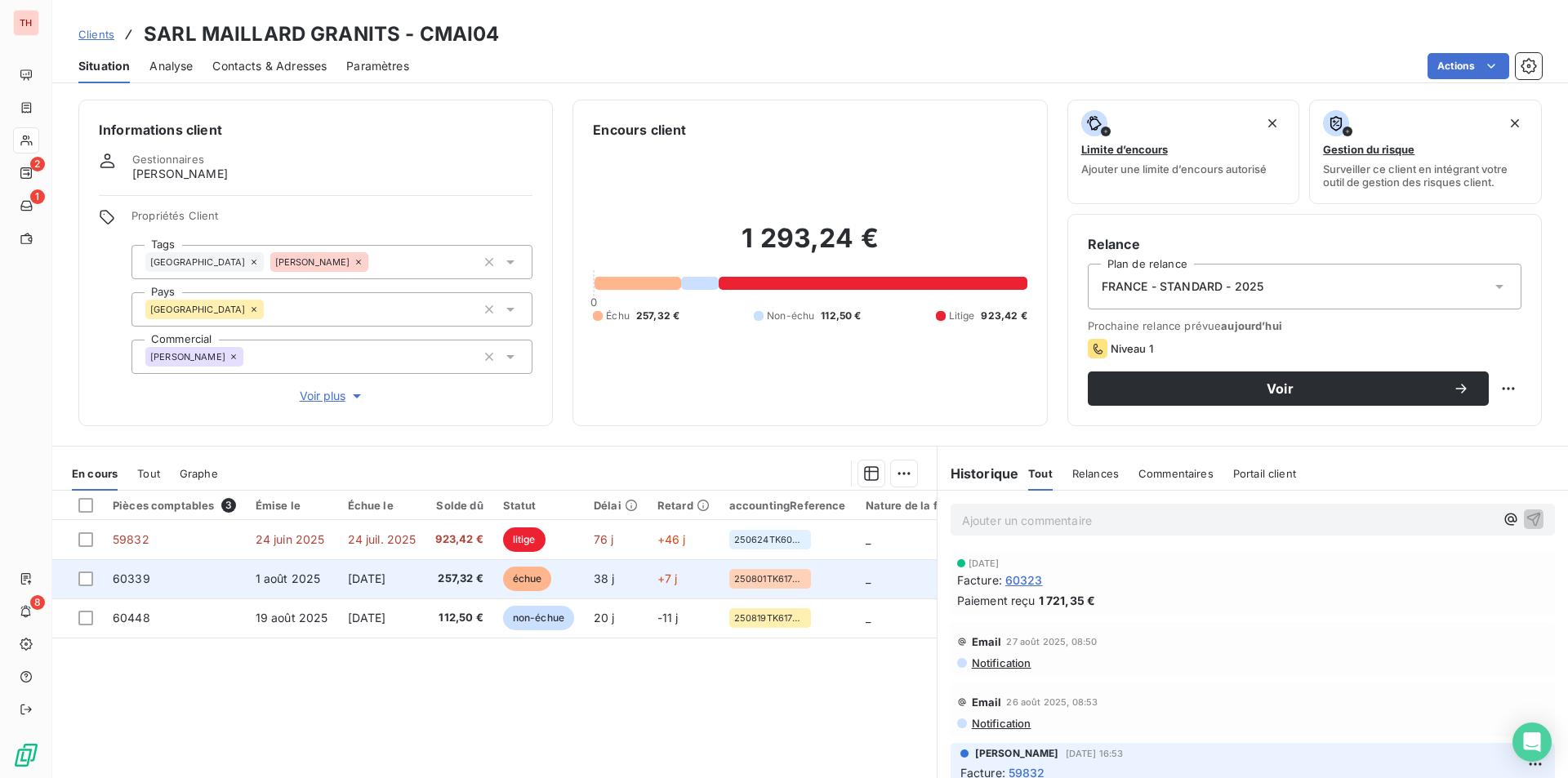
click at [464, 575] on span "257,32 €" at bounding box center [458, 578] width 47 height 16
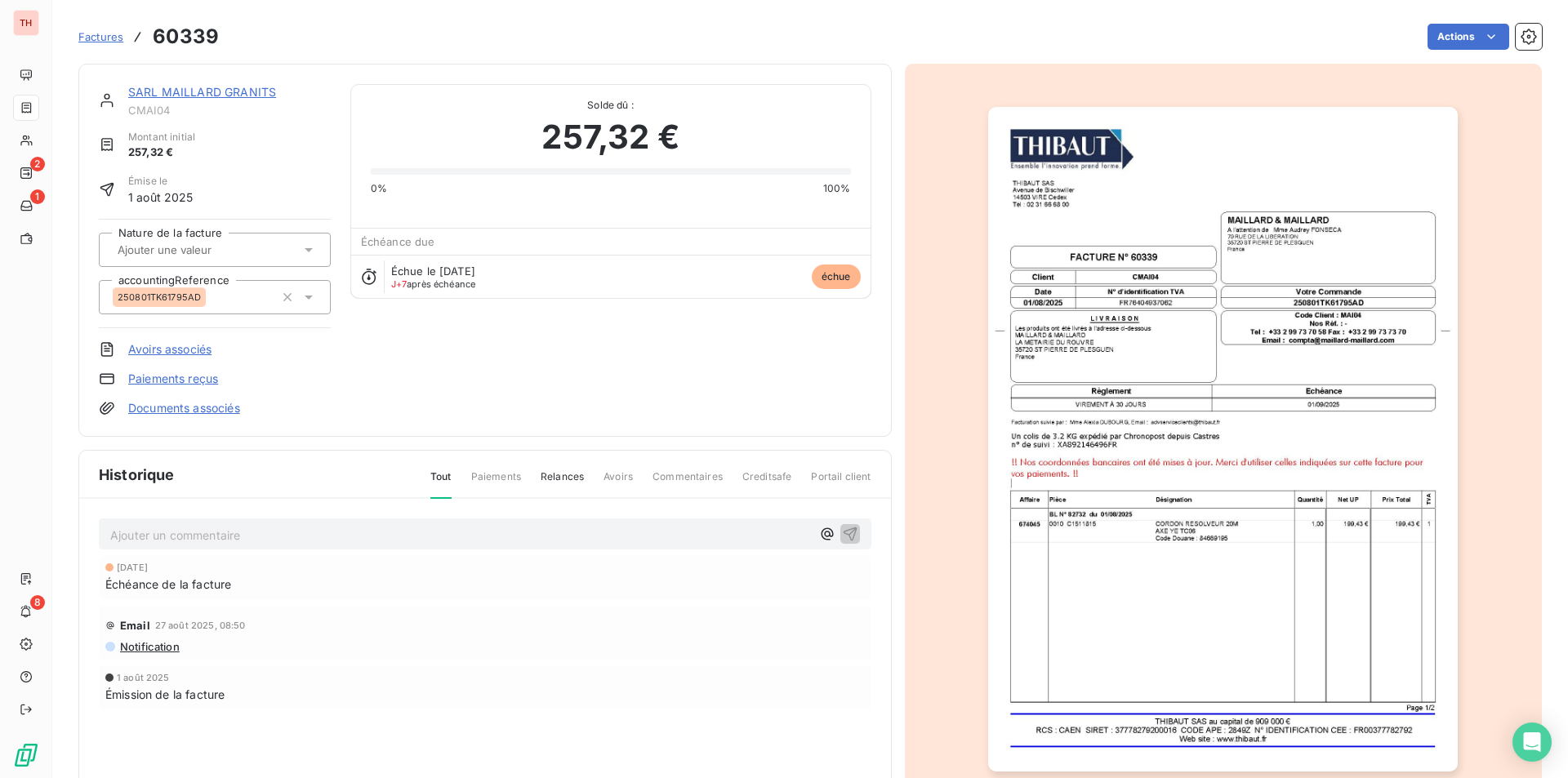
click at [240, 531] on p "Ajouter un commentaire ﻿" at bounding box center [461, 535] width 701 height 20
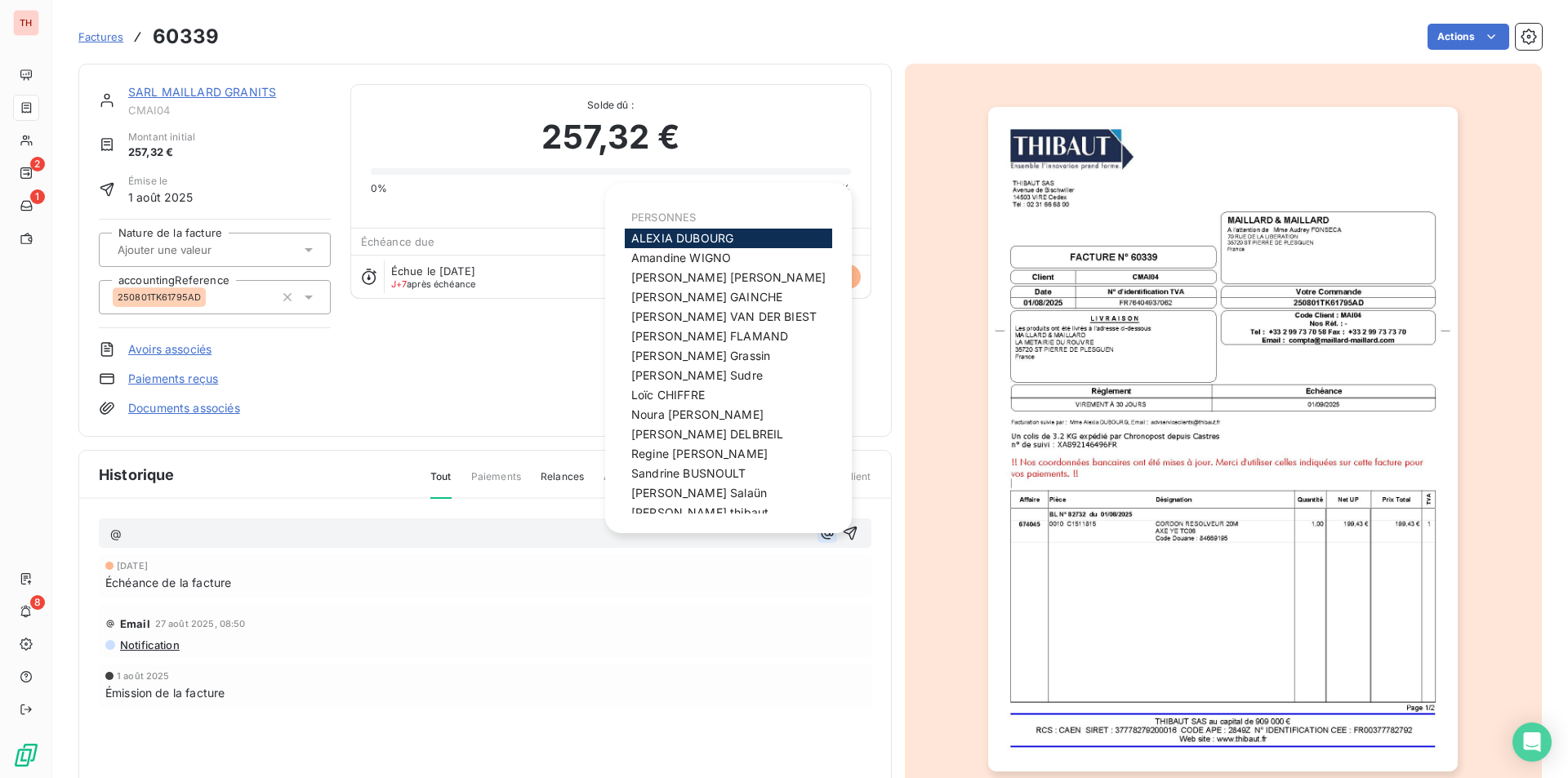
click at [821, 528] on icon "button" at bounding box center [827, 534] width 12 height 12
click at [740, 314] on span "Cédric VAN DER BIEST" at bounding box center [724, 316] width 185 height 14
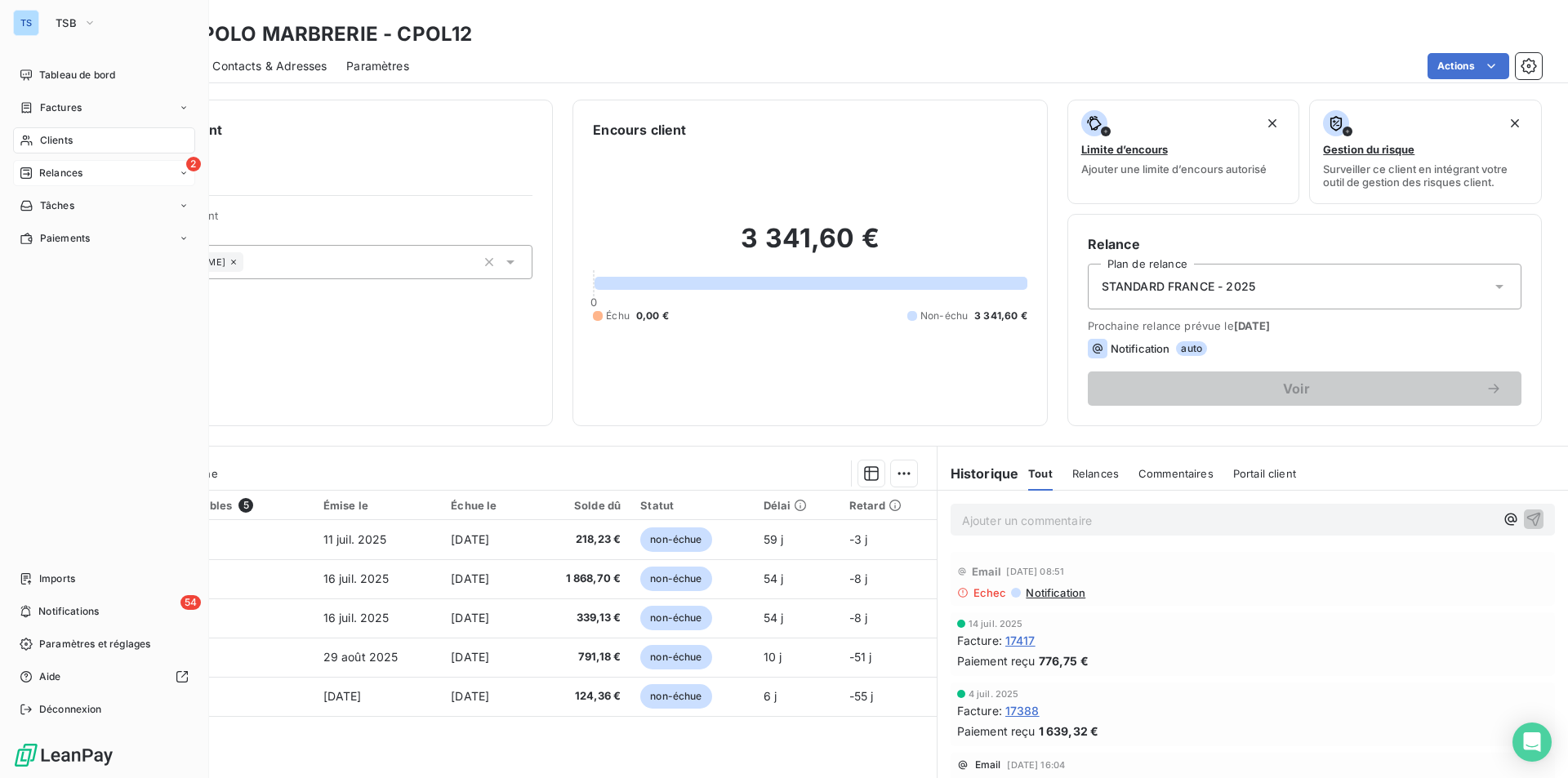
click at [54, 168] on span "Relances" at bounding box center [61, 173] width 44 height 14
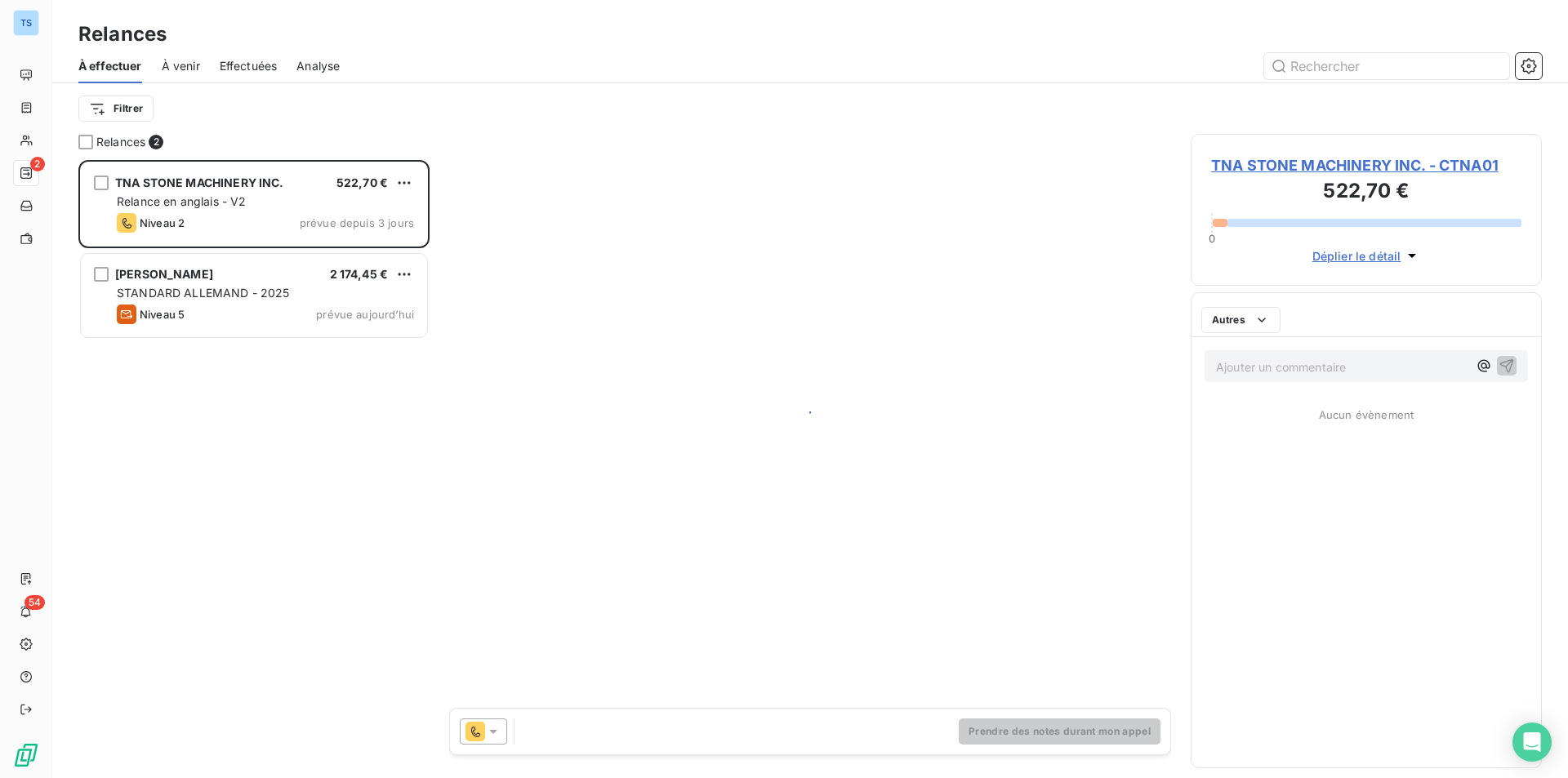
scroll to position [606, 339]
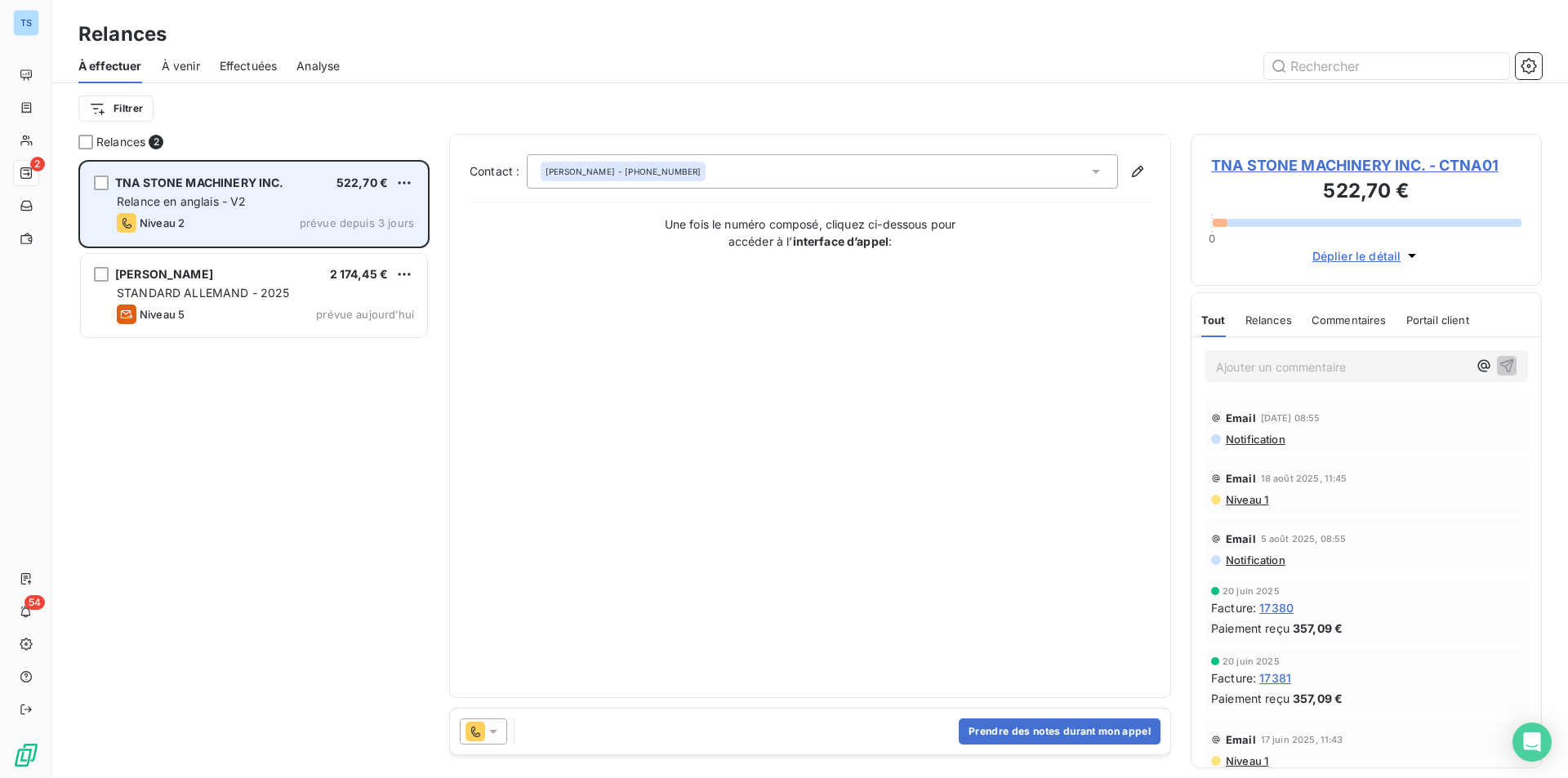
click at [256, 184] on span "TNA STONE MACHINERY INC." at bounding box center [200, 183] width 169 height 14
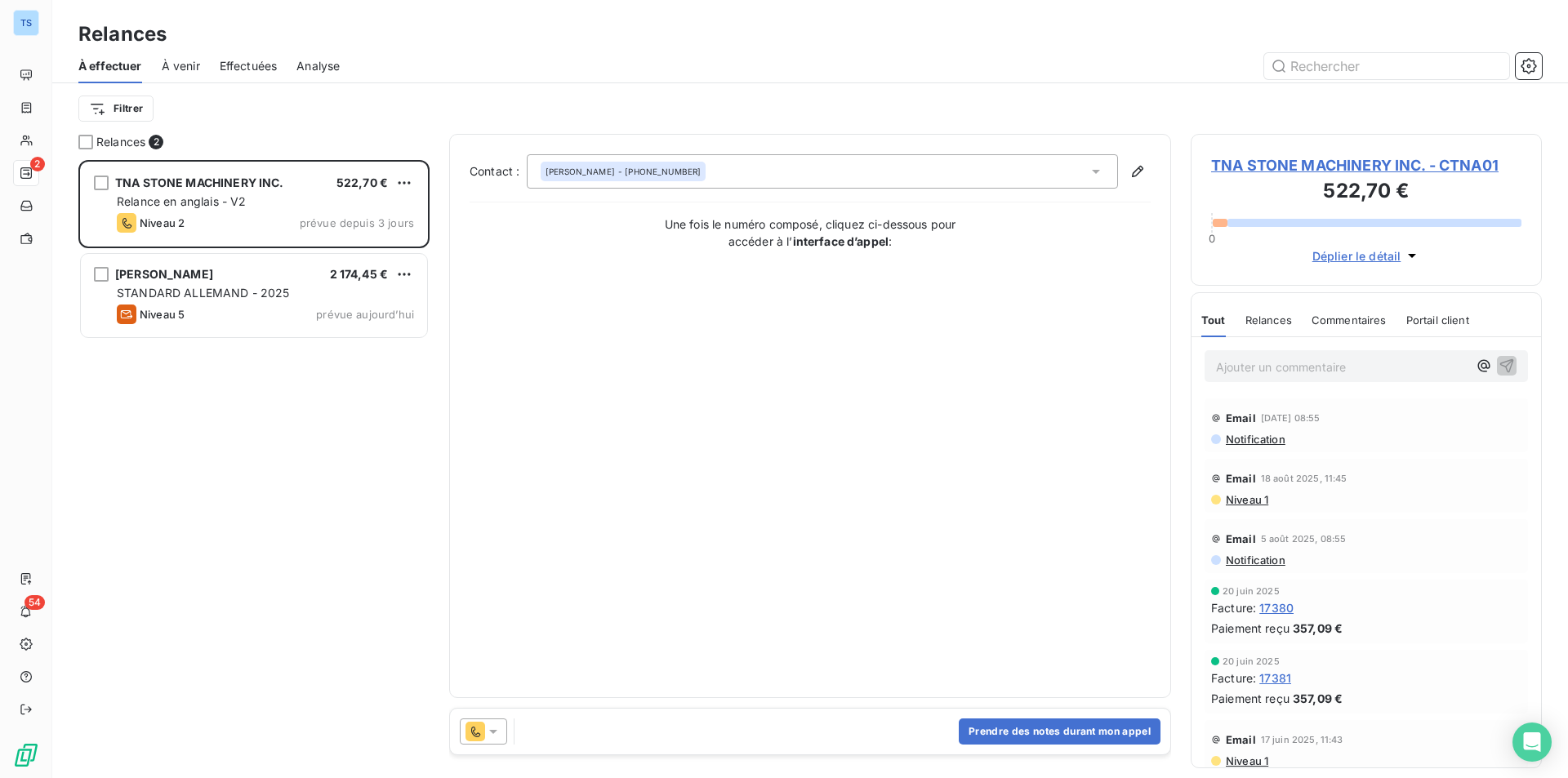
click at [1280, 160] on span "TNA STONE MACHINERY INC. - CTNA01" at bounding box center [1367, 165] width 310 height 22
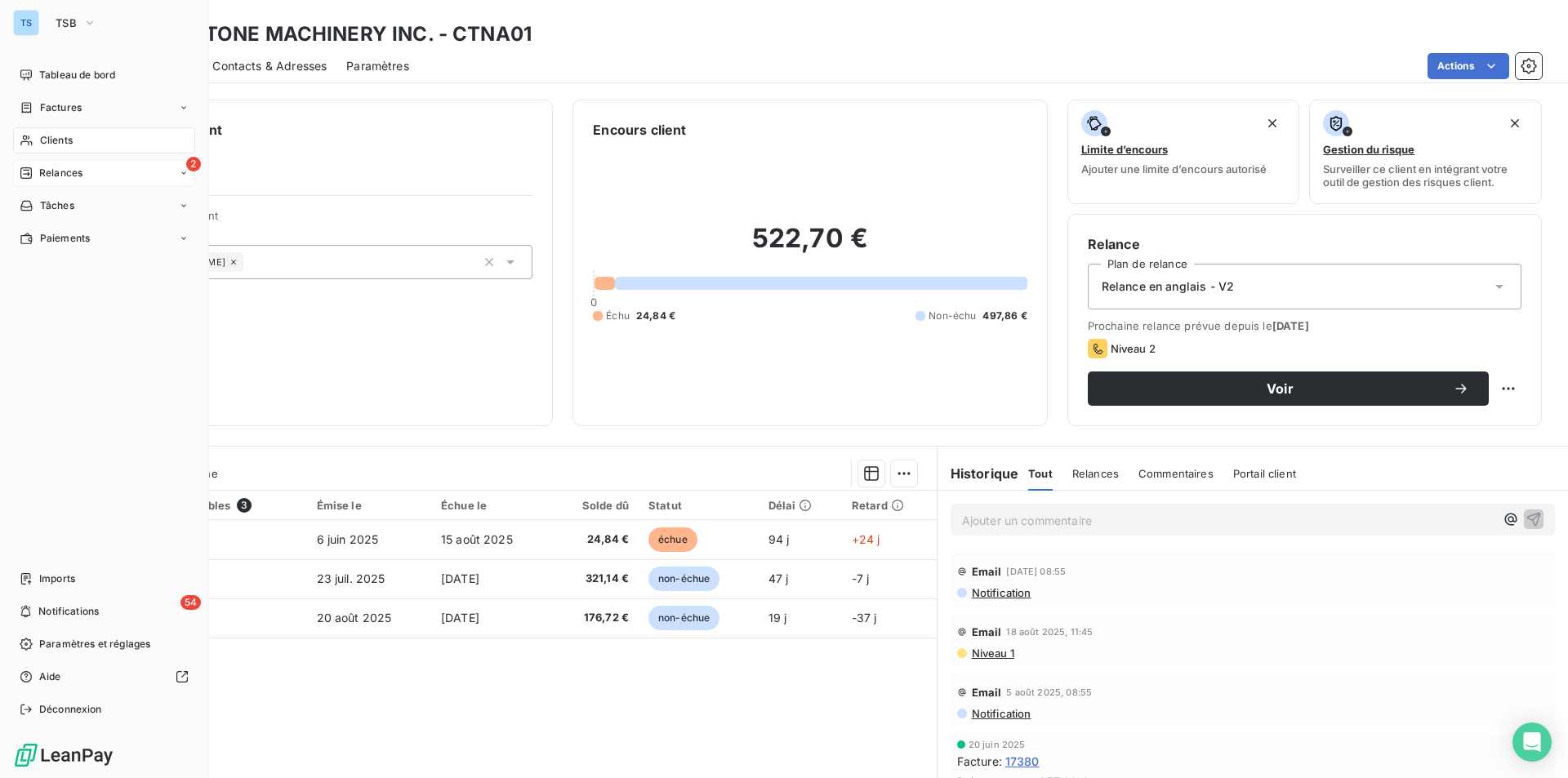
click at [71, 170] on span "Relances" at bounding box center [61, 173] width 44 height 14
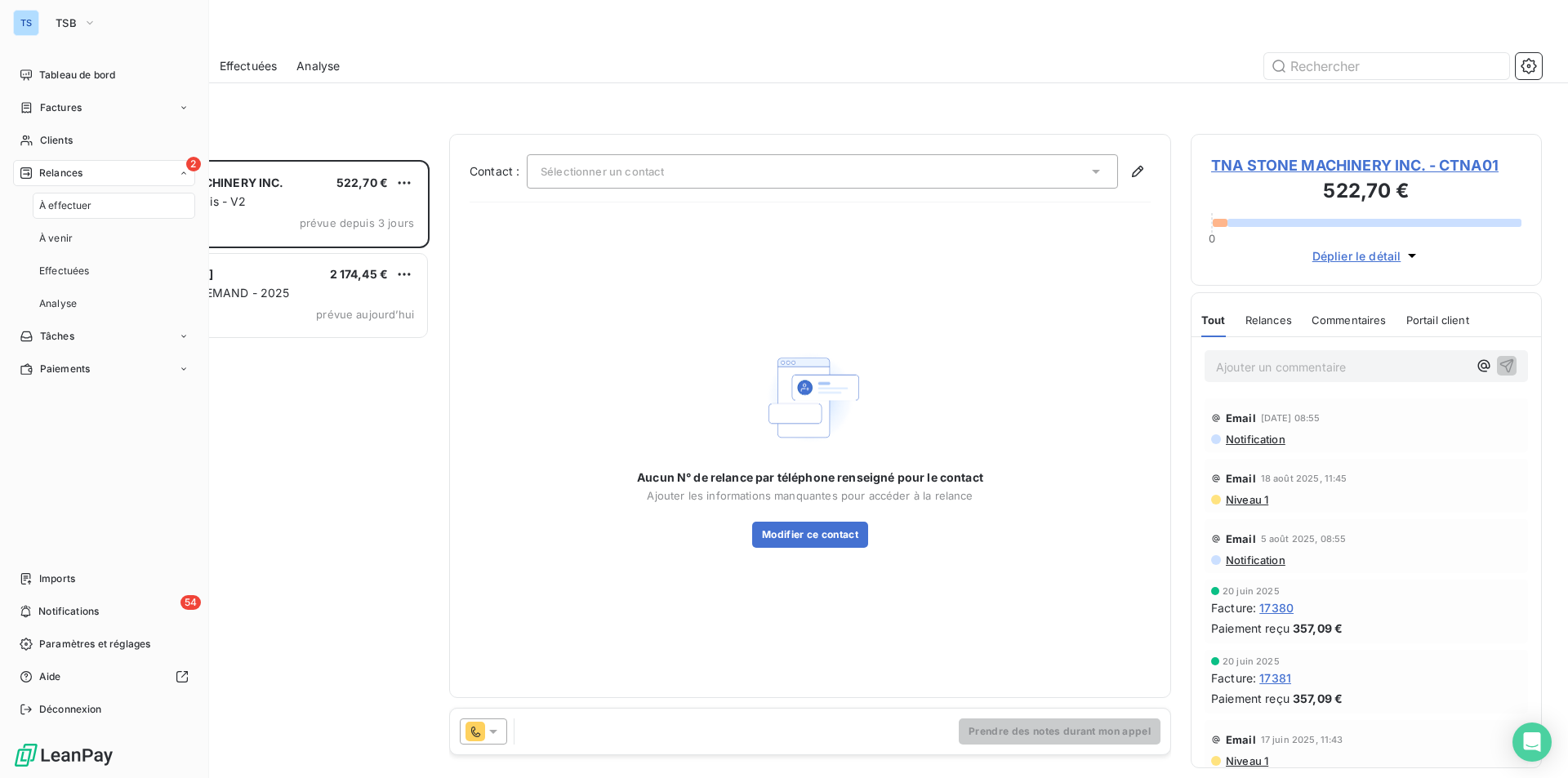
scroll to position [606, 339]
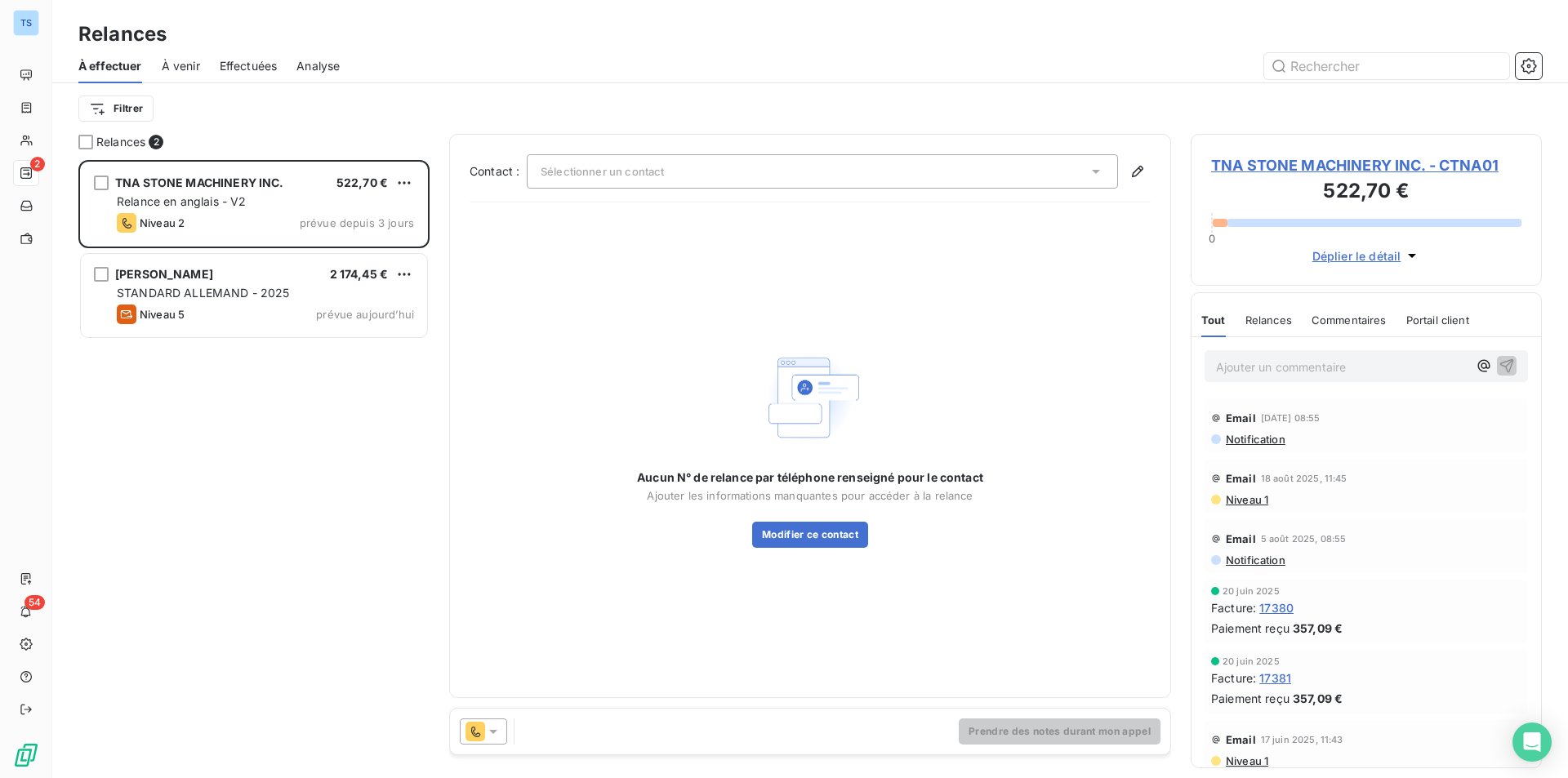
click at [634, 321] on div "Aucun N° de relance par téléphone renseigné pour le contact Ajouter les informa…" at bounding box center [810, 446] width 681 height 463
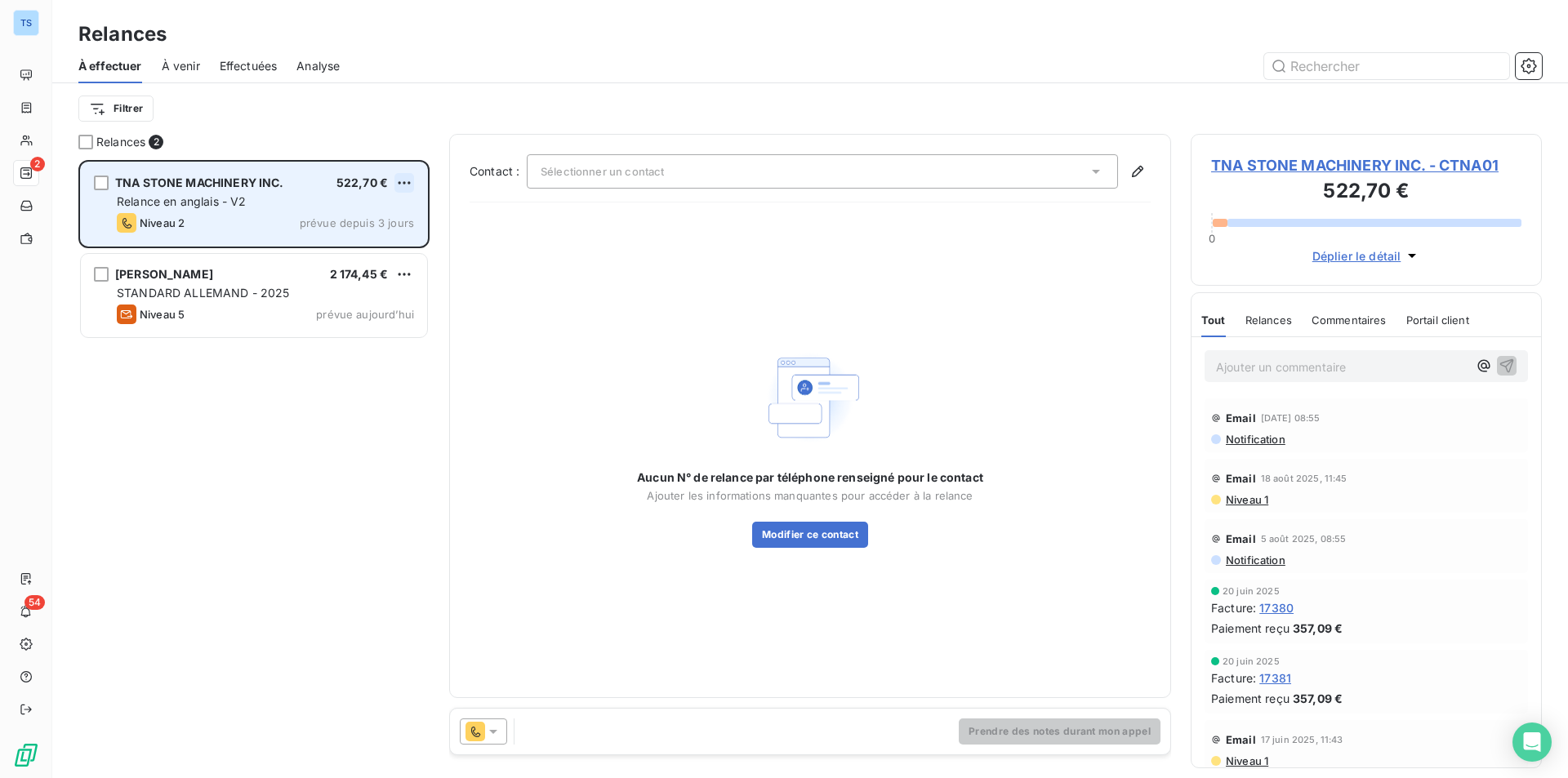
click at [404, 173] on html "TS 2 54 Relances À effectuer À venir Effectuées Analyse Filtrer Relances 2 TNA …" at bounding box center [784, 389] width 1568 height 778
click at [349, 212] on div "Replanifier cette action" at bounding box center [333, 215] width 146 height 26
select select "8"
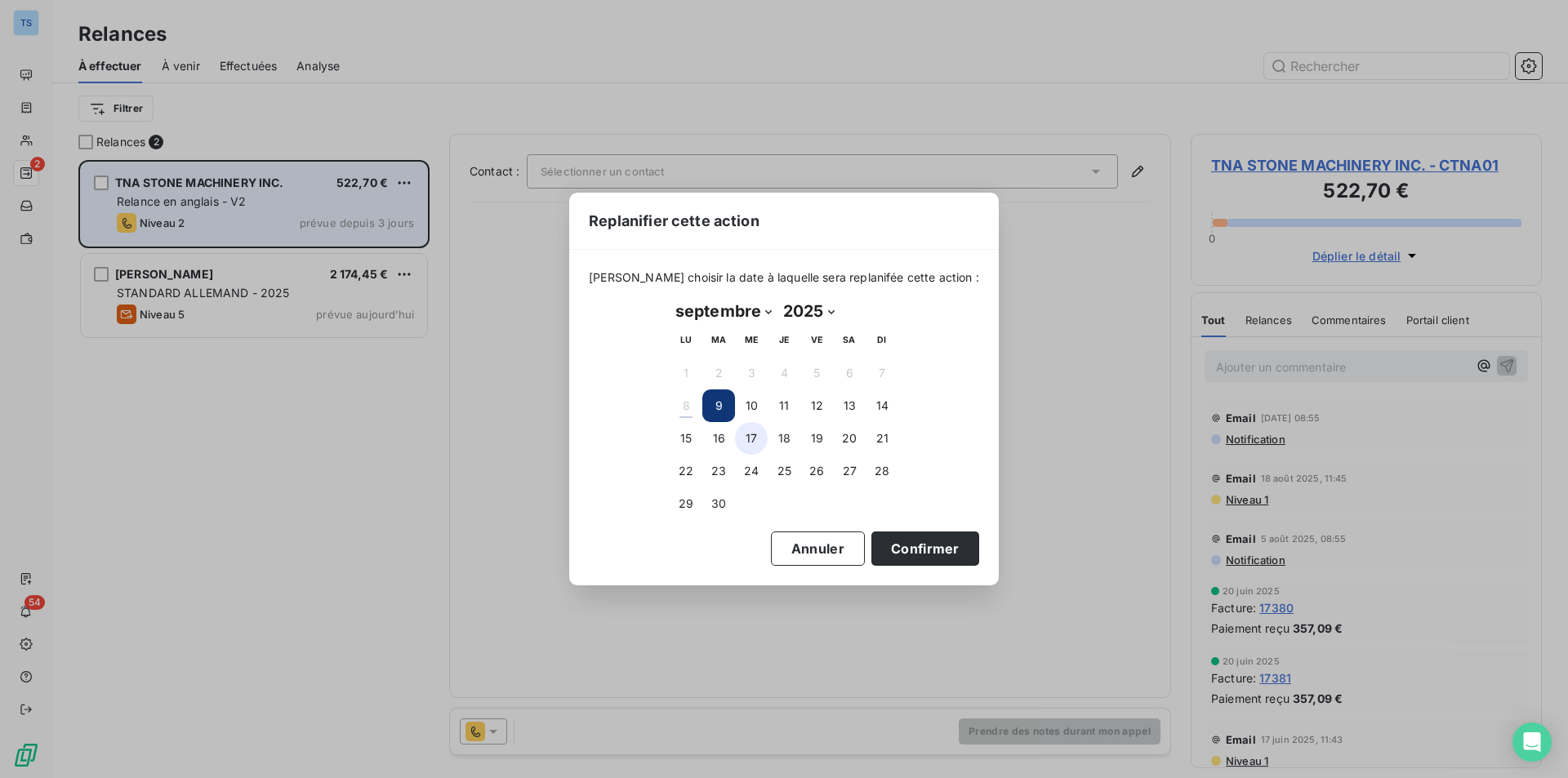
drag, startPoint x: 684, startPoint y: 432, endPoint x: 743, endPoint y: 433, distance: 59.0
click at [684, 432] on button "15" at bounding box center [685, 438] width 33 height 33
drag, startPoint x: 900, startPoint y: 546, endPoint x: 1035, endPoint y: 356, distance: 233.1
click at [900, 546] on button "Confirmer" at bounding box center [924, 548] width 108 height 34
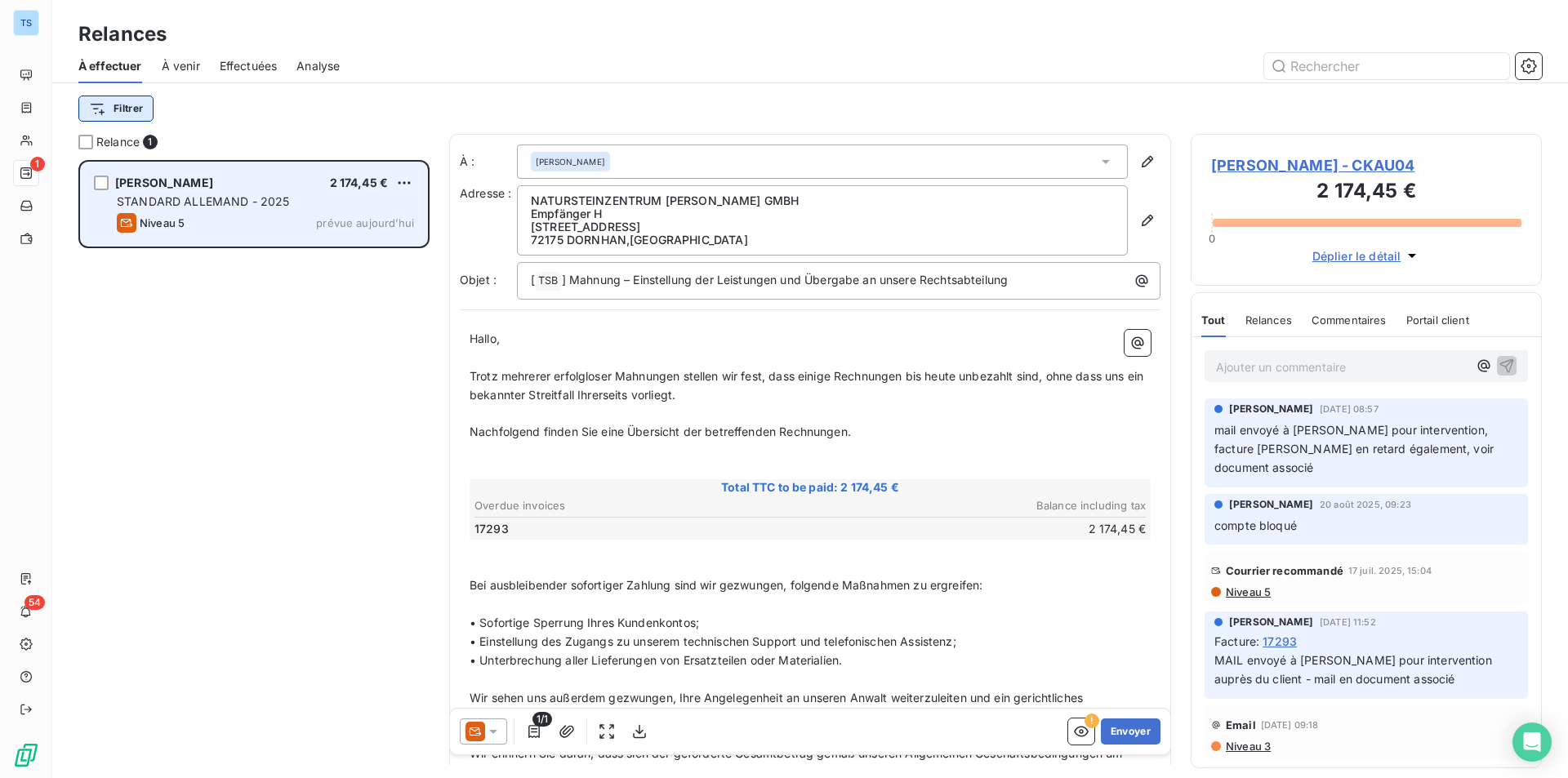
scroll to position [606, 339]
click at [1278, 162] on span "[PERSON_NAME] - CKAU04" at bounding box center [1367, 165] width 310 height 22
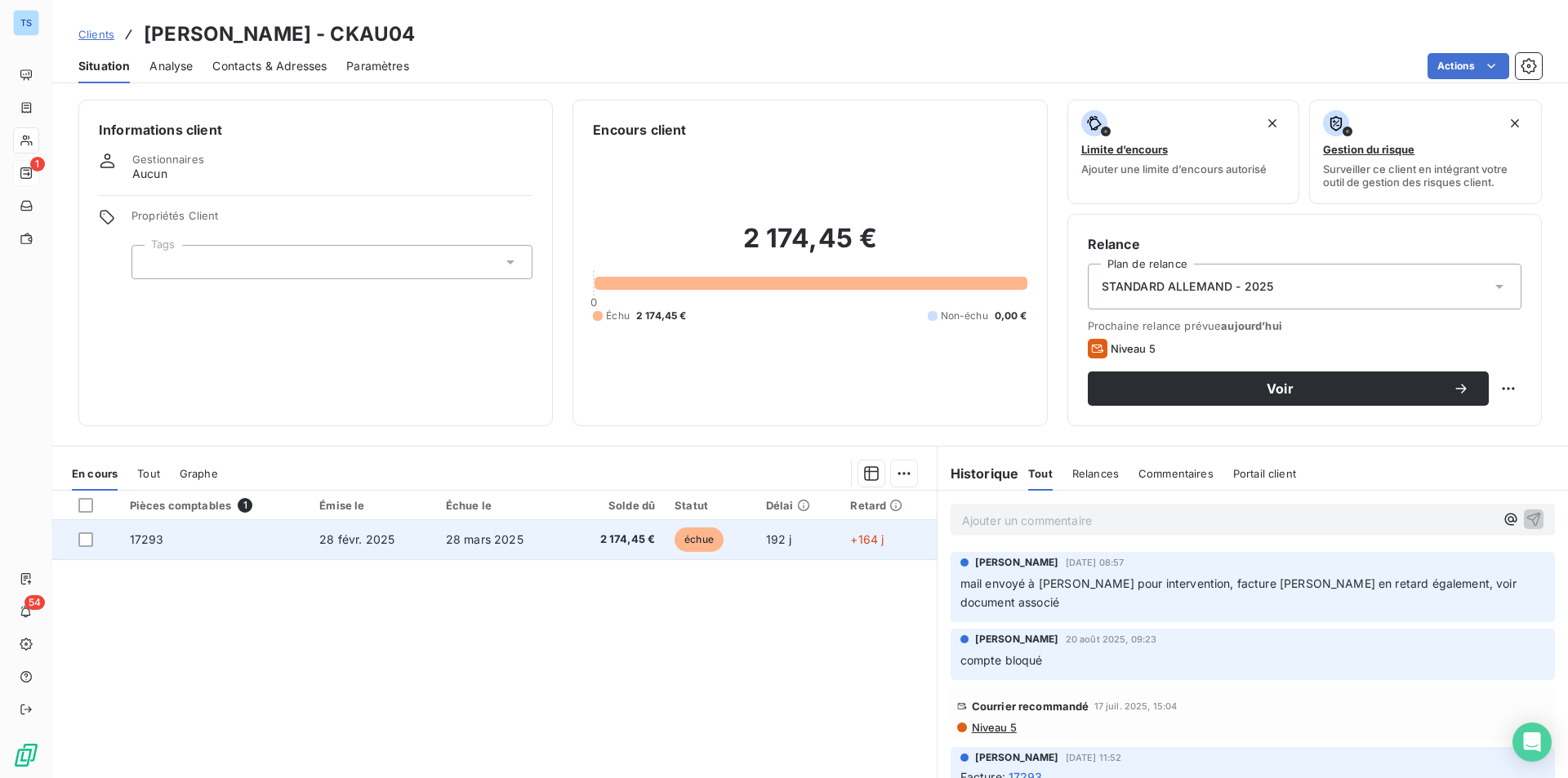
click at [283, 536] on td "17293" at bounding box center [215, 540] width 190 height 39
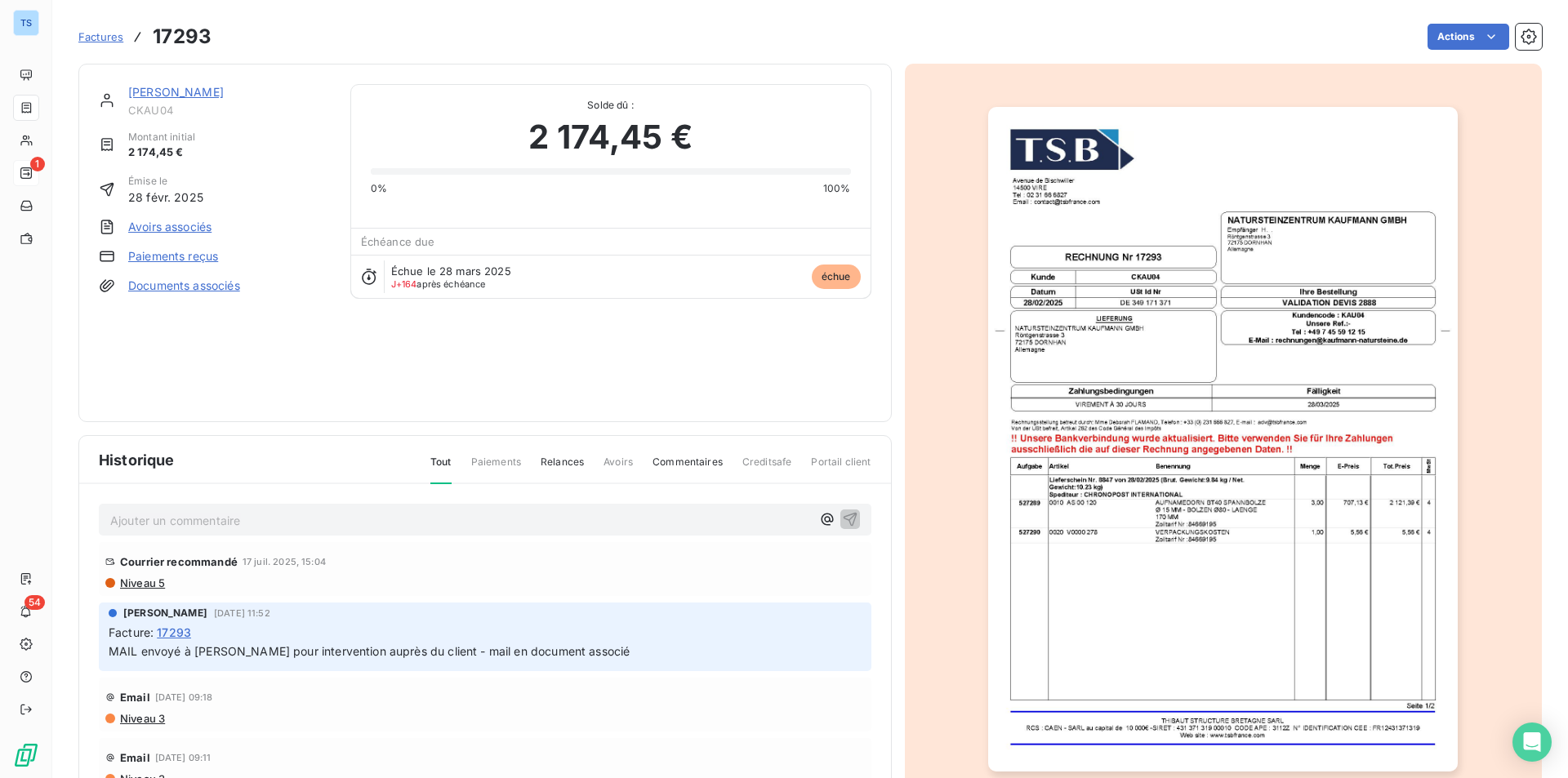
click at [209, 285] on link "Documents associés" at bounding box center [185, 285] width 112 height 16
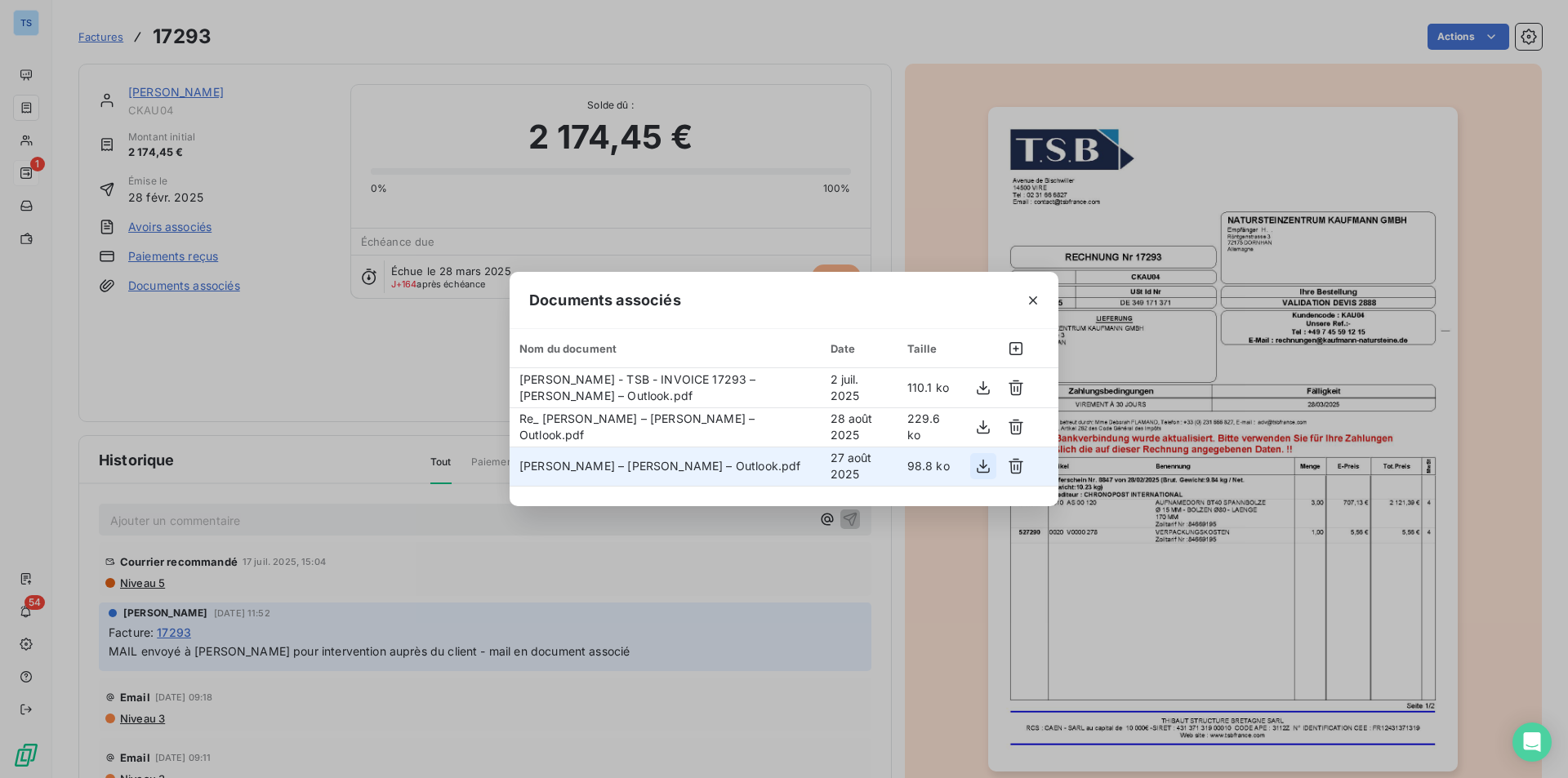
click at [979, 463] on icon "button" at bounding box center [983, 466] width 16 height 16
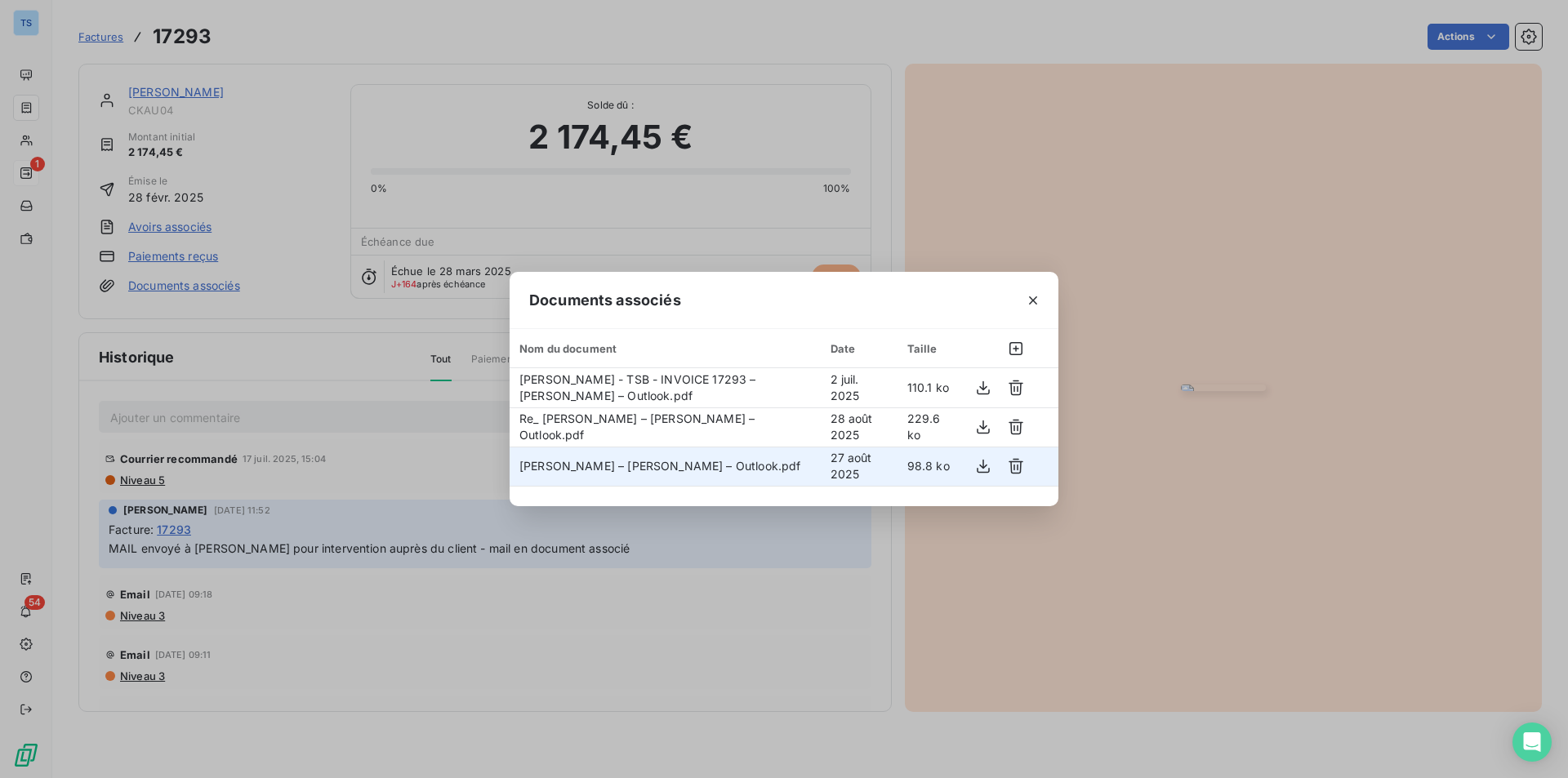
drag, startPoint x: 1035, startPoint y: 296, endPoint x: 931, endPoint y: 196, distance: 144.3
click at [1035, 296] on icon "button" at bounding box center [1033, 300] width 16 height 16
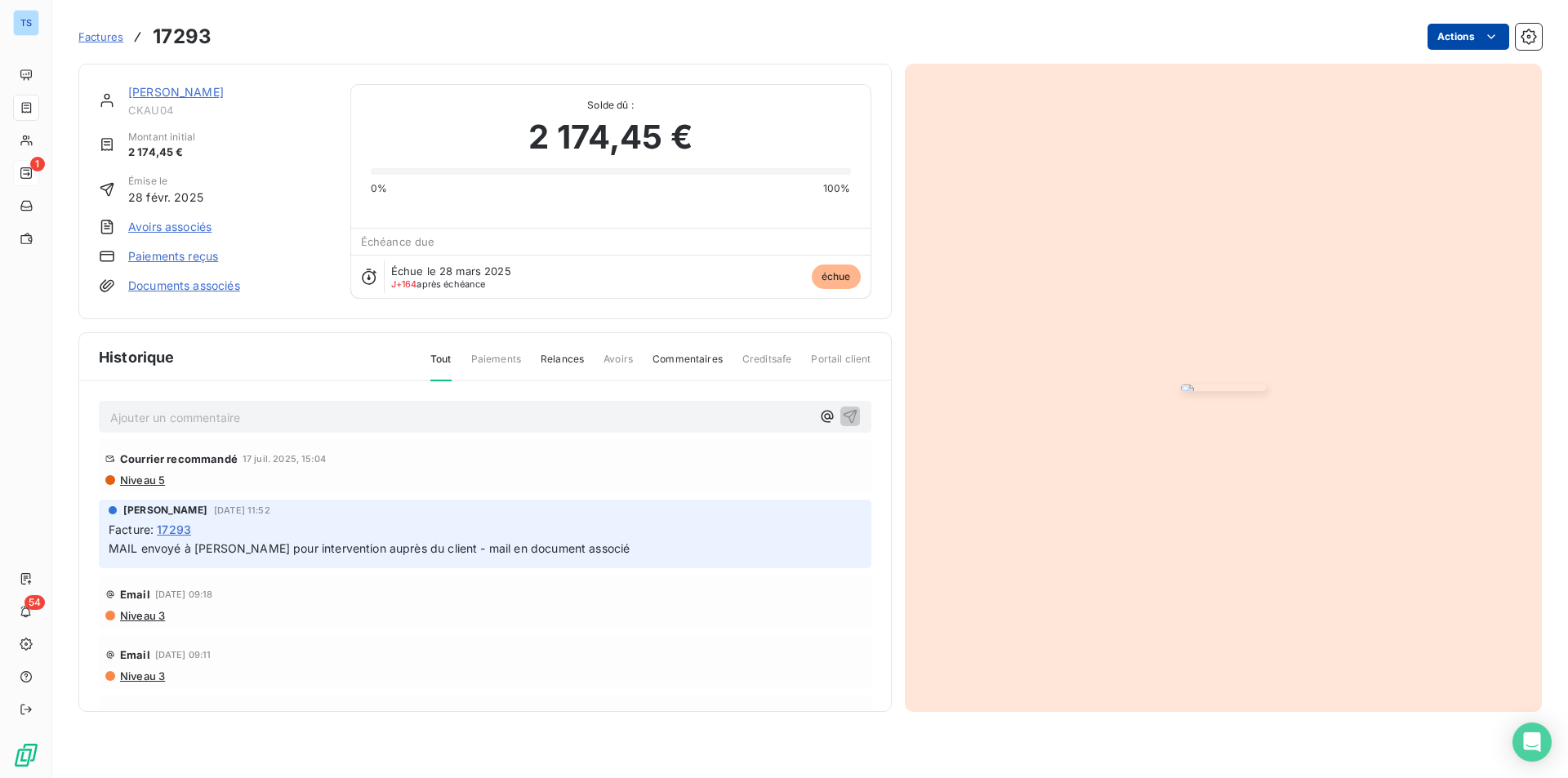
click at [1458, 34] on html "TS 1 54 Factures 17293 Actions [PERSON_NAME] CKAU04 Montant initial 2 174,45 € …" at bounding box center [784, 389] width 1568 height 778
click at [204, 520] on html "TS 1 54 Factures 17293 Actions [PERSON_NAME] CKAU04 Montant initial 2 174,45 € …" at bounding box center [784, 389] width 1568 height 778
click at [121, 428] on p "Ajouter un commentaire ﻿" at bounding box center [461, 417] width 701 height 20
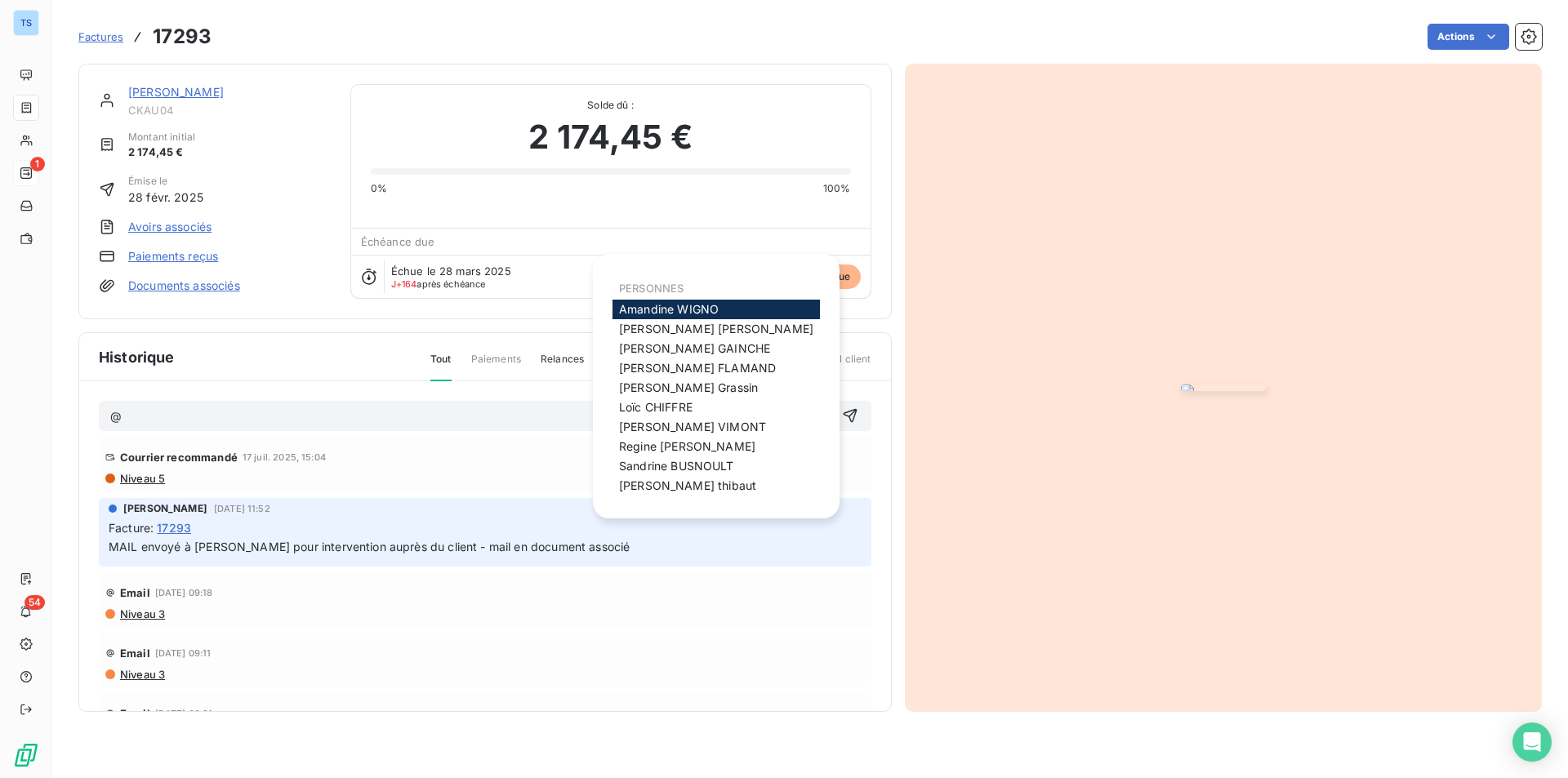
click at [283, 299] on div "[PERSON_NAME] CKAU04 Montant initial 2 174,45 € Émise le [DATE] Avoirs associés…" at bounding box center [215, 191] width 232 height 215
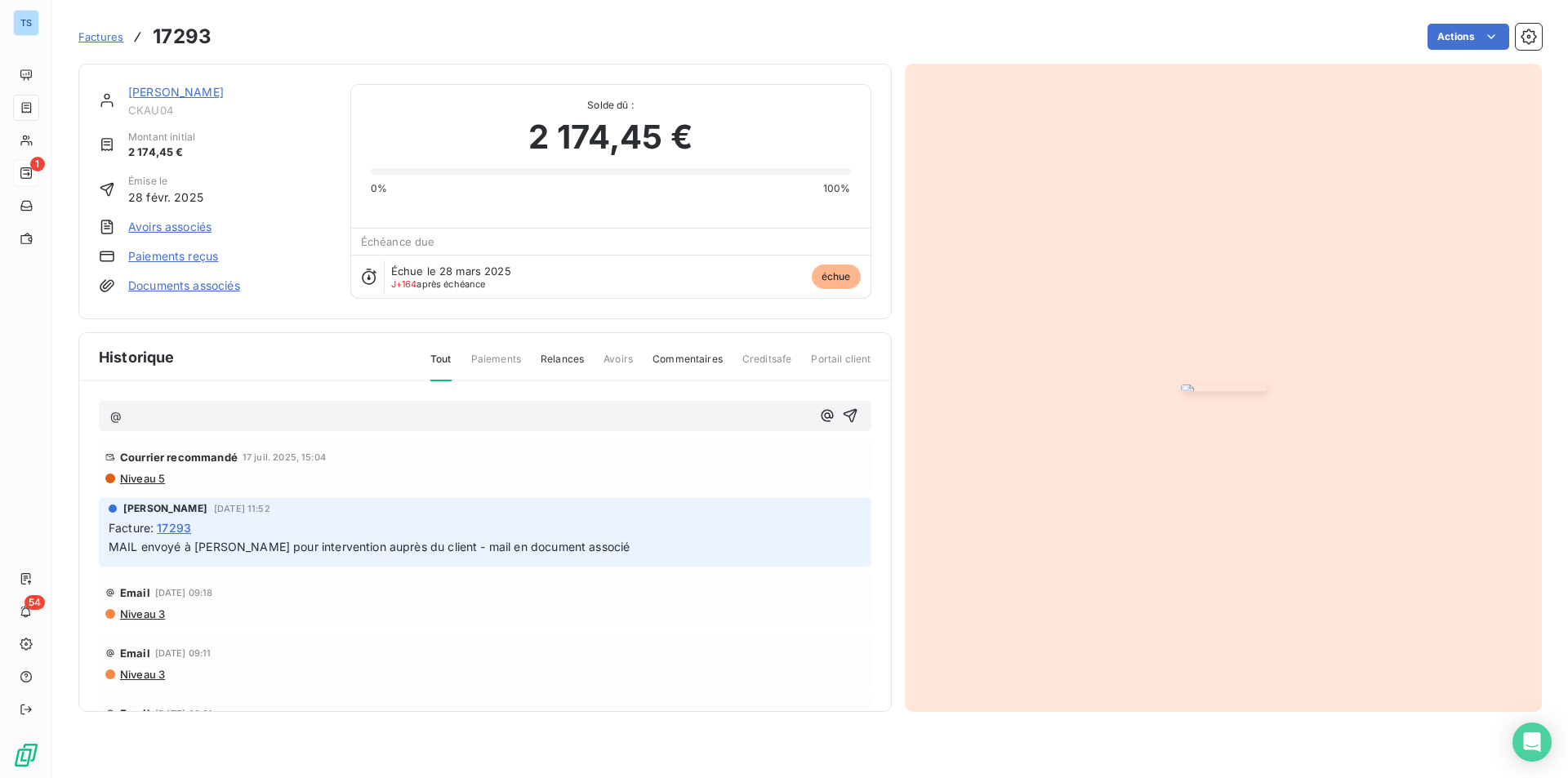
click at [217, 92] on link "[PERSON_NAME]" at bounding box center [176, 92] width 95 height 14
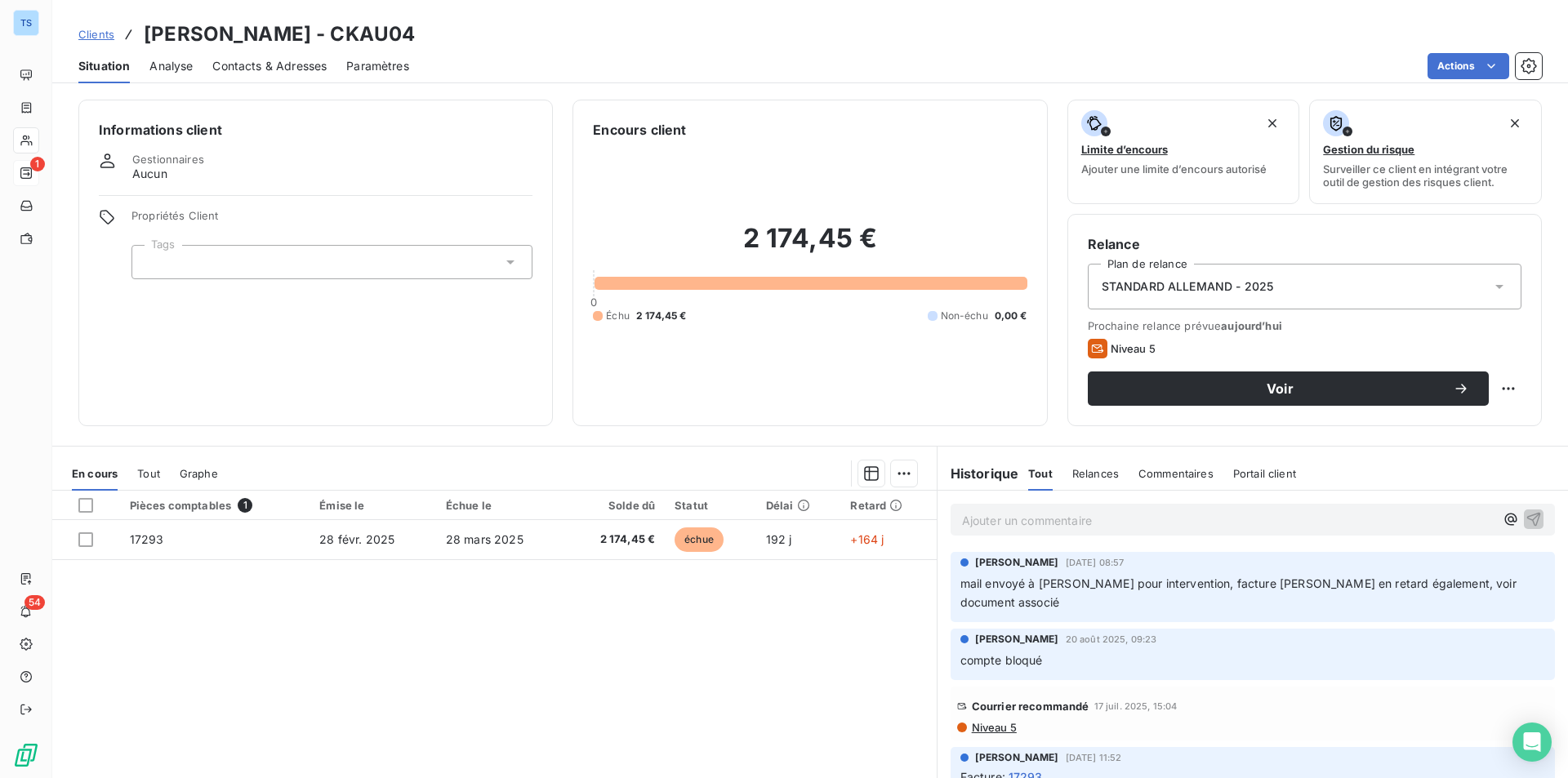
scroll to position [76, 0]
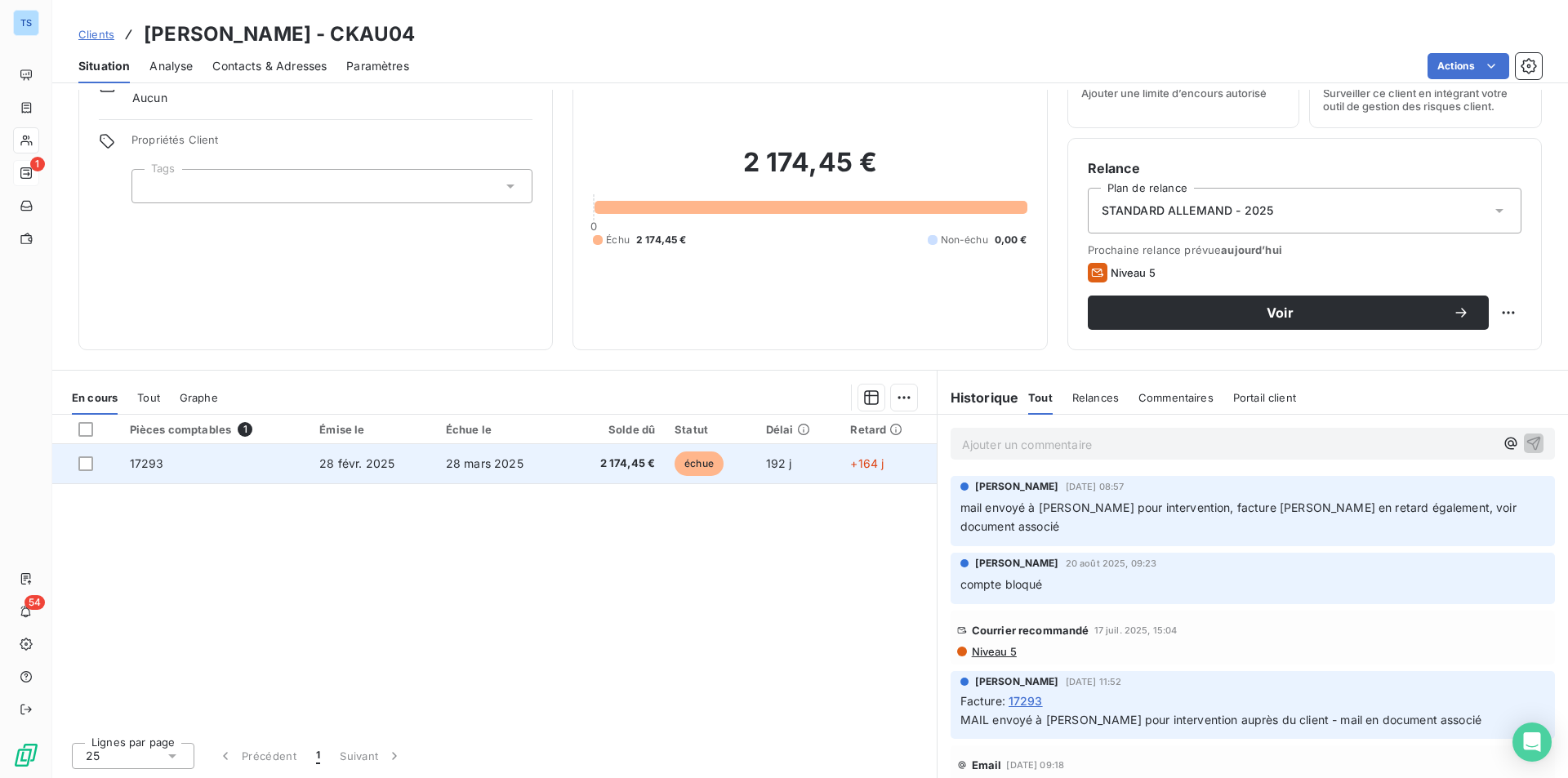
click at [241, 465] on td "17293" at bounding box center [215, 463] width 190 height 39
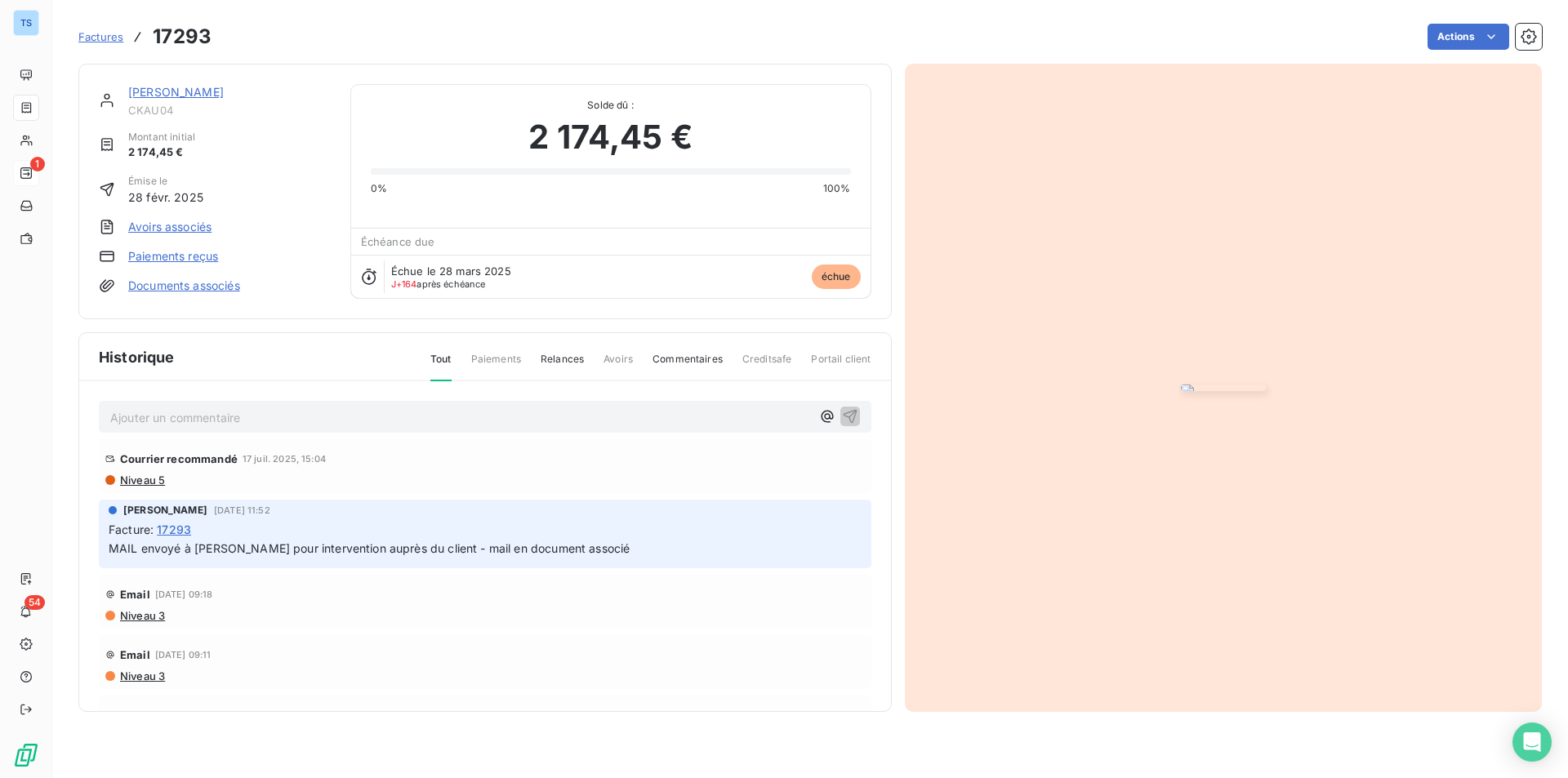
click at [214, 287] on link "Documents associés" at bounding box center [185, 285] width 112 height 16
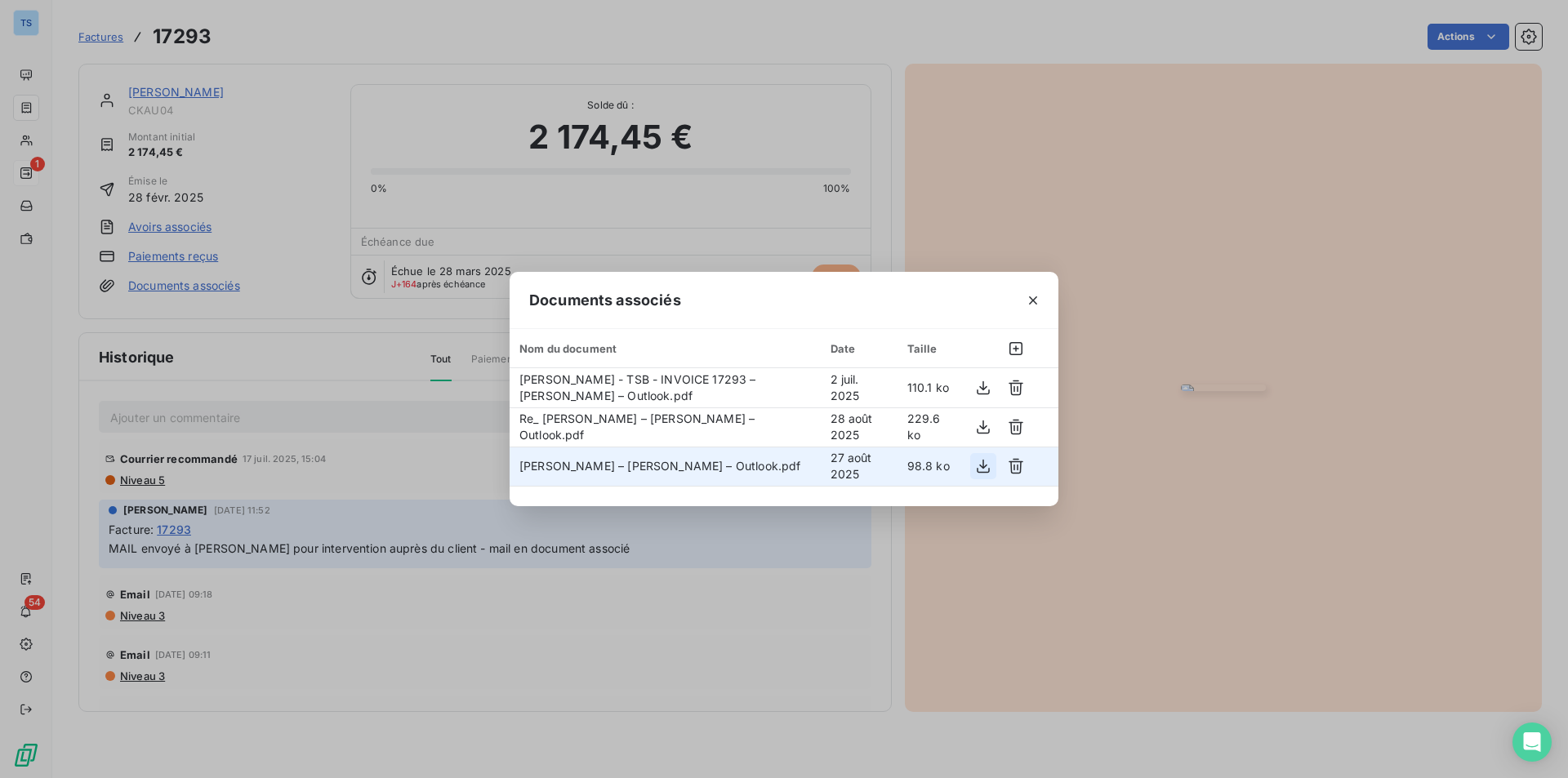
click at [981, 463] on icon "button" at bounding box center [983, 466] width 16 height 16
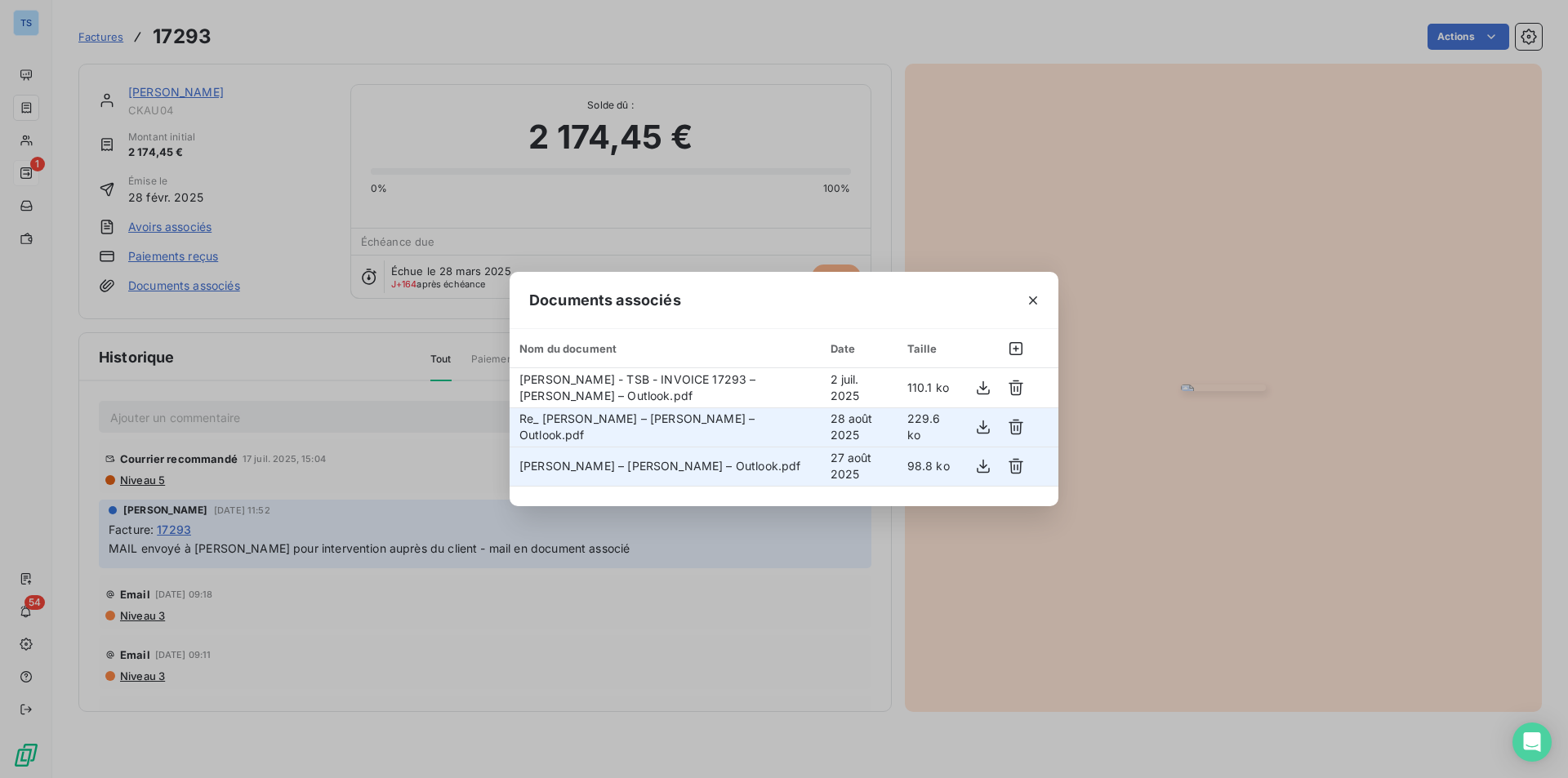
click at [625, 426] on td "Re_ [PERSON_NAME] – [PERSON_NAME] – Outlook.pdf" at bounding box center [665, 427] width 311 height 39
click at [979, 428] on icon "button" at bounding box center [983, 427] width 16 height 16
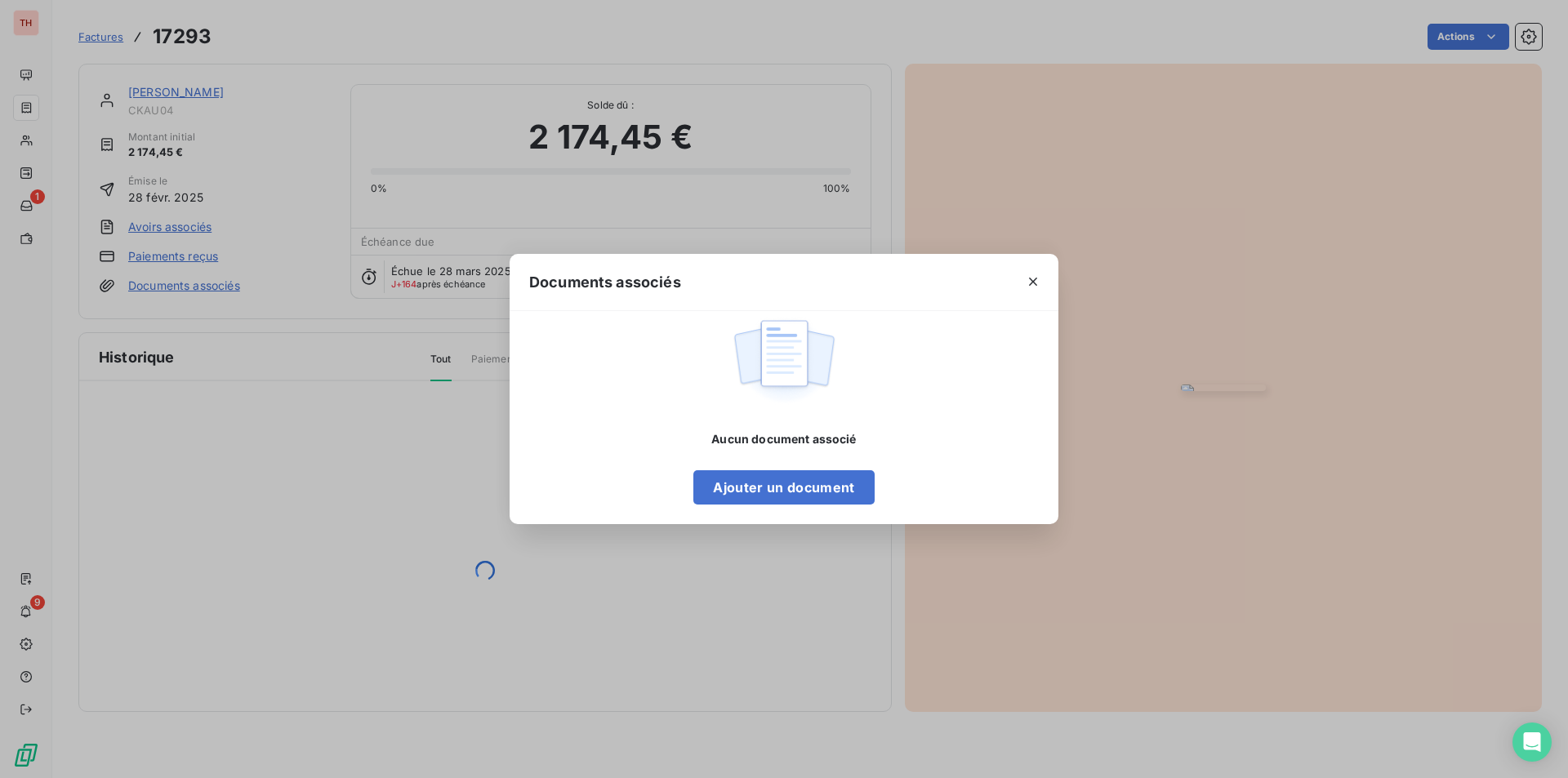
drag, startPoint x: 1031, startPoint y: 277, endPoint x: 1047, endPoint y: 243, distance: 37.6
click at [1031, 277] on icon "button" at bounding box center [1033, 282] width 16 height 16
